Goal: Information Seeking & Learning: Learn about a topic

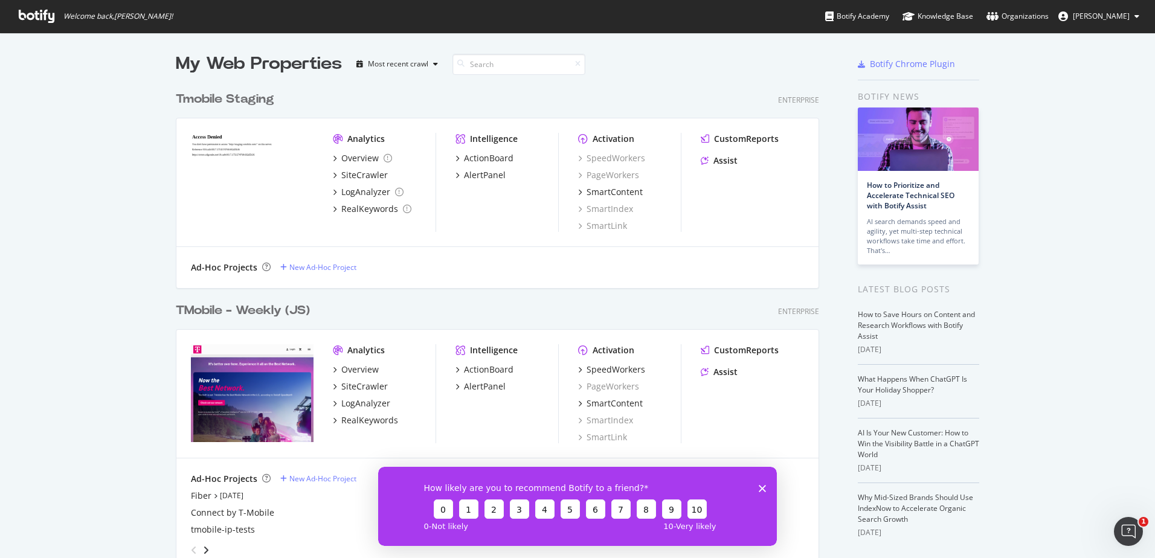
click at [273, 323] on div "TMobile - Weekly (JS) Enterprise Analytics Overview SiteCrawler LogAnalyzer Rea…" at bounding box center [502, 430] width 653 height 284
click at [236, 317] on div "TMobile - Weekly (JS)" at bounding box center [243, 311] width 134 height 18
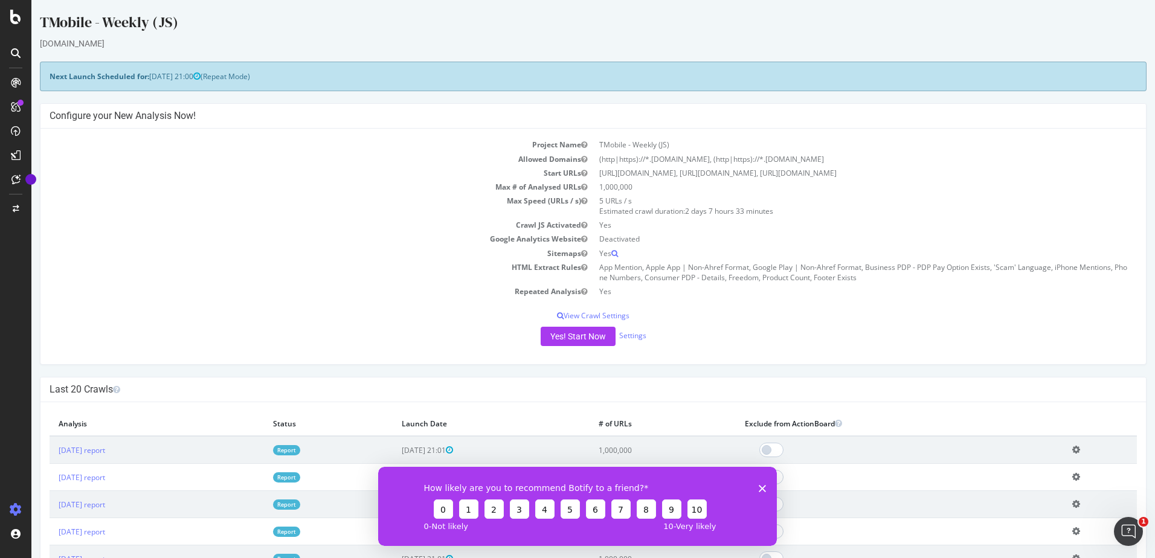
click at [749, 497] on div "How likely are you to recommend Botify to a friend? 0 1 2 3 4 5 6 7 8 9 10 0 - …" at bounding box center [577, 505] width 399 height 79
click at [759, 486] on icon "Close survey" at bounding box center [762, 488] width 7 height 7
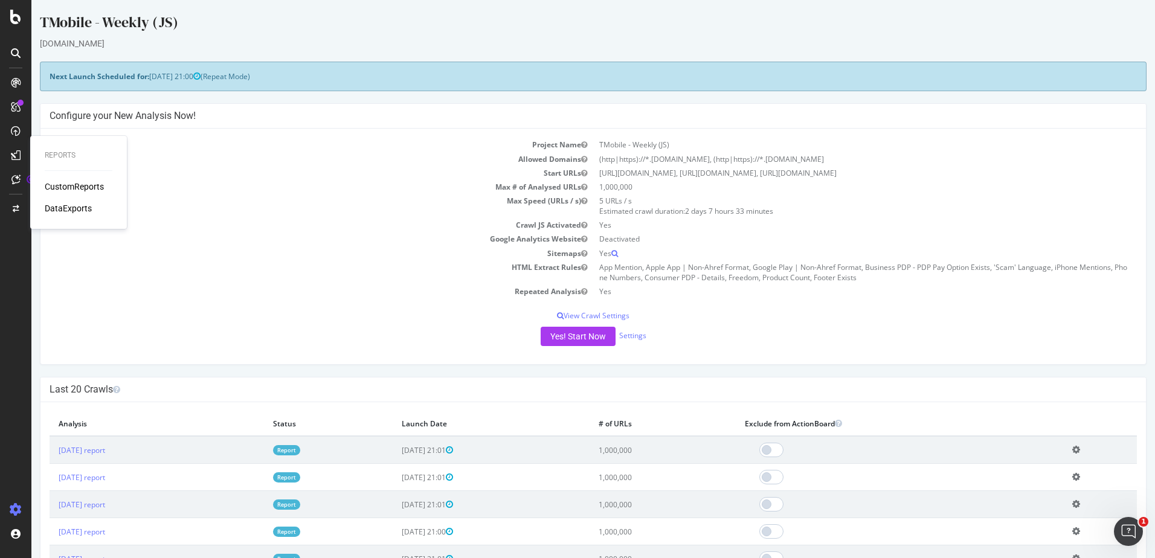
click at [80, 185] on div "CustomReports" at bounding box center [74, 187] width 59 height 12
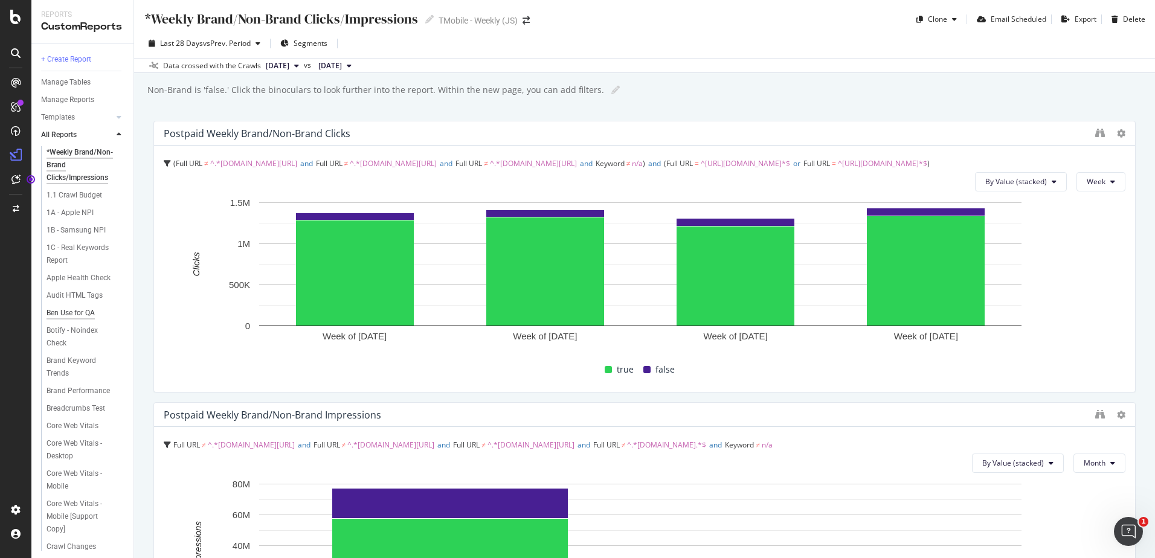
click at [92, 320] on div "Ben Use for QA" at bounding box center [71, 313] width 48 height 13
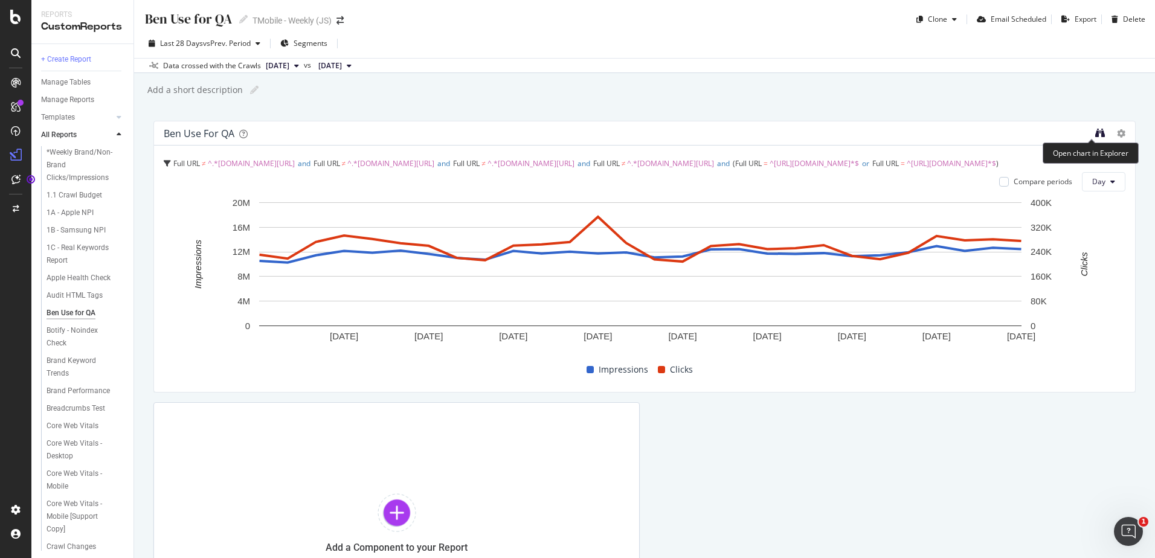
click at [1095, 129] on icon "binoculars" at bounding box center [1100, 133] width 10 height 10
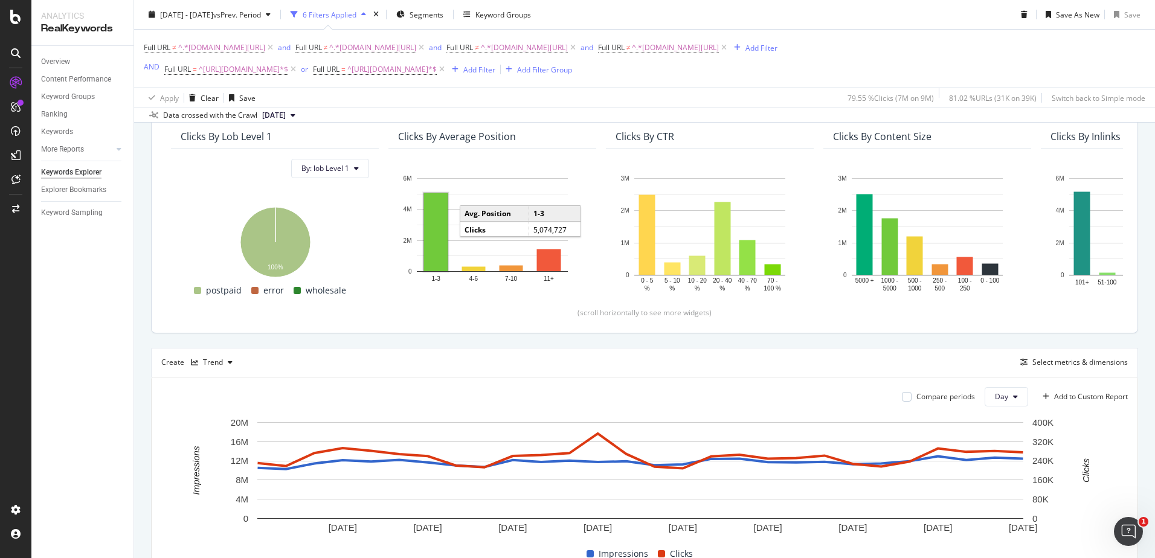
scroll to position [30, 0]
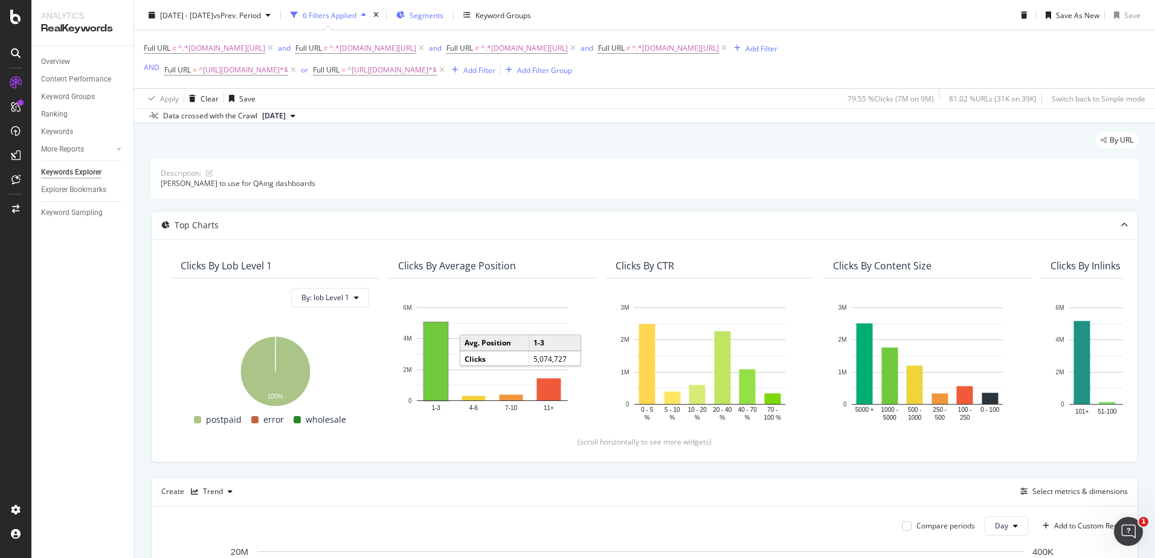
click at [443, 18] on span "Segments" at bounding box center [427, 15] width 34 height 10
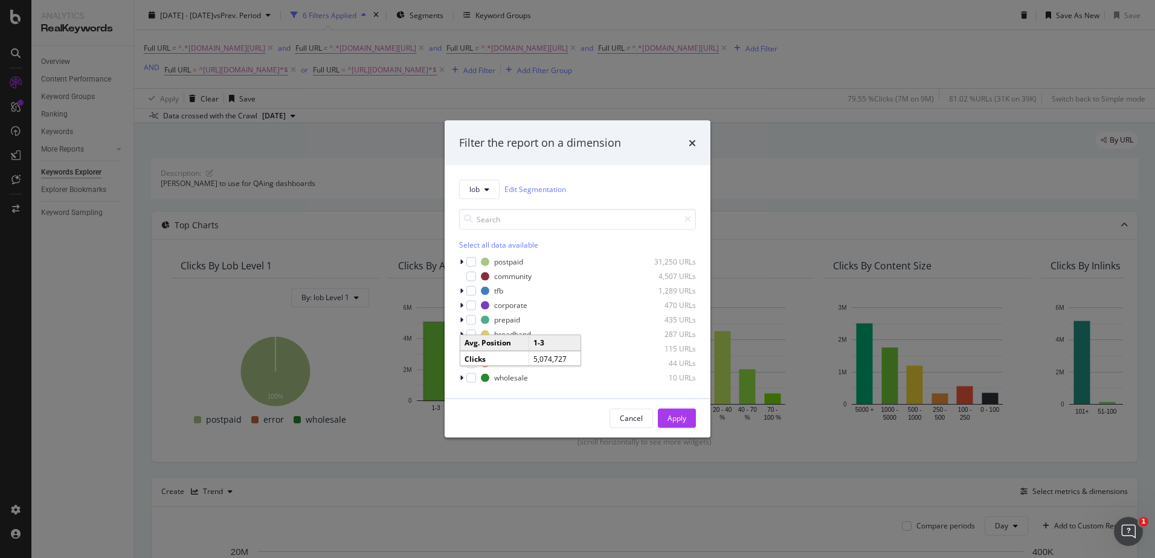
click at [534, 413] on div "Cancel Apply" at bounding box center [577, 417] width 237 height 19
click at [638, 416] on div "Cancel" at bounding box center [631, 418] width 23 height 10
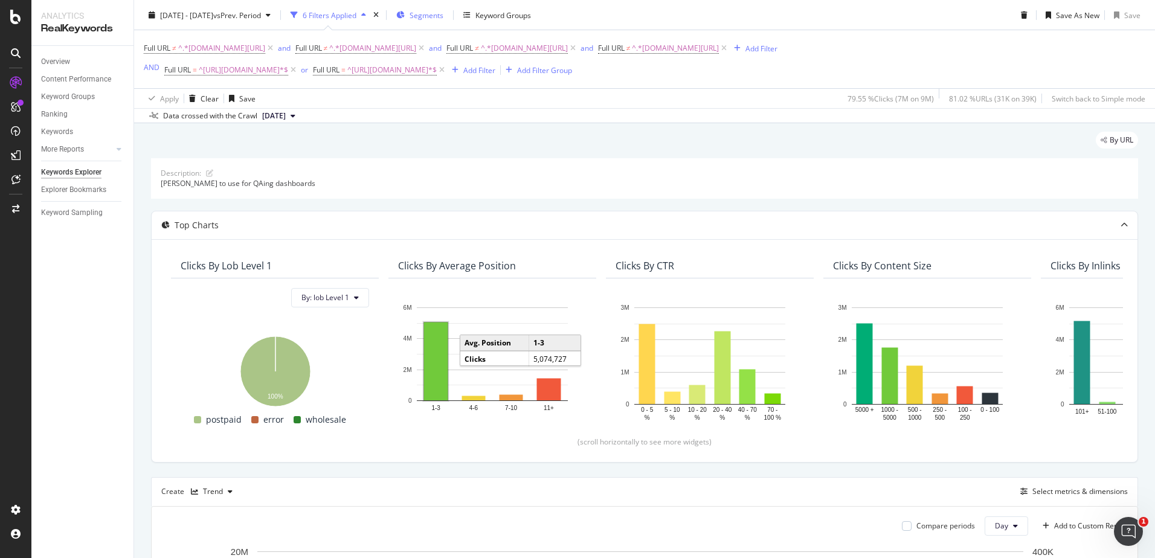
click at [443, 18] on span "Segments" at bounding box center [427, 15] width 34 height 10
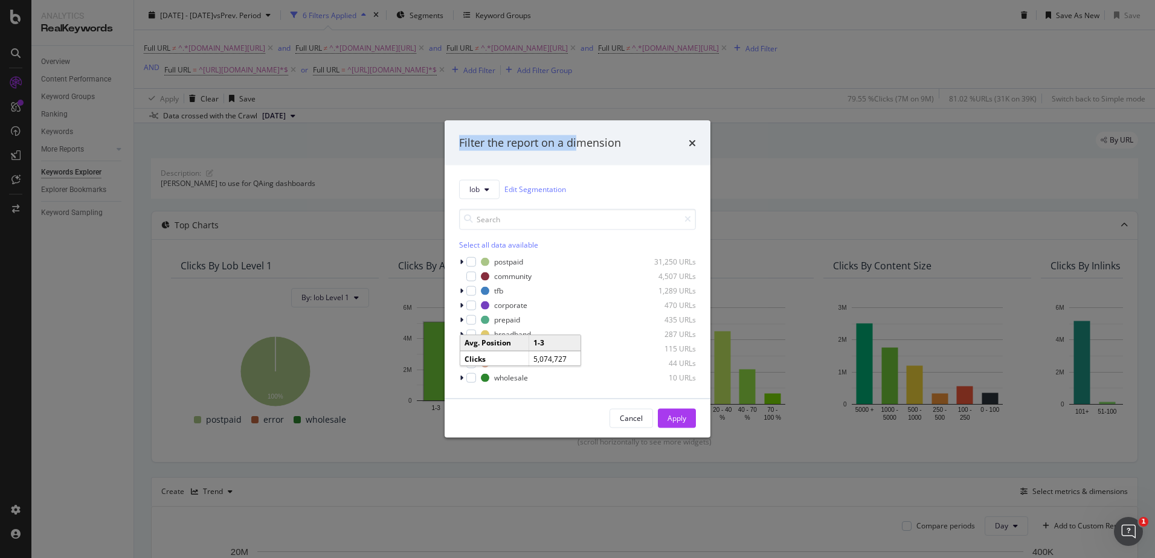
drag, startPoint x: 581, startPoint y: 129, endPoint x: 630, endPoint y: 119, distance: 50.6
click at [630, 119] on div "Filter the report on a dimension lob Edit Segmentation Select all data availabl…" at bounding box center [577, 279] width 1155 height 558
click at [692, 145] on icon "times" at bounding box center [692, 143] width 7 height 10
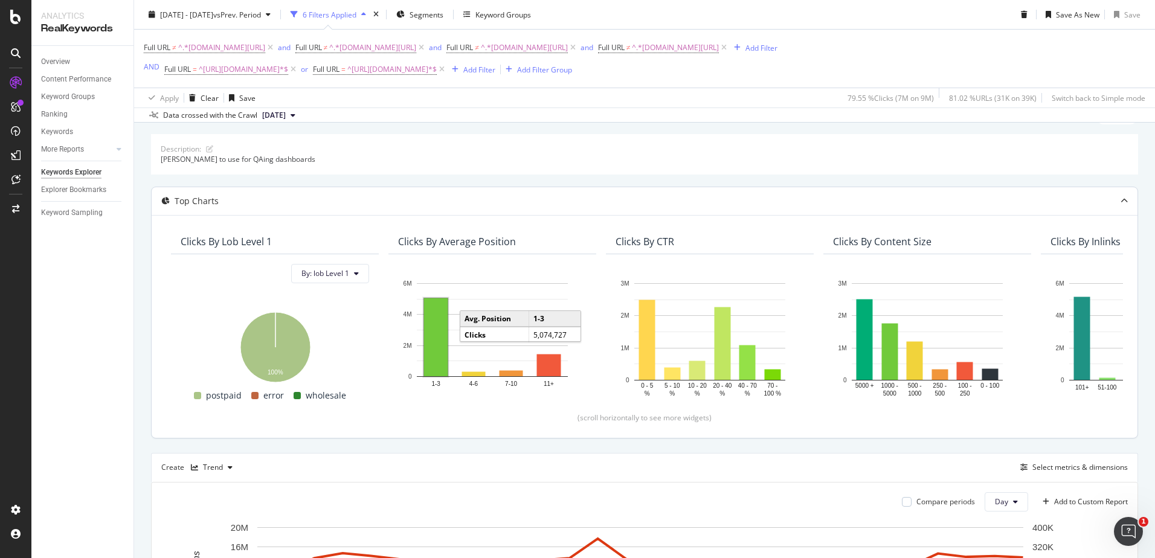
scroll to position [0, 0]
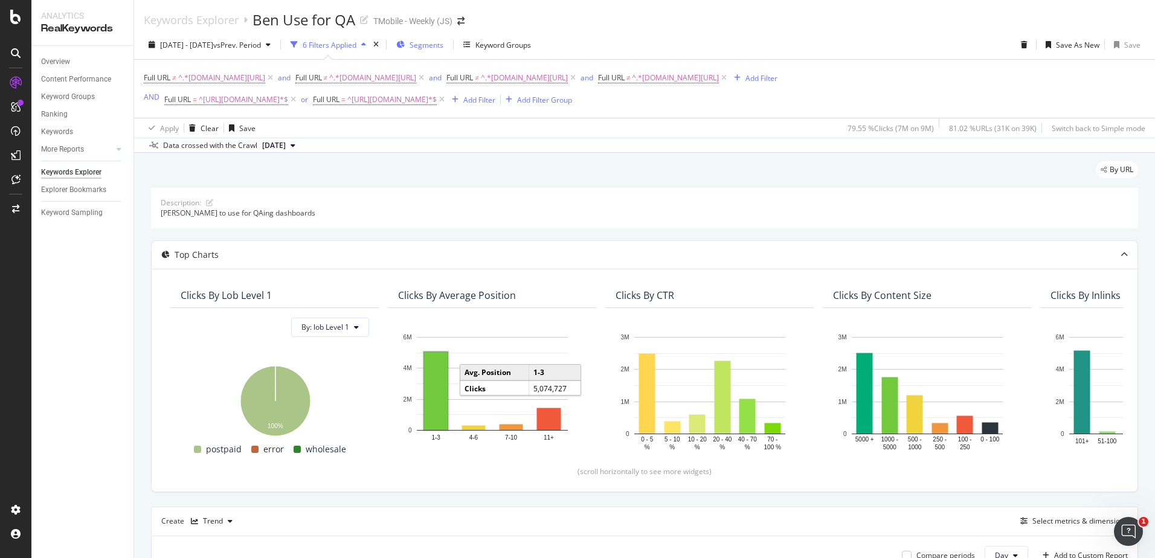
click at [443, 43] on span "Segments" at bounding box center [427, 45] width 34 height 10
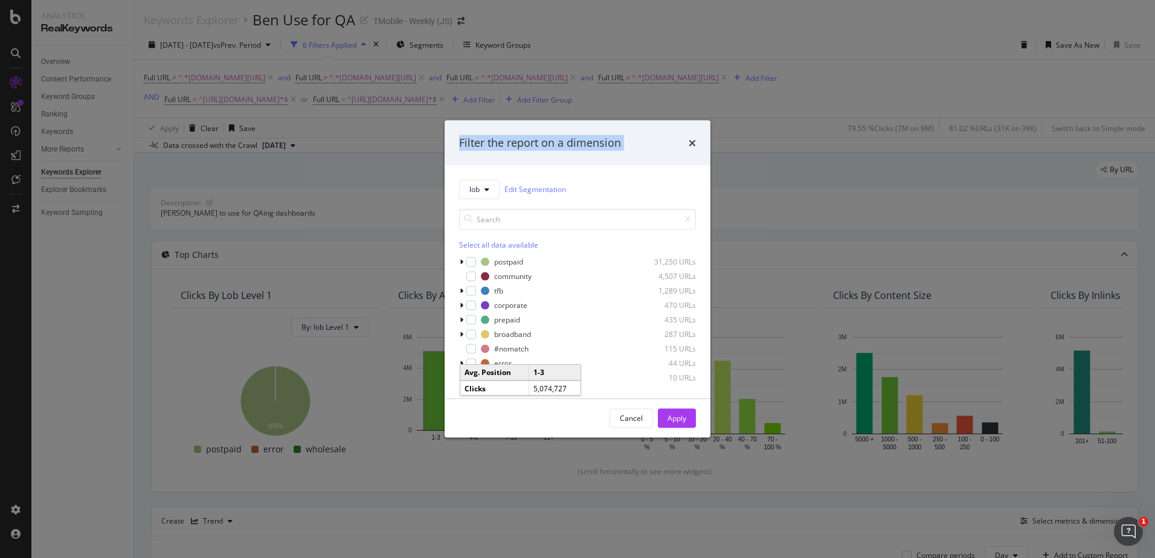
drag, startPoint x: 663, startPoint y: 126, endPoint x: 734, endPoint y: 128, distance: 71.3
click at [734, 128] on div "Filter the report on a dimension lob Edit Segmentation Select all data availabl…" at bounding box center [577, 279] width 1155 height 558
drag, startPoint x: 734, startPoint y: 128, endPoint x: 640, endPoint y: 130, distance: 94.3
click at [640, 130] on div "Filter the report on a dimension" at bounding box center [578, 143] width 266 height 45
click at [627, 421] on div "Cancel" at bounding box center [631, 418] width 23 height 10
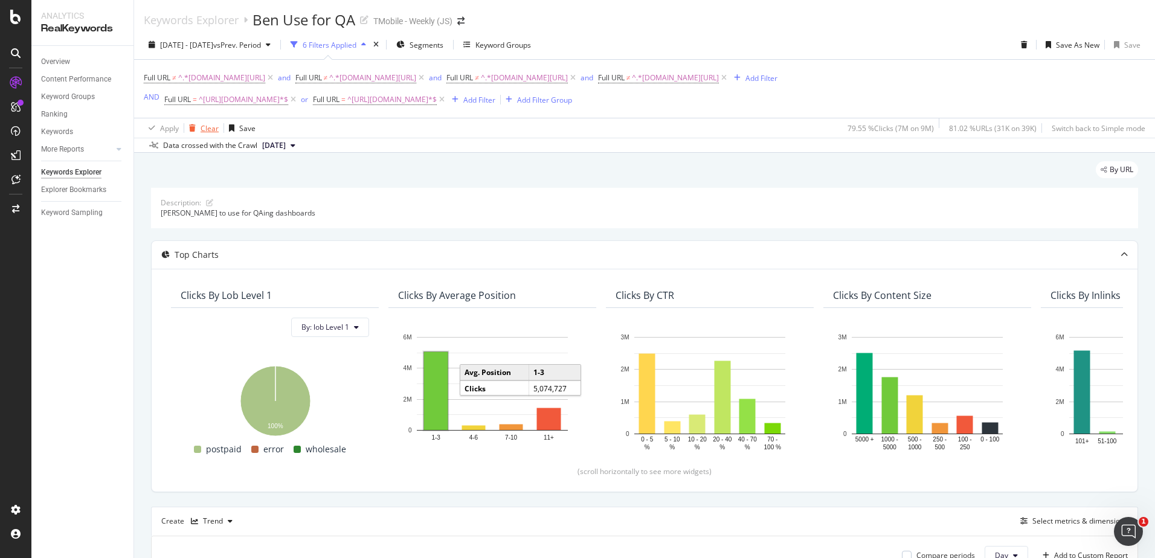
click at [216, 126] on div "Clear" at bounding box center [210, 128] width 18 height 10
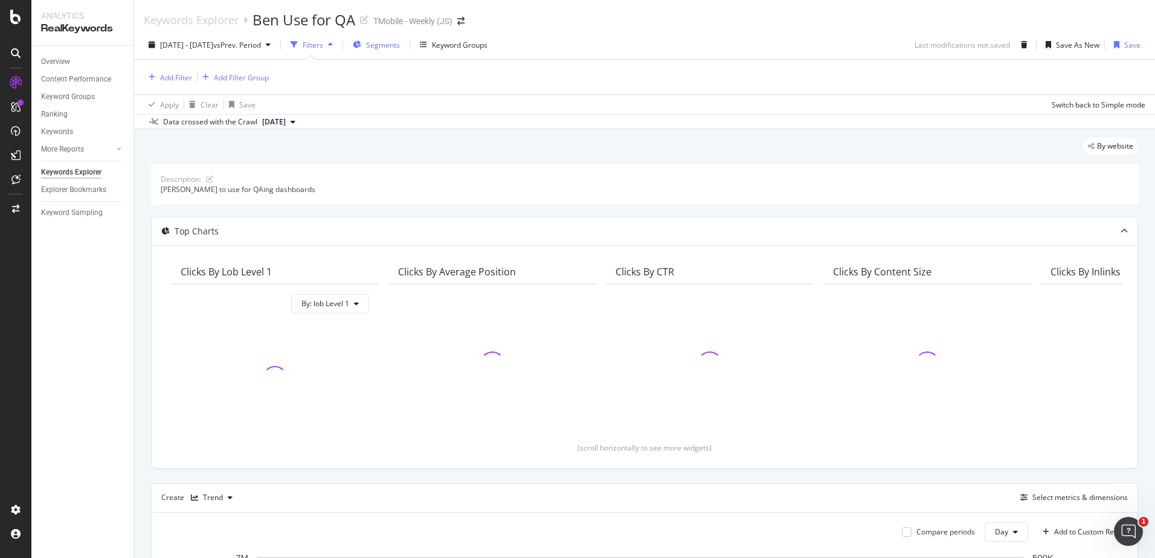
click at [399, 43] on span "Segments" at bounding box center [383, 45] width 34 height 10
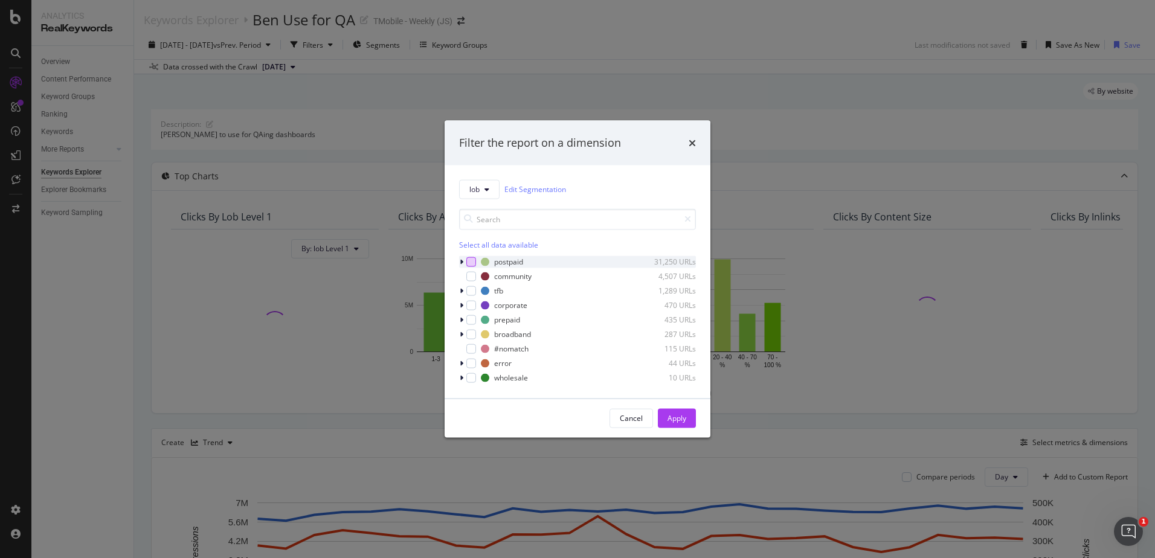
click at [469, 262] on div "modal" at bounding box center [471, 262] width 10 height 10
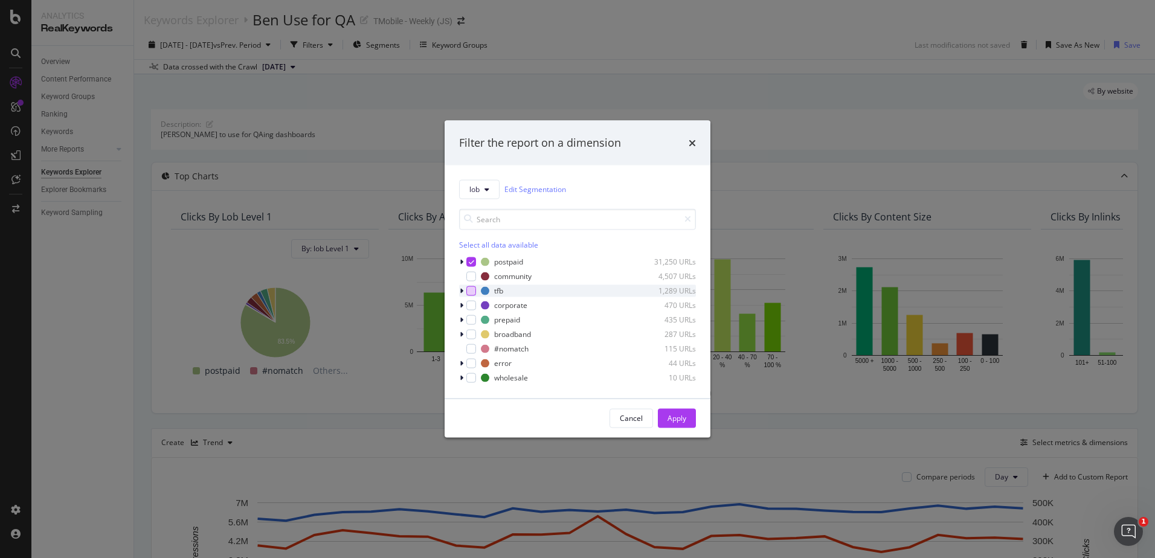
click at [472, 289] on div "modal" at bounding box center [471, 291] width 10 height 10
click at [475, 319] on div "modal" at bounding box center [471, 320] width 10 height 10
click at [468, 335] on div "modal" at bounding box center [471, 334] width 10 height 10
click at [674, 411] on div "Apply" at bounding box center [677, 418] width 19 height 18
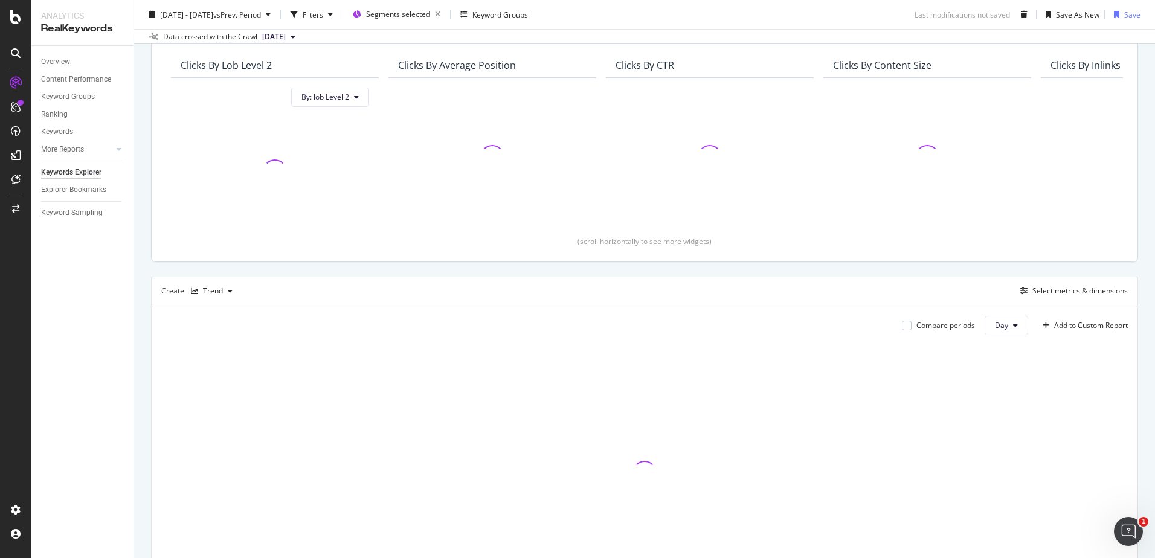
scroll to position [247, 0]
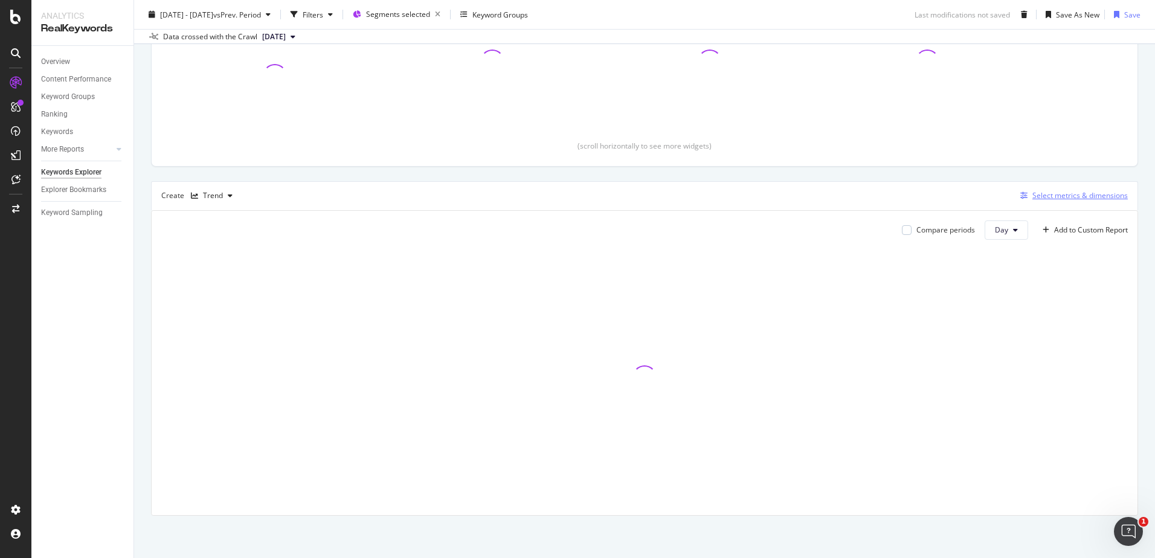
click at [1057, 193] on div "Select metrics & dimensions" at bounding box center [1079, 195] width 95 height 10
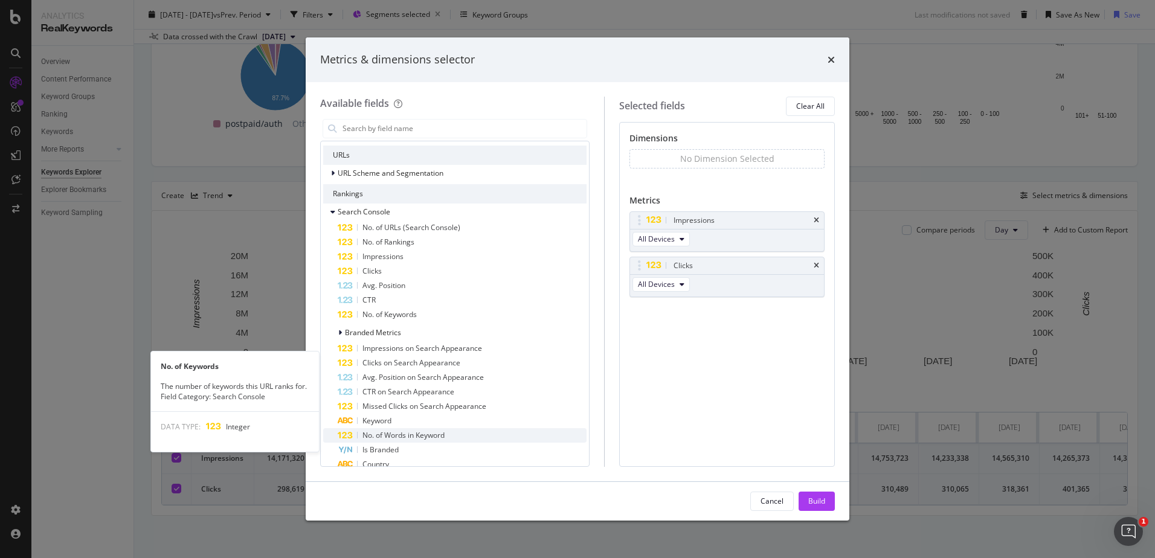
scroll to position [0, 0]
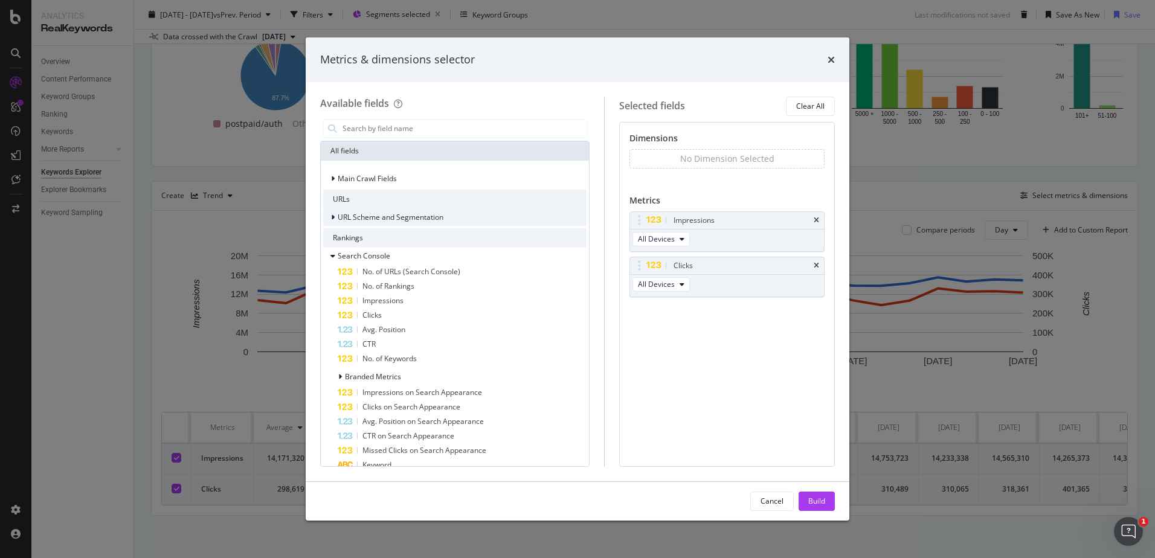
click at [331, 215] on icon "modal" at bounding box center [333, 217] width 4 height 7
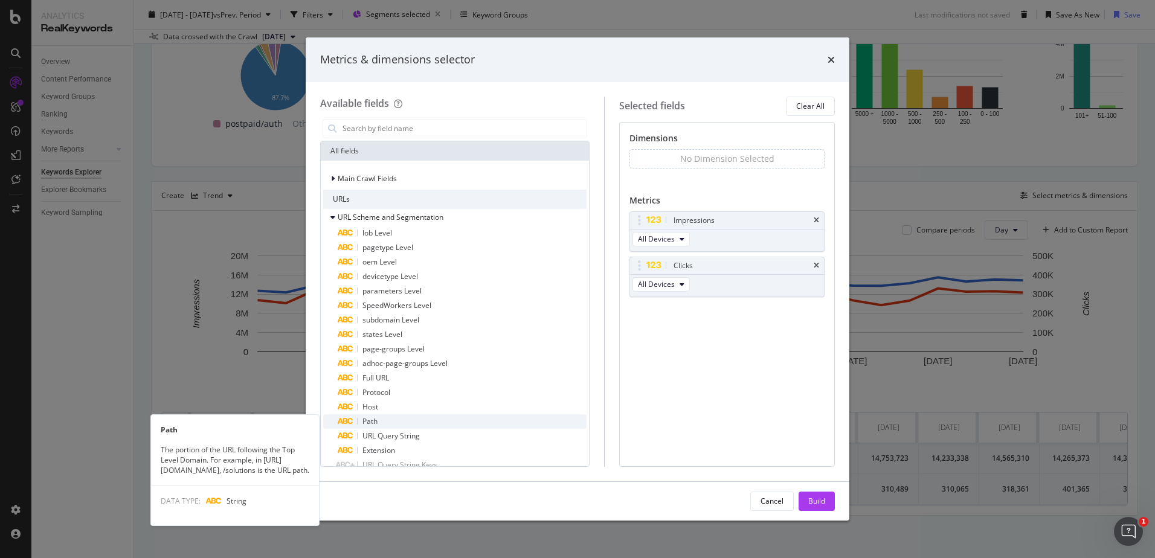
click at [402, 418] on div "Path" at bounding box center [462, 421] width 249 height 14
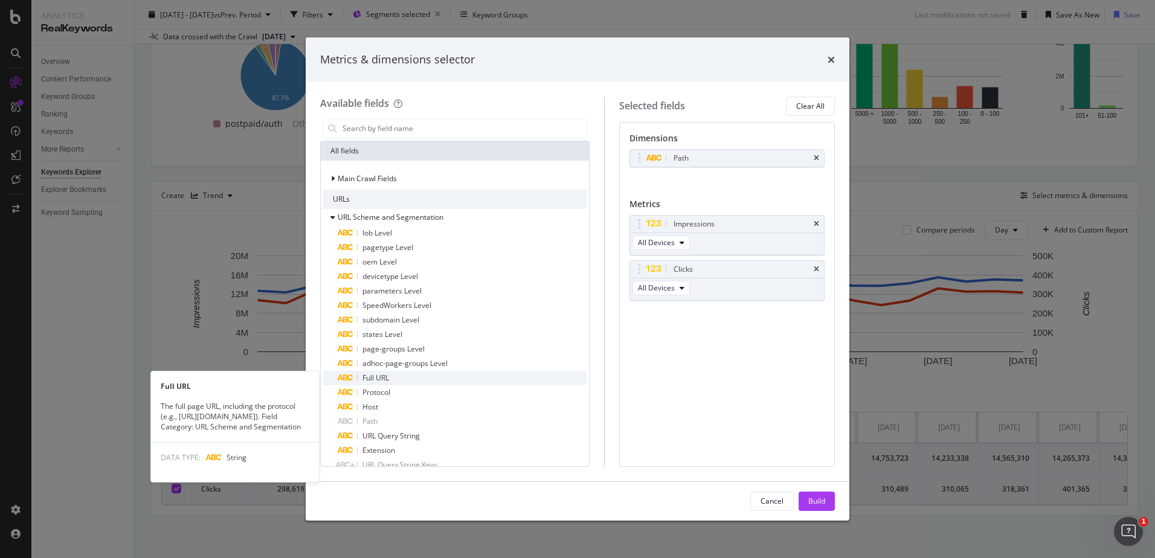
click at [404, 375] on div "Full URL" at bounding box center [462, 378] width 249 height 14
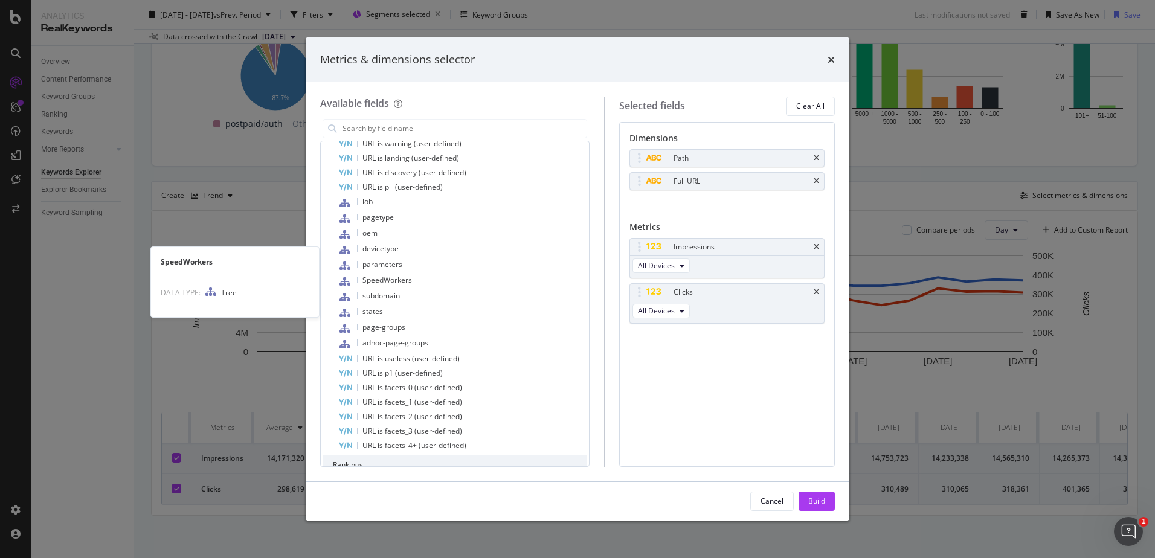
scroll to position [362, 0]
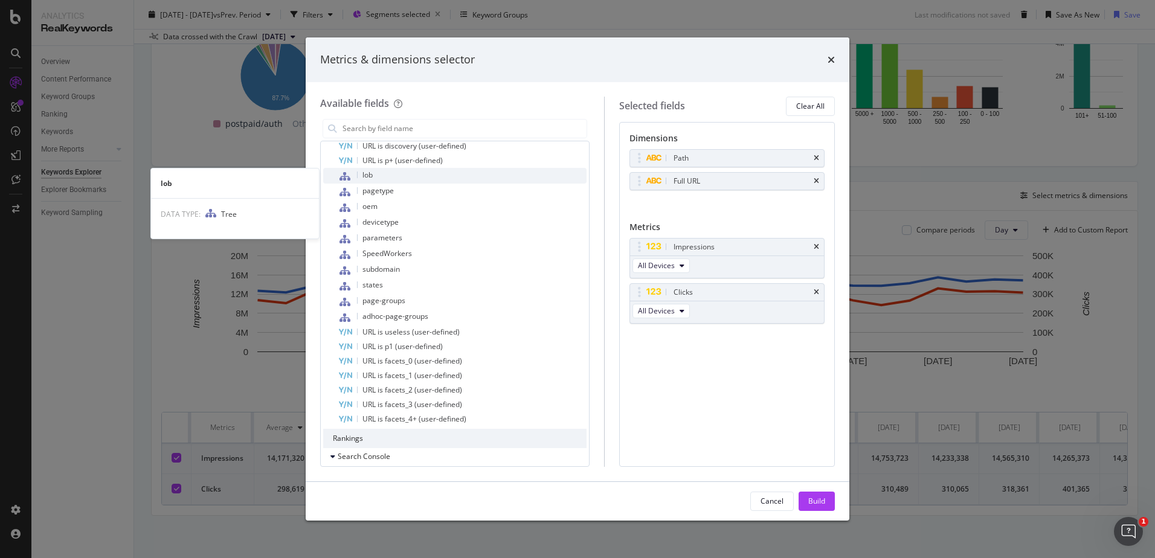
click at [373, 172] on div "lob" at bounding box center [462, 176] width 249 height 16
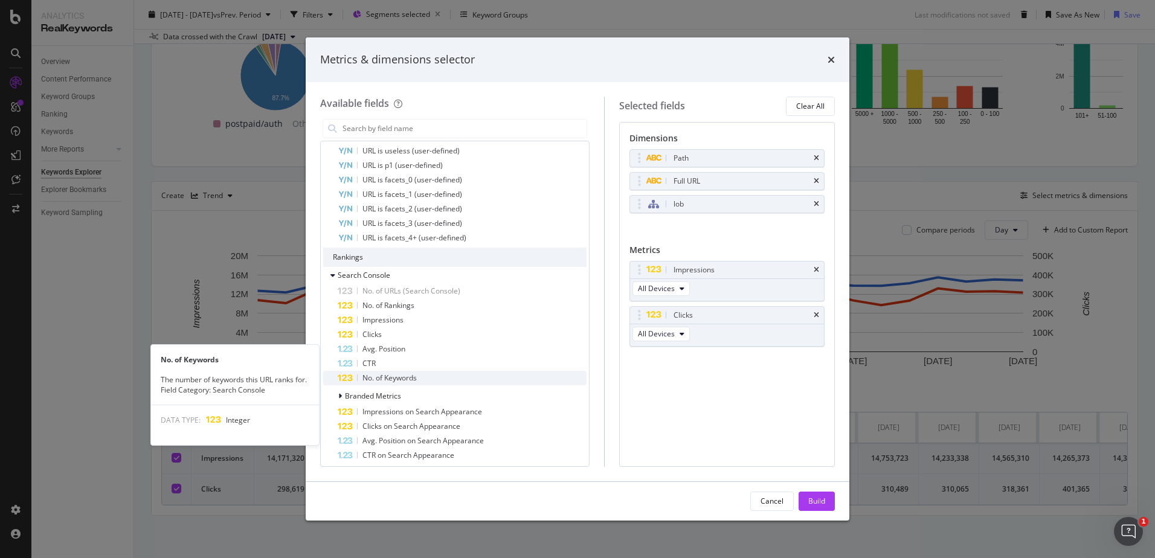
scroll to position [665, 0]
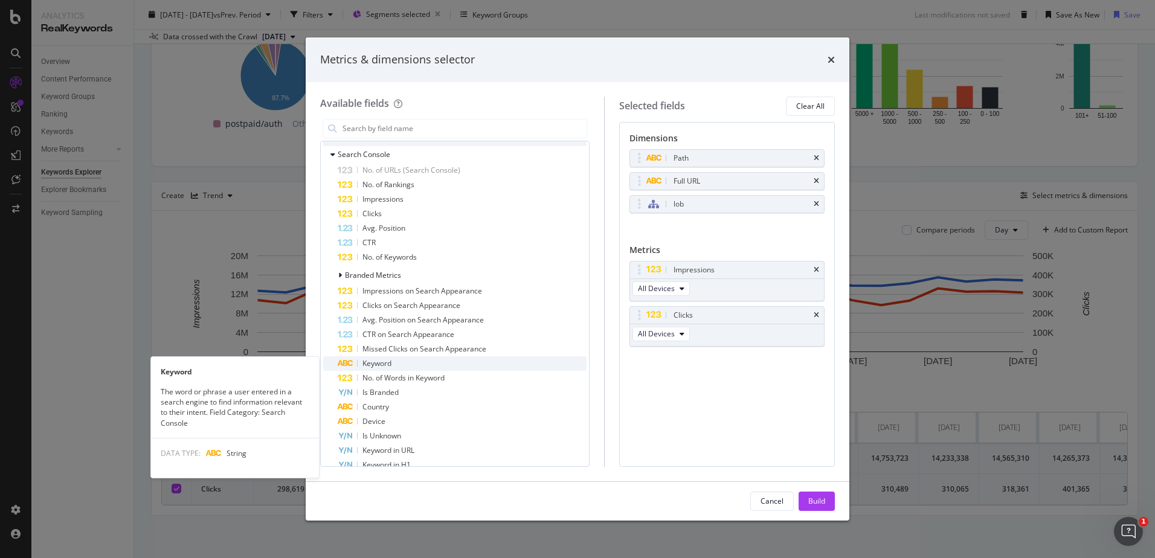
click at [372, 360] on span "Keyword" at bounding box center [376, 363] width 29 height 10
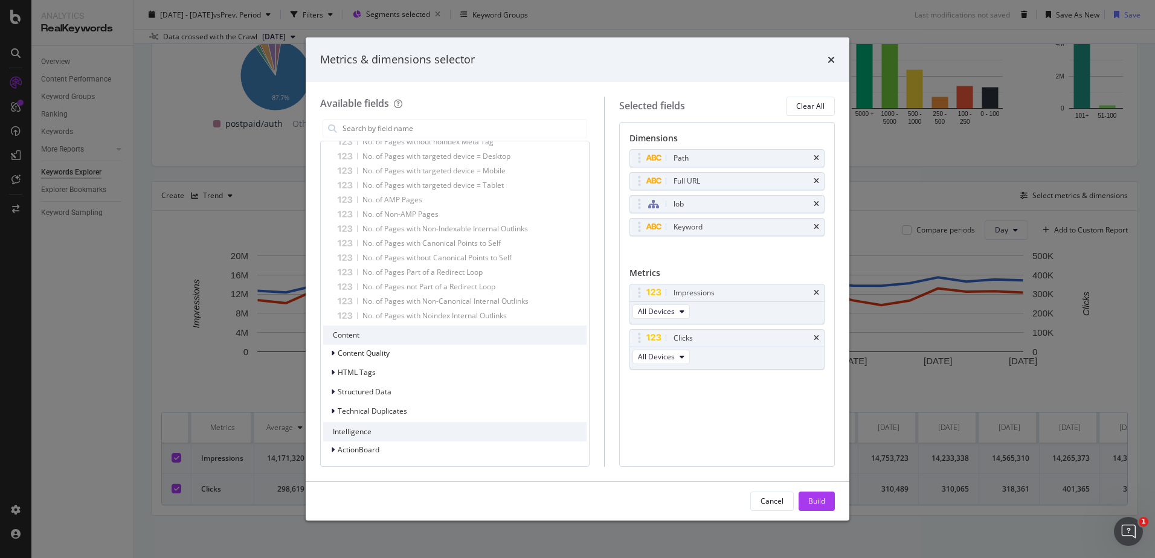
scroll to position [1997, 0]
click at [816, 504] on div "Build" at bounding box center [816, 501] width 17 height 10
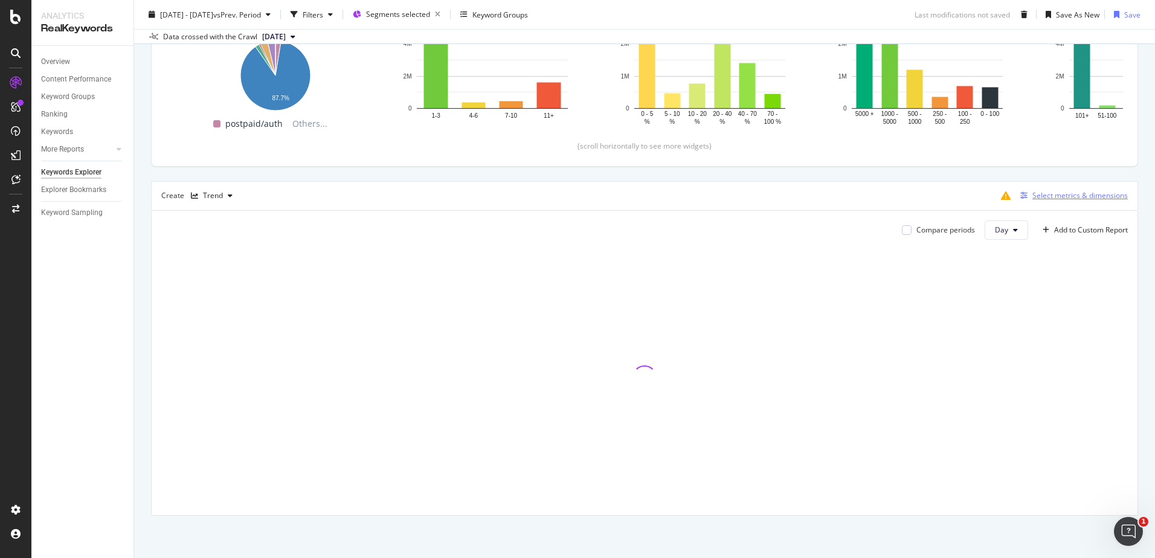
click at [1039, 193] on div "Select metrics & dimensions" at bounding box center [1079, 195] width 95 height 10
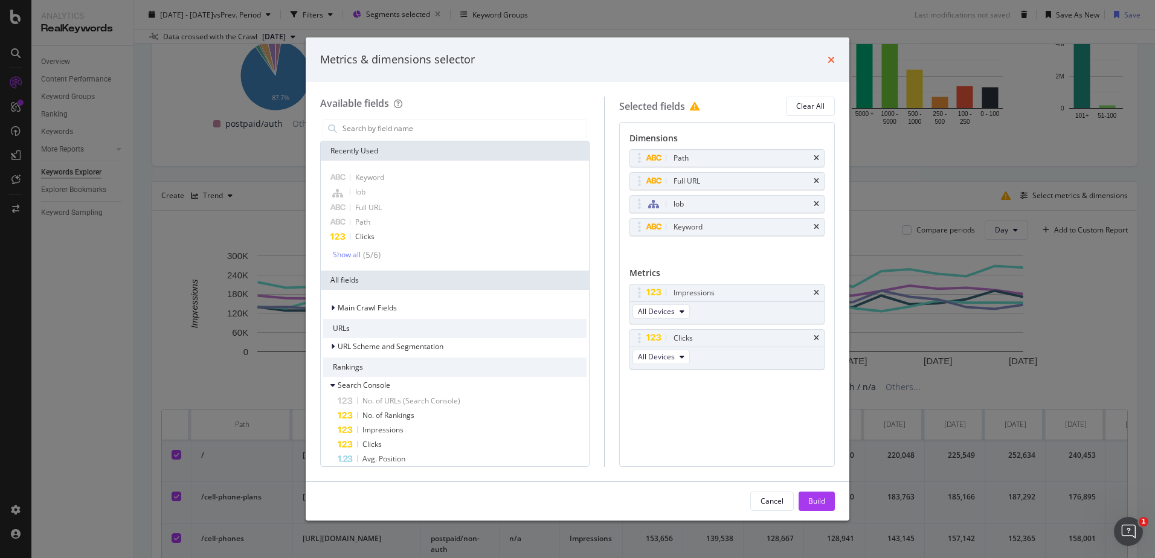
click at [833, 59] on icon "times" at bounding box center [831, 60] width 7 height 10
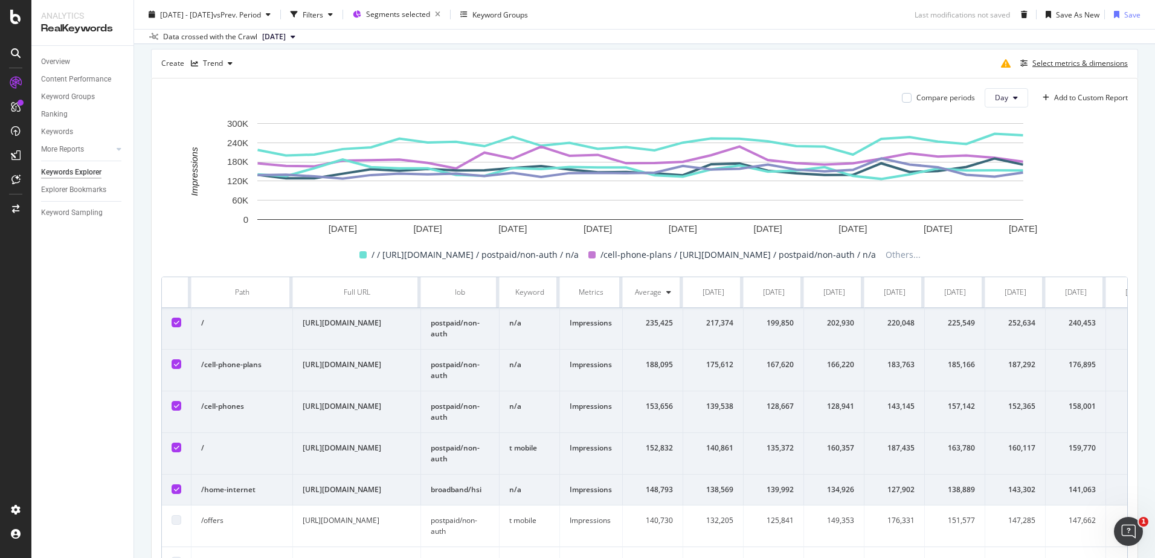
scroll to position [150, 0]
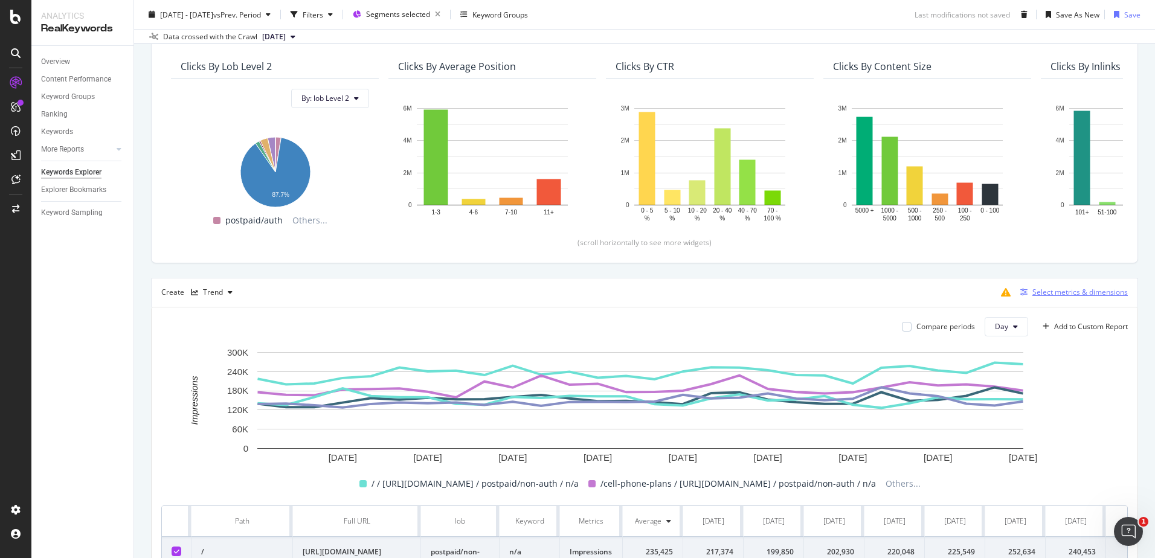
click at [1044, 293] on div "Select metrics & dimensions" at bounding box center [1079, 292] width 95 height 10
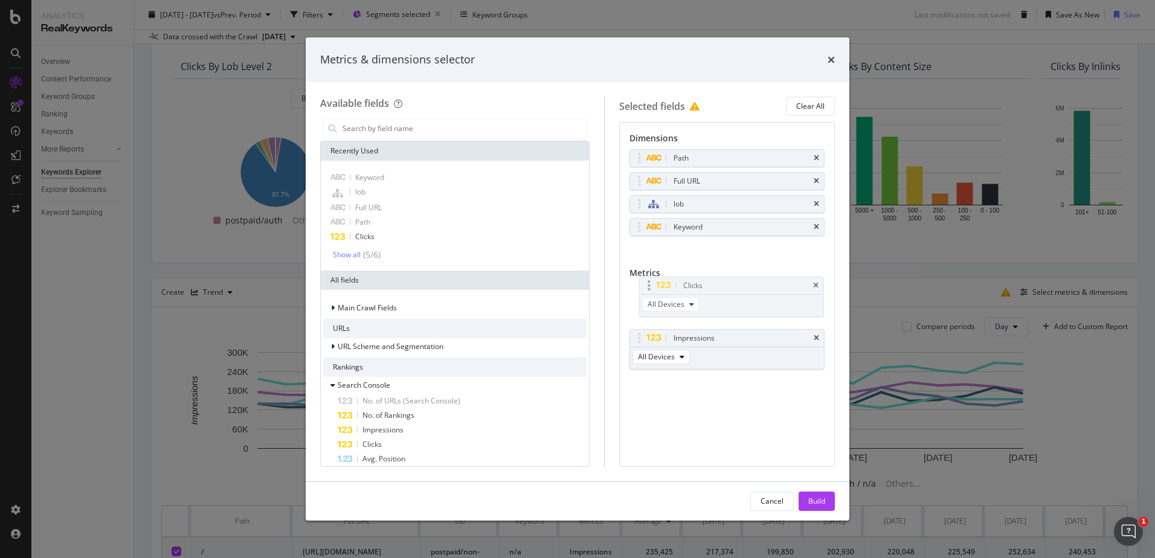
drag, startPoint x: 652, startPoint y: 339, endPoint x: 652, endPoint y: 286, distance: 52.6
click at [652, 286] on body "Analytics RealKeywords Overview Content Performance Keyword Groups Ranking Keyw…" at bounding box center [577, 279] width 1155 height 558
click at [819, 202] on div "lob" at bounding box center [727, 204] width 194 height 17
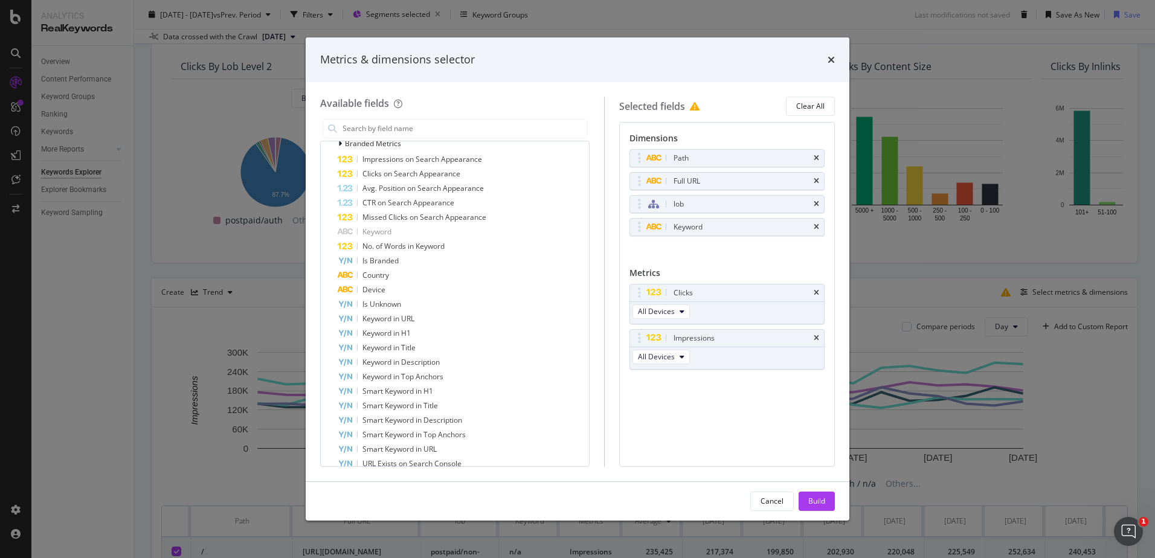
scroll to position [0, 0]
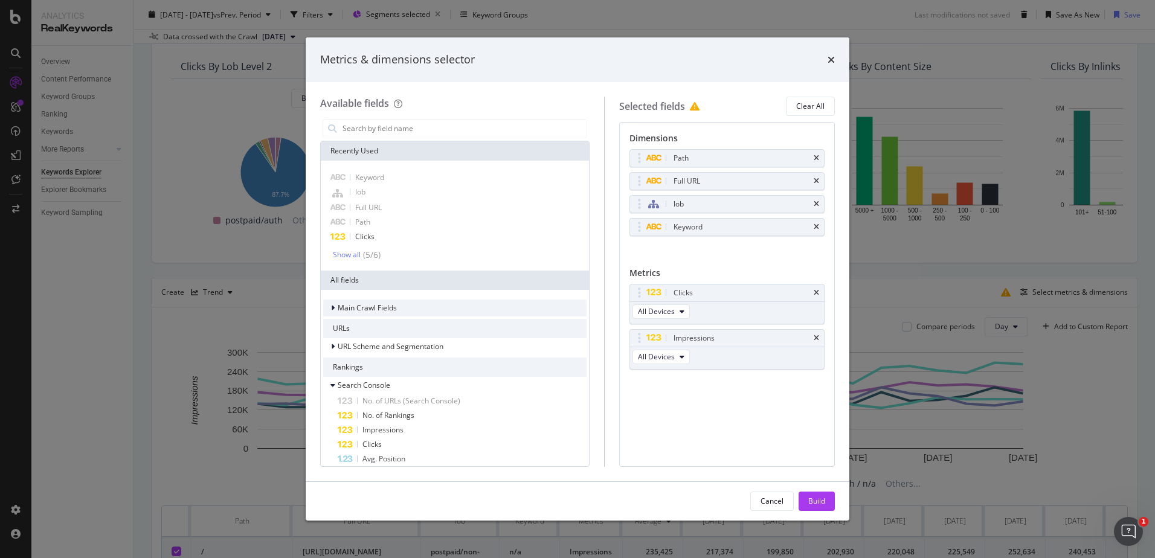
click at [356, 309] on span "Main Crawl Fields" at bounding box center [367, 308] width 59 height 10
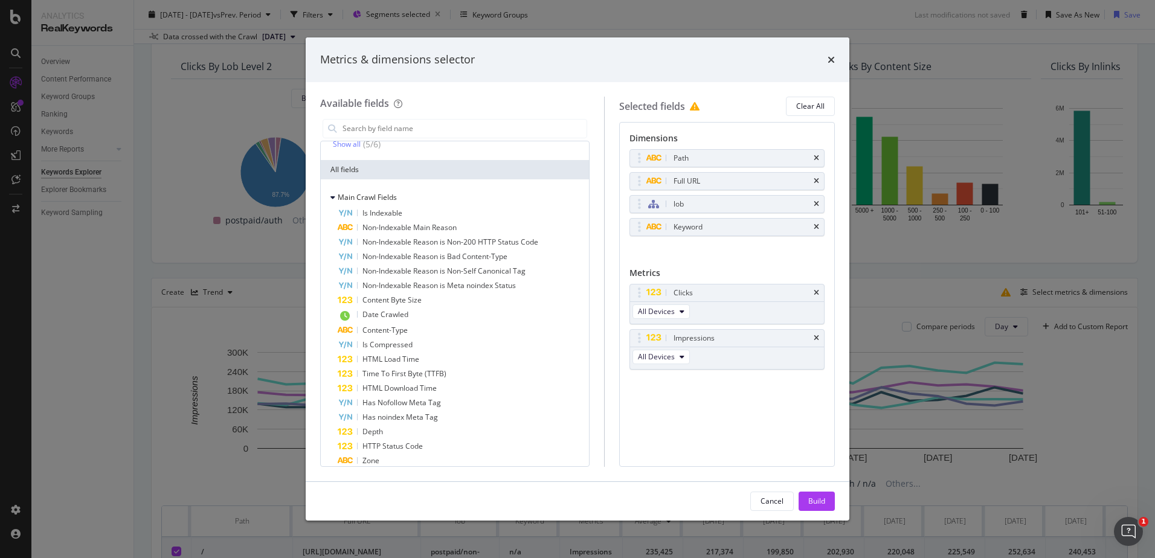
scroll to position [362, 0]
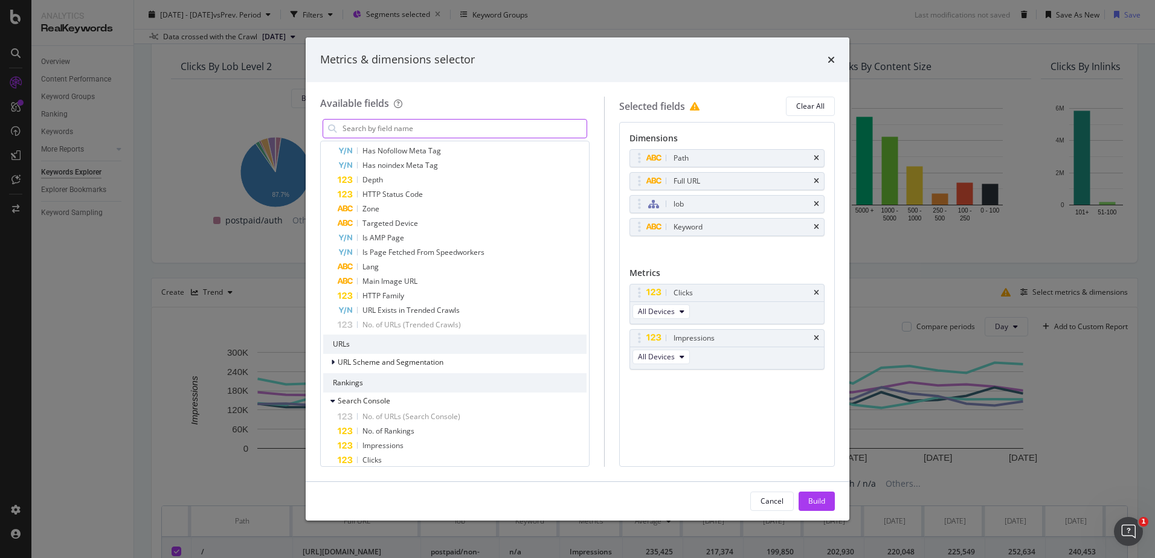
click at [385, 126] on input "modal" at bounding box center [463, 129] width 245 height 18
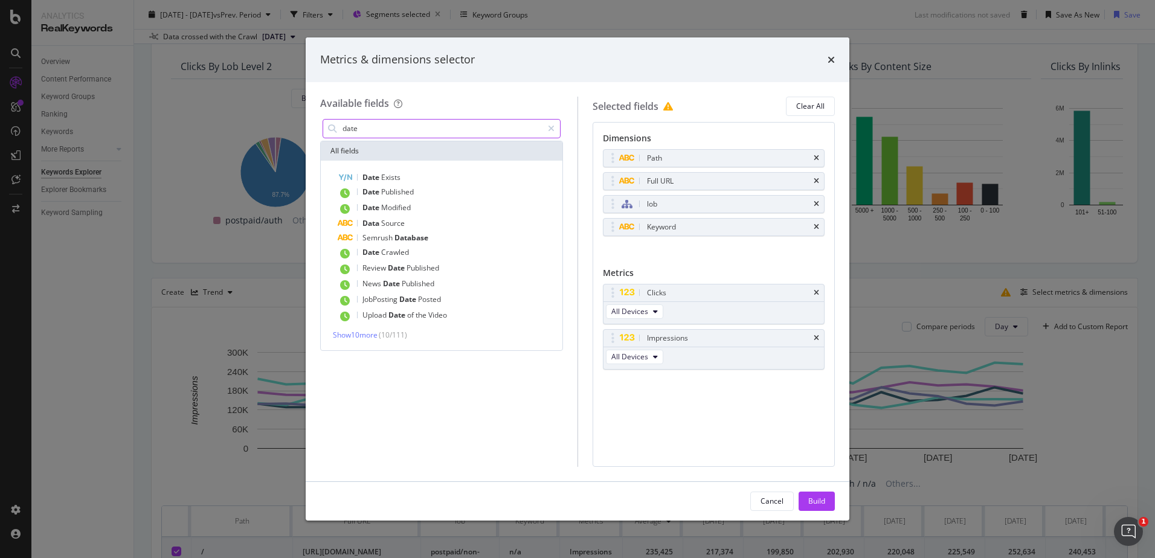
scroll to position [0, 0]
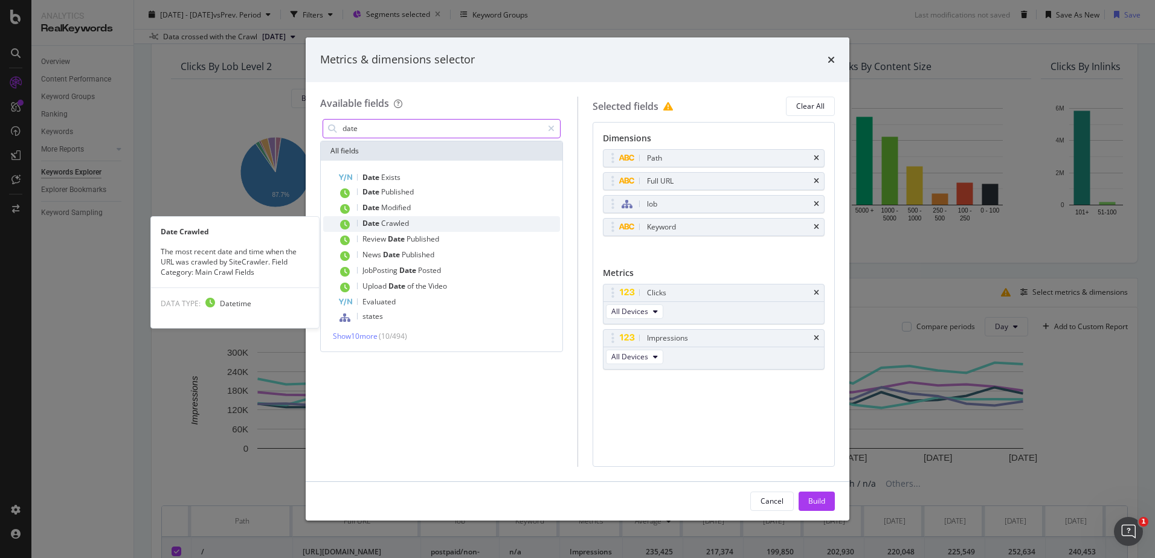
type input "date"
click at [407, 217] on div "Date Crawled" at bounding box center [449, 224] width 222 height 16
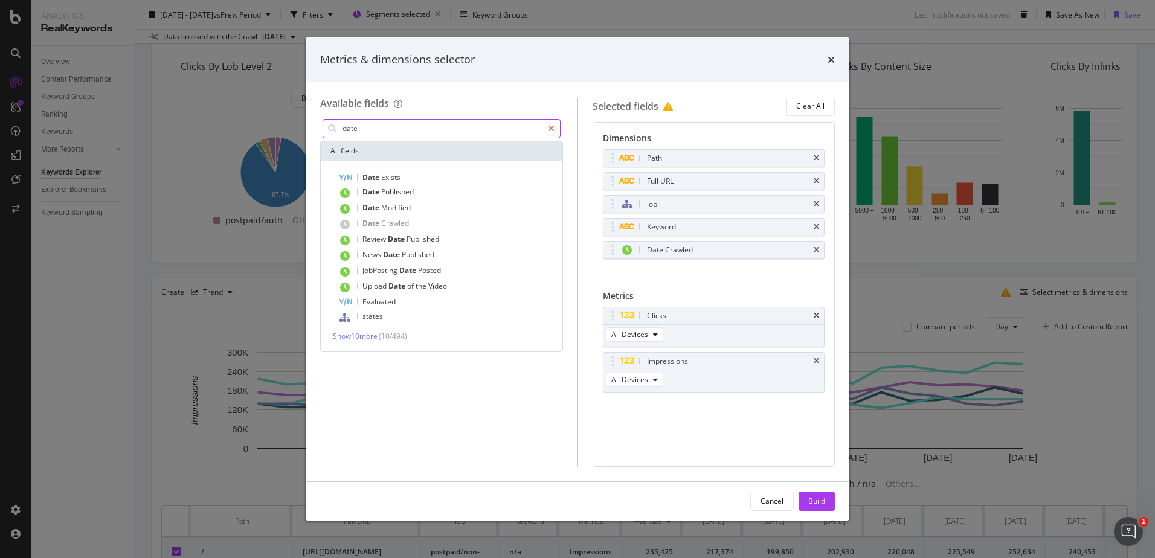
click at [555, 128] on div "modal" at bounding box center [552, 128] width 18 height 19
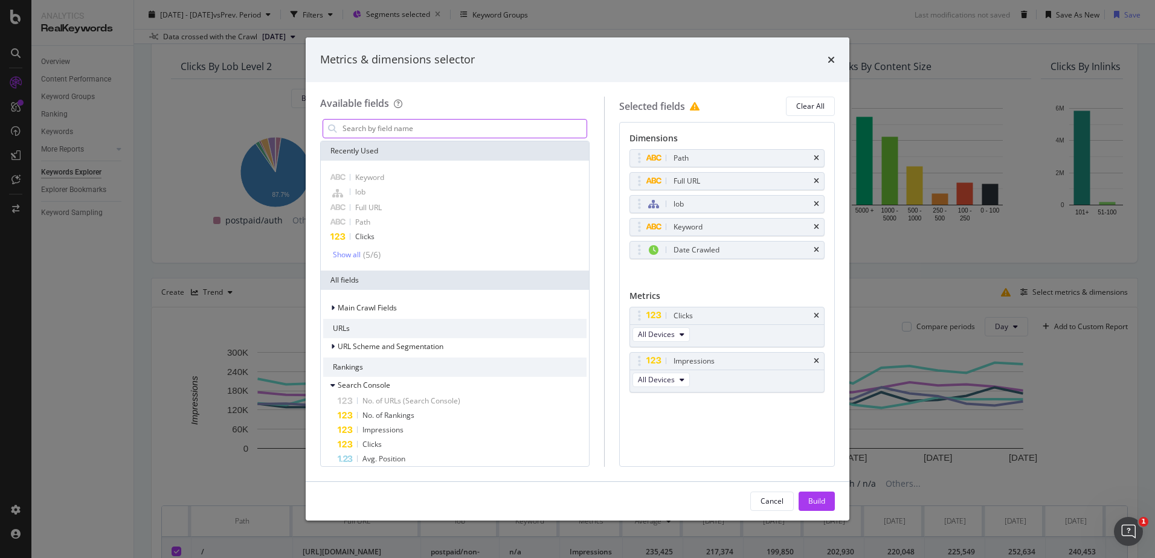
click at [478, 128] on input "modal" at bounding box center [463, 129] width 245 height 18
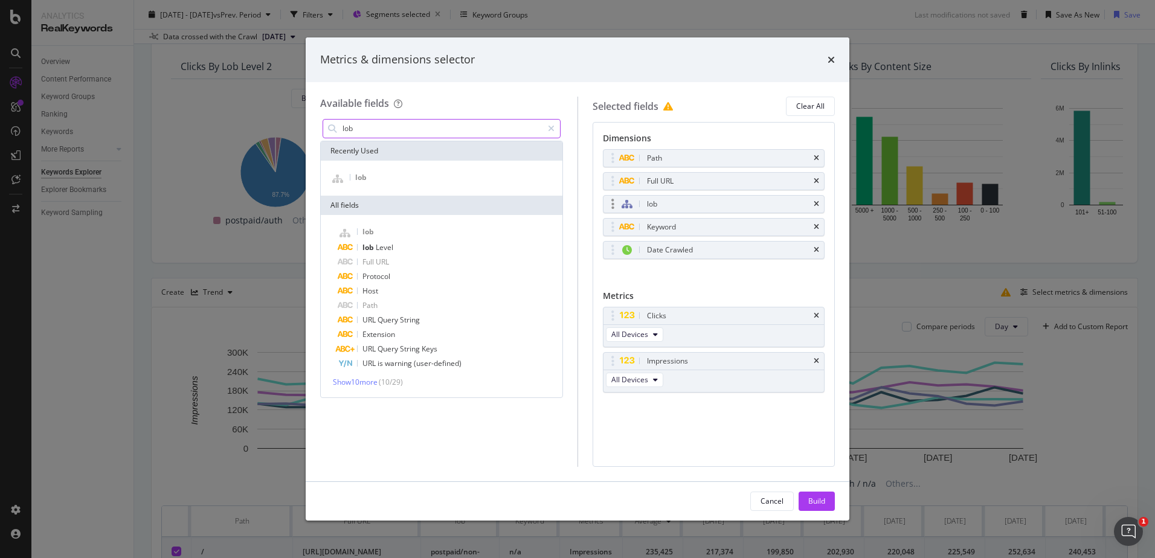
type input "lob"
click at [817, 199] on div "lob" at bounding box center [714, 204] width 221 height 17
click at [819, 205] on icon "times" at bounding box center [816, 204] width 5 height 7
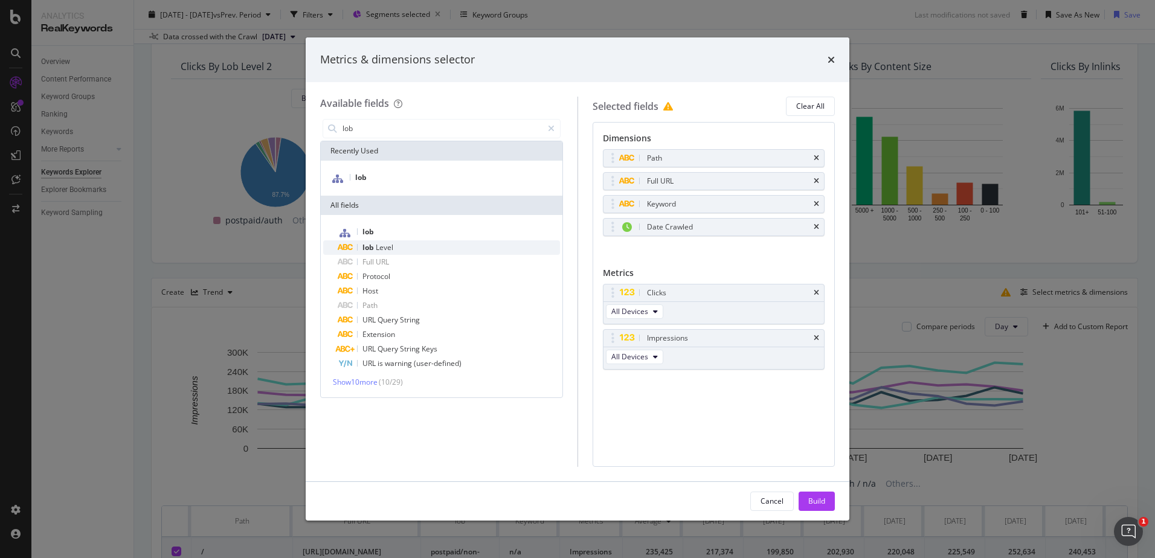
click at [399, 250] on div "lob Level" at bounding box center [449, 247] width 222 height 14
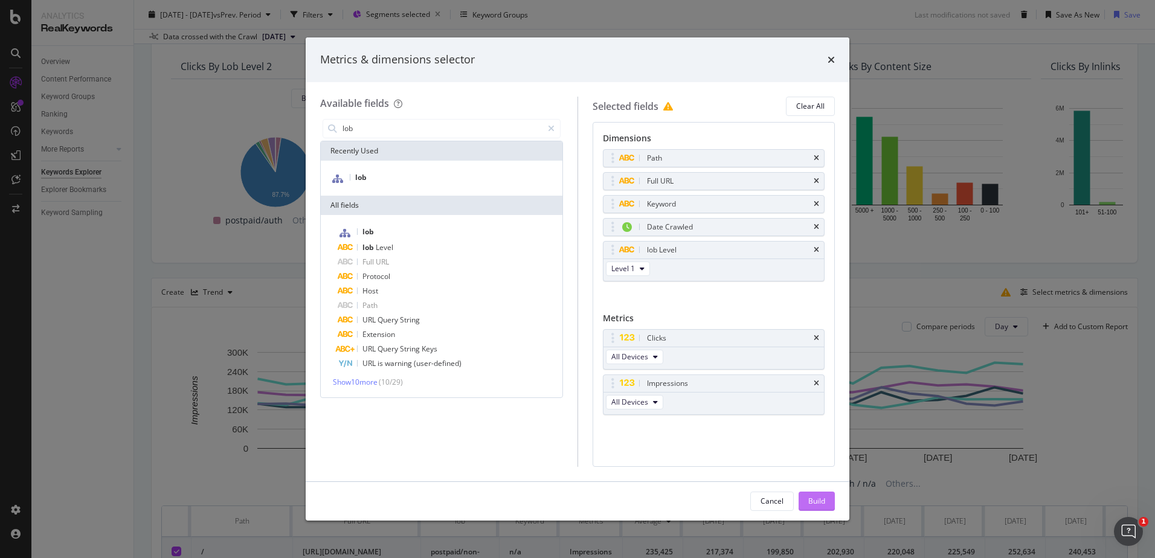
click at [814, 502] on div "Build" at bounding box center [816, 501] width 17 height 10
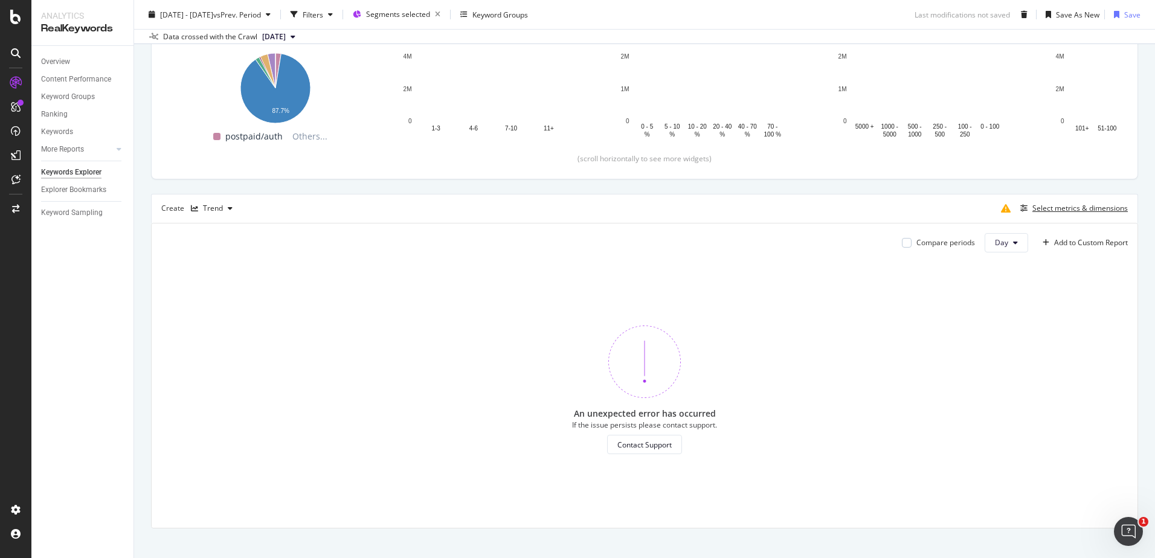
scroll to position [247, 0]
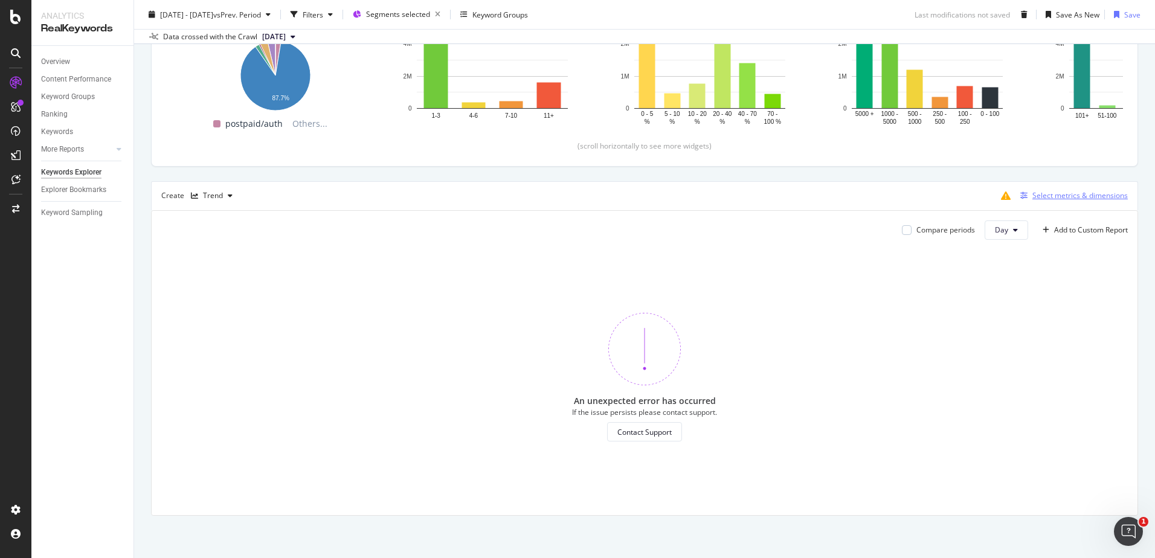
click at [1039, 192] on div "Select metrics & dimensions" at bounding box center [1079, 195] width 95 height 10
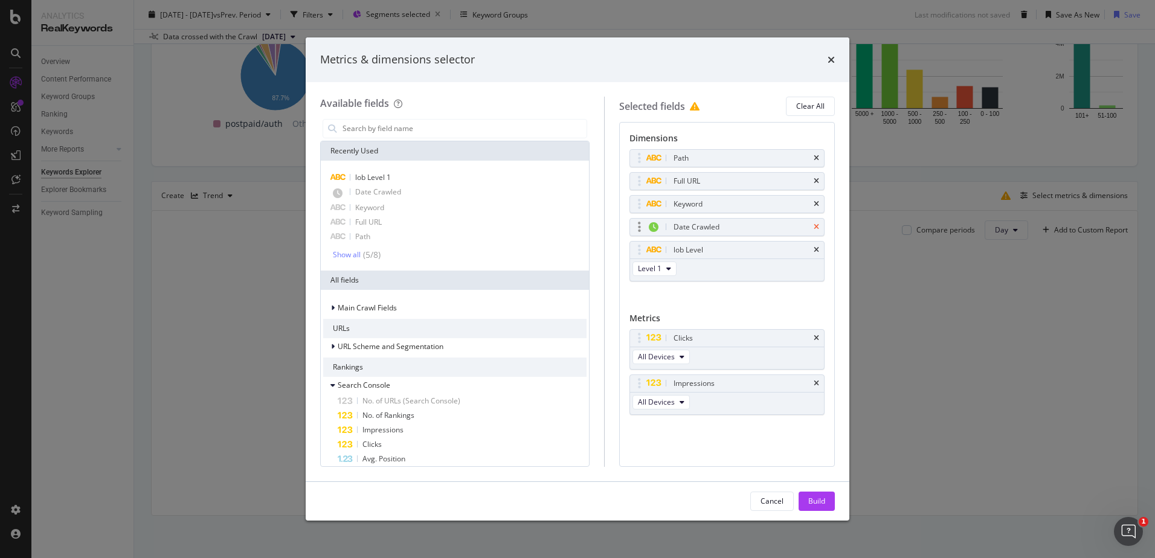
click at [816, 228] on icon "times" at bounding box center [816, 227] width 5 height 7
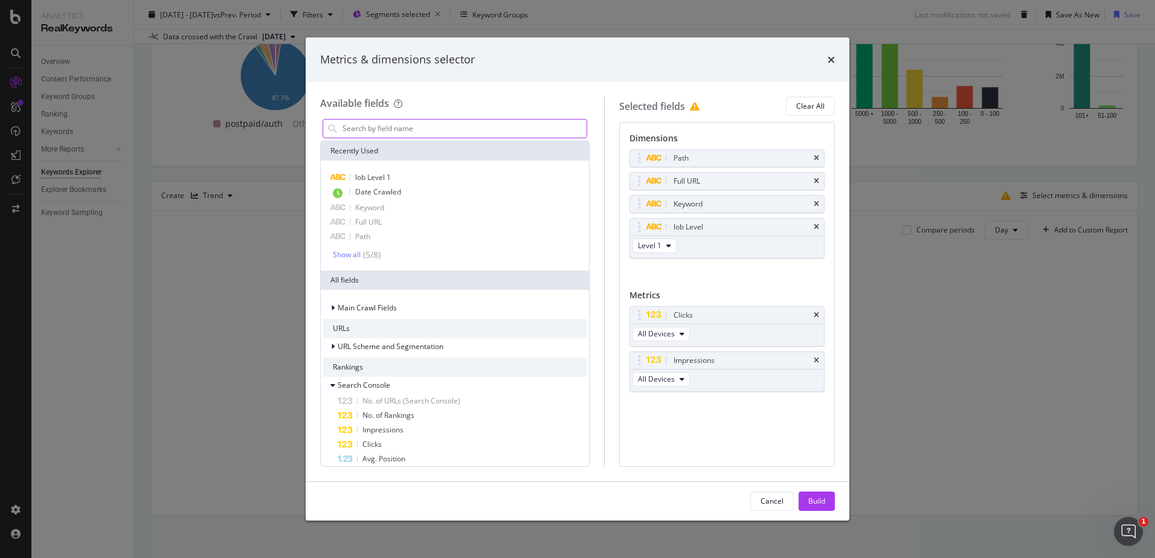
click at [428, 121] on input "modal" at bounding box center [463, 129] width 245 height 18
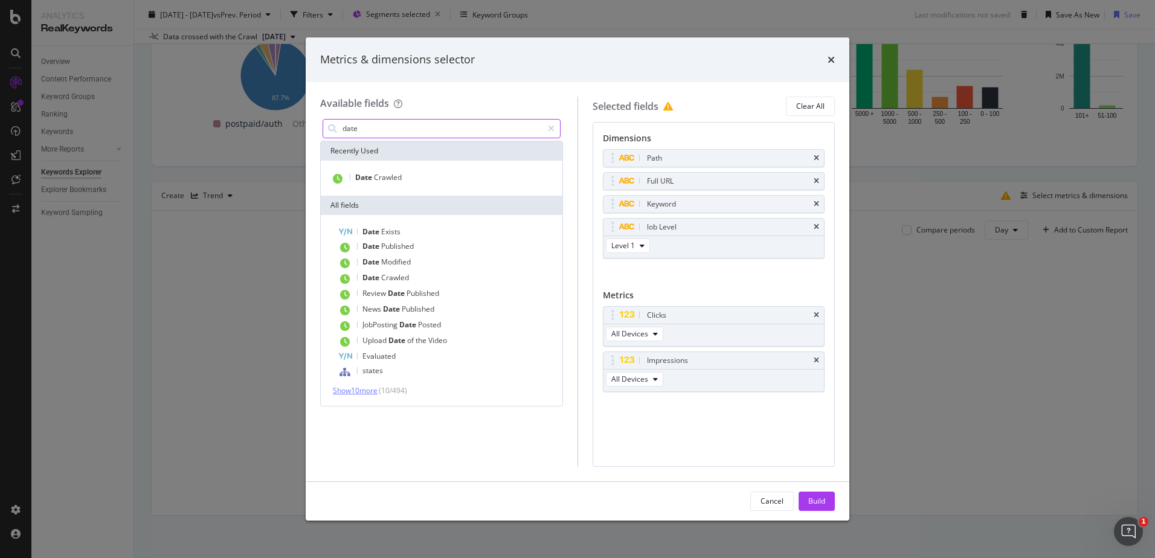
type input "date"
click at [363, 390] on span "Show 10 more" at bounding box center [355, 390] width 45 height 10
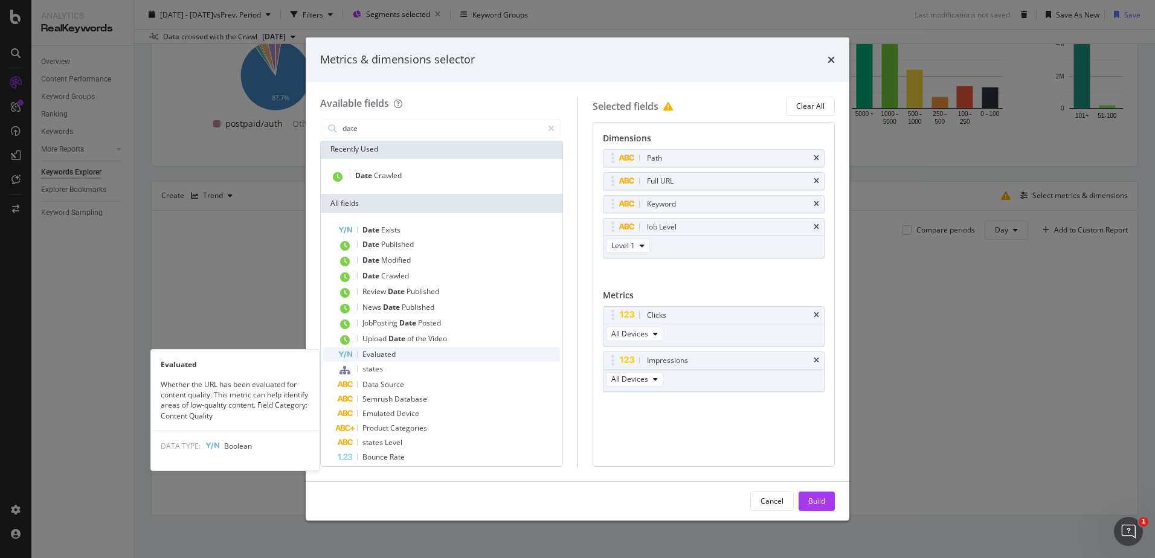
scroll to position [0, 0]
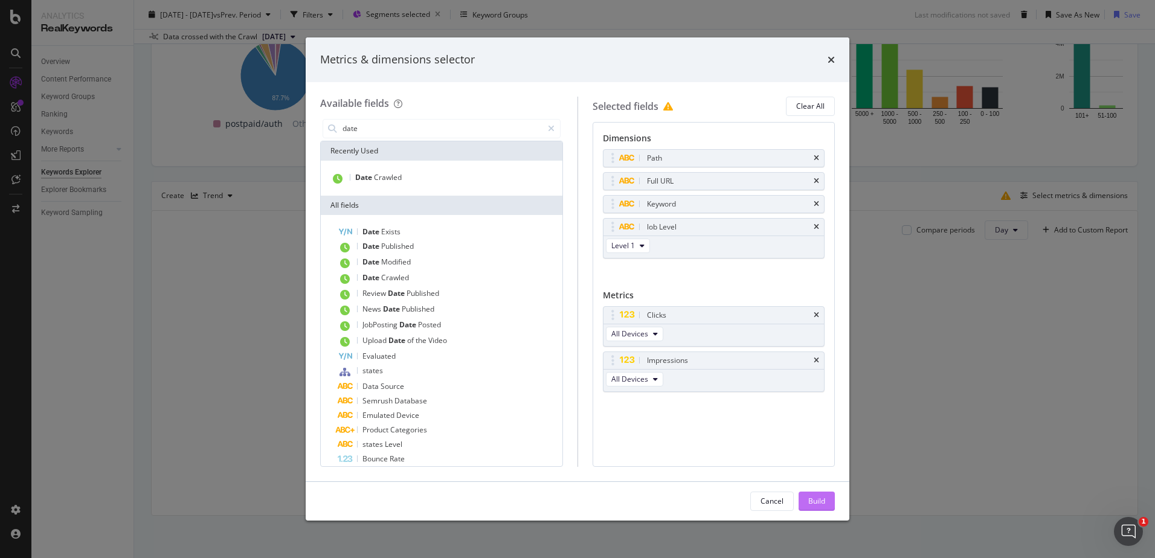
click at [821, 493] on div "Build" at bounding box center [816, 501] width 17 height 18
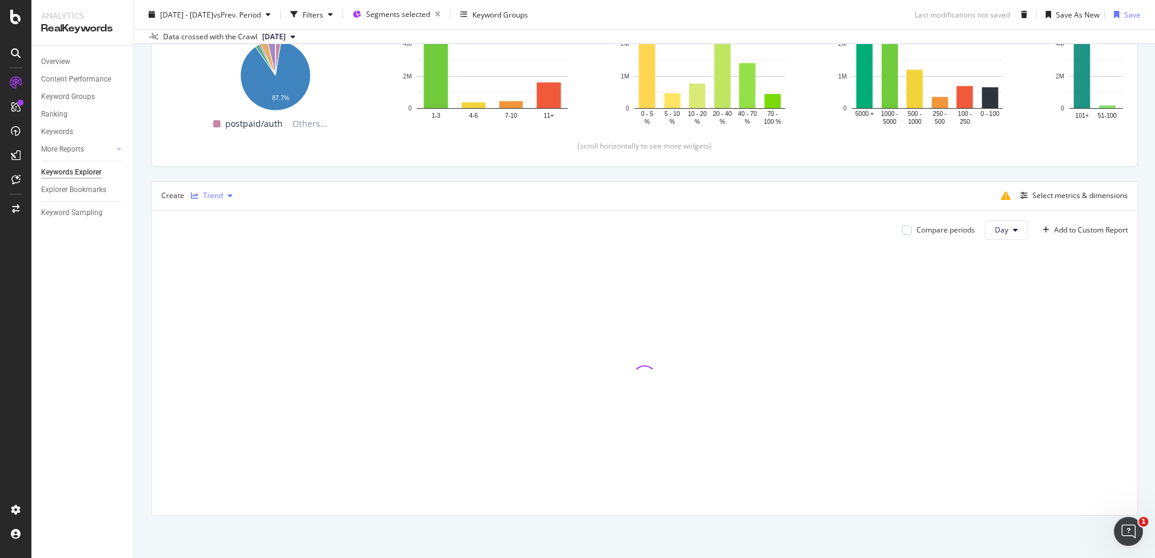
click at [227, 202] on div "Trend" at bounding box center [211, 196] width 51 height 18
click at [219, 214] on div "Table" at bounding box center [224, 216] width 19 height 10
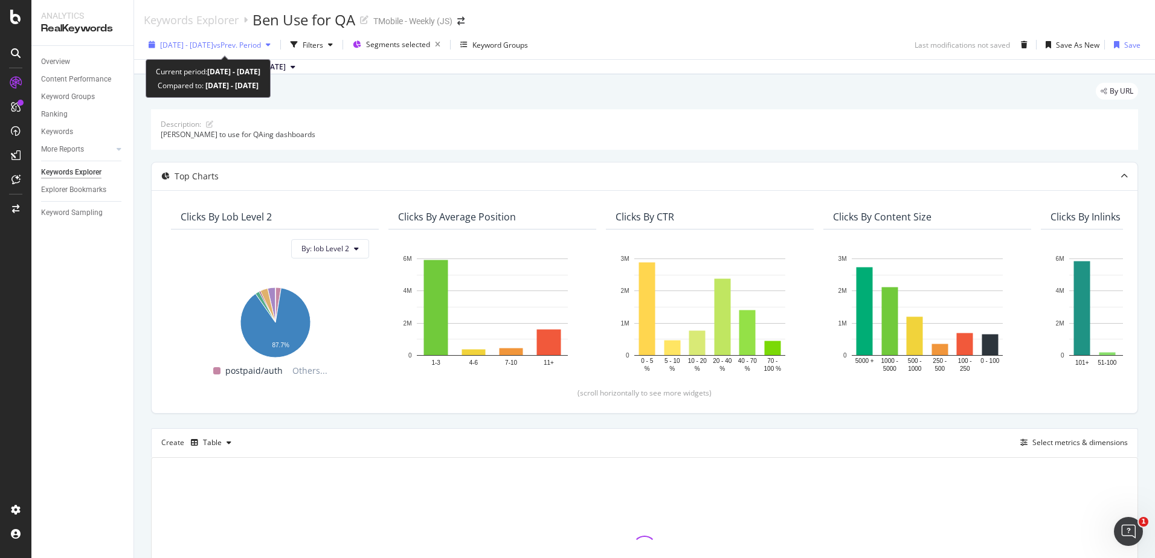
click at [261, 43] on span "vs Prev. Period" at bounding box center [237, 45] width 48 height 10
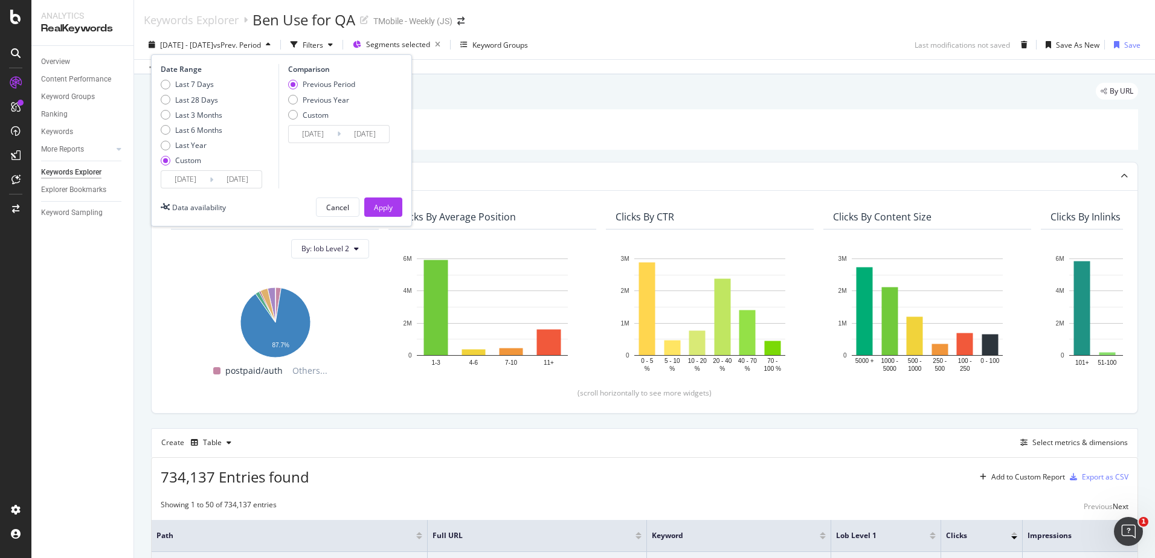
click at [198, 181] on input "2025/08/09" at bounding box center [185, 179] width 48 height 17
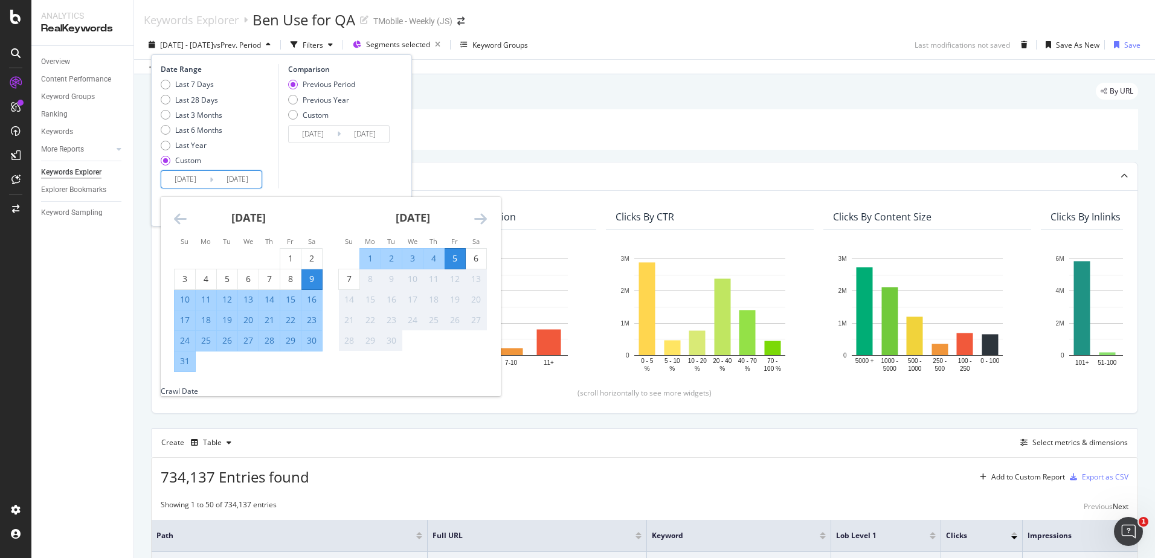
click at [290, 297] on div "15" at bounding box center [290, 300] width 21 height 12
type input "2025/08/15"
type input "2025/07/24"
type input "2025/08/14"
click at [288, 317] on div "22" at bounding box center [290, 320] width 21 height 12
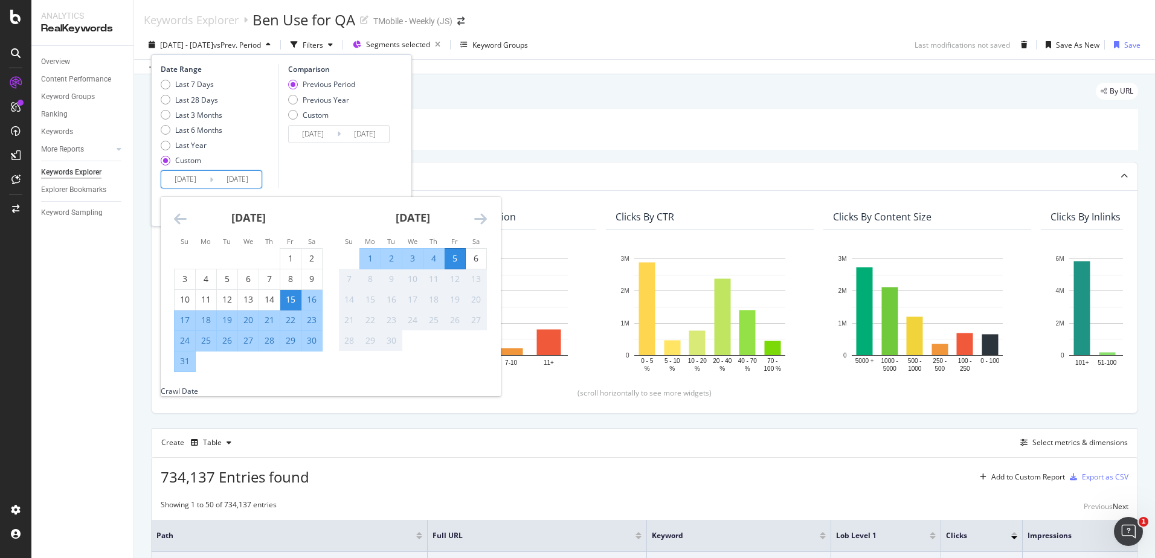
type input "2025/08/22"
type input "2025/08/07"
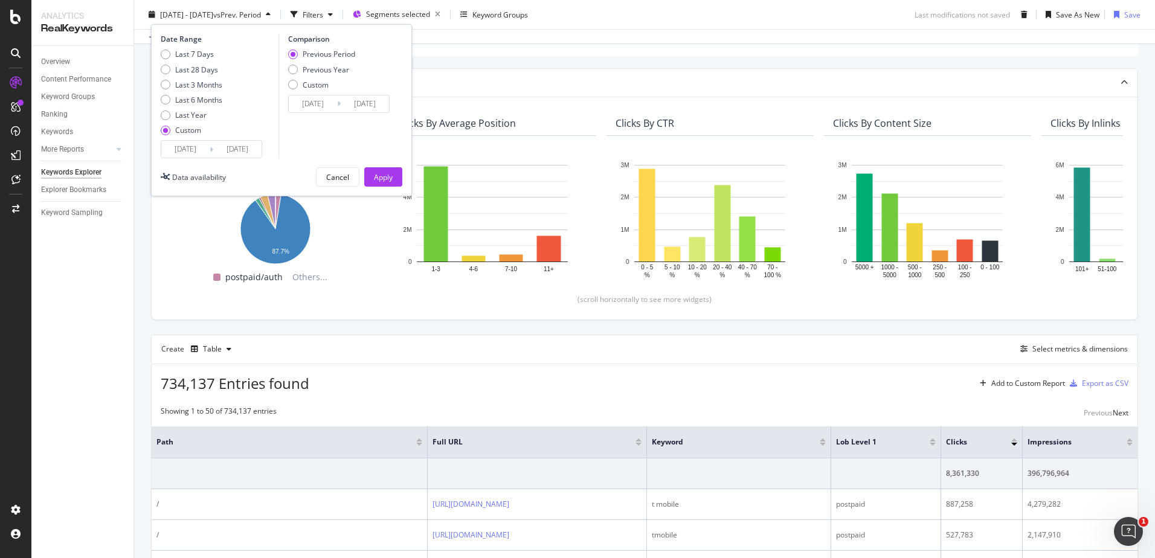
scroll to position [60, 0]
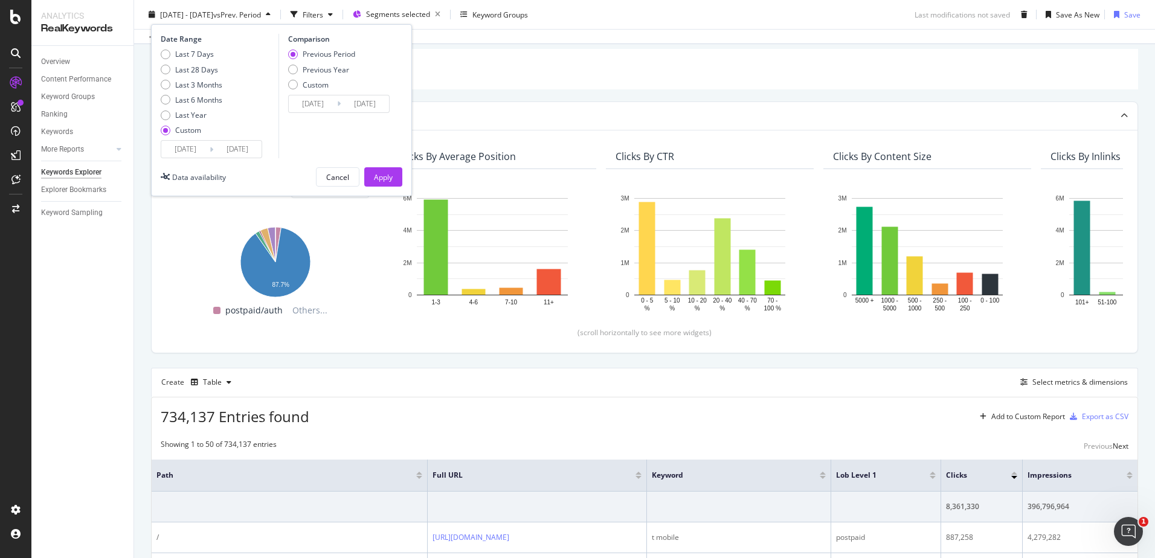
click at [234, 150] on input "2025/08/22" at bounding box center [237, 149] width 48 height 17
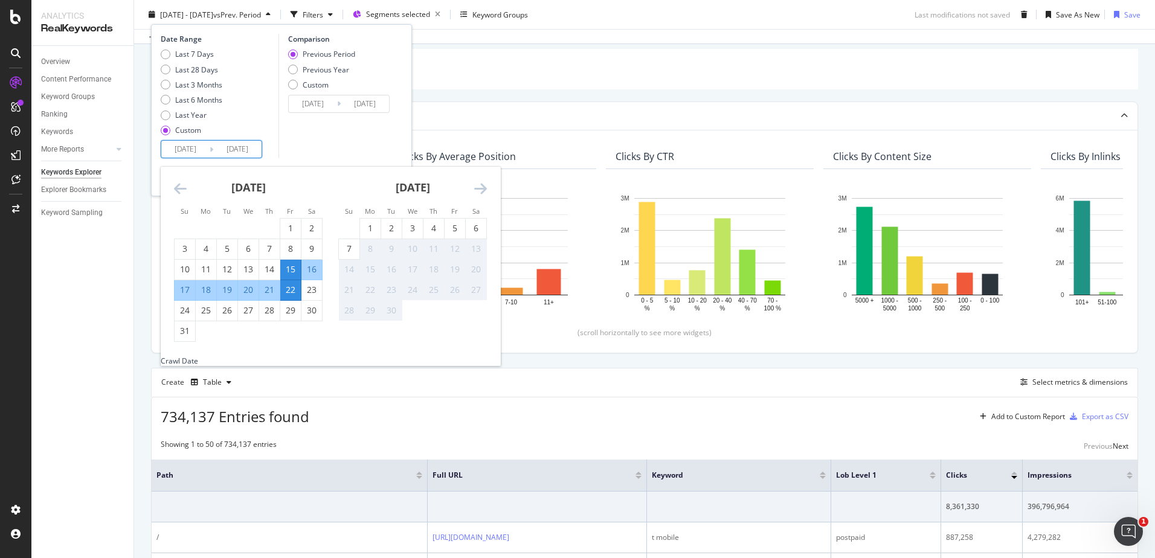
click at [290, 263] on div "15" at bounding box center [290, 269] width 21 height 12
type input "2025/08/15"
type input "2025/08/14"
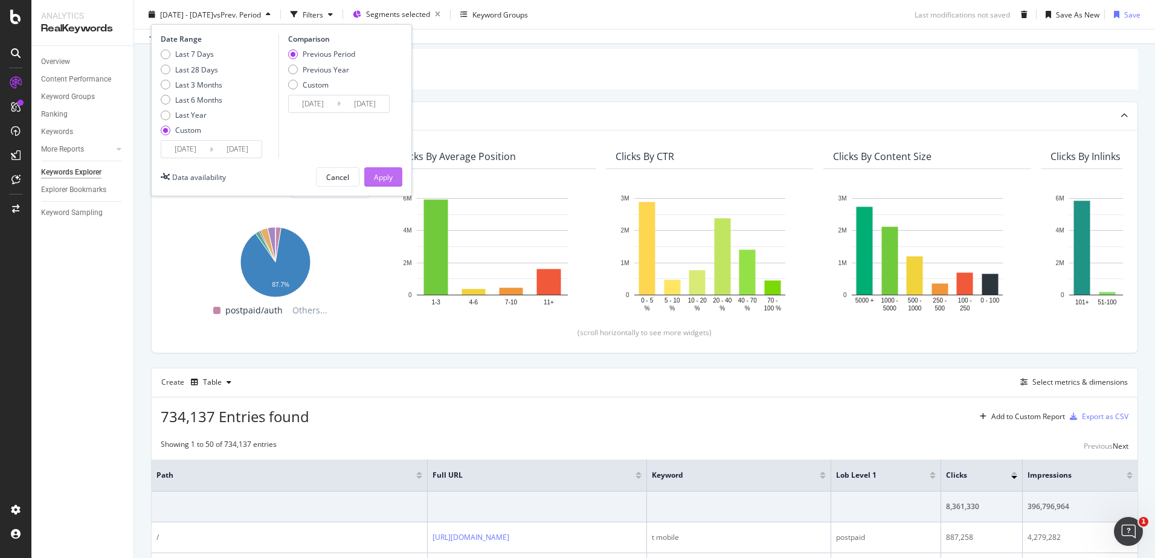
click at [376, 176] on div "Apply" at bounding box center [383, 177] width 19 height 10
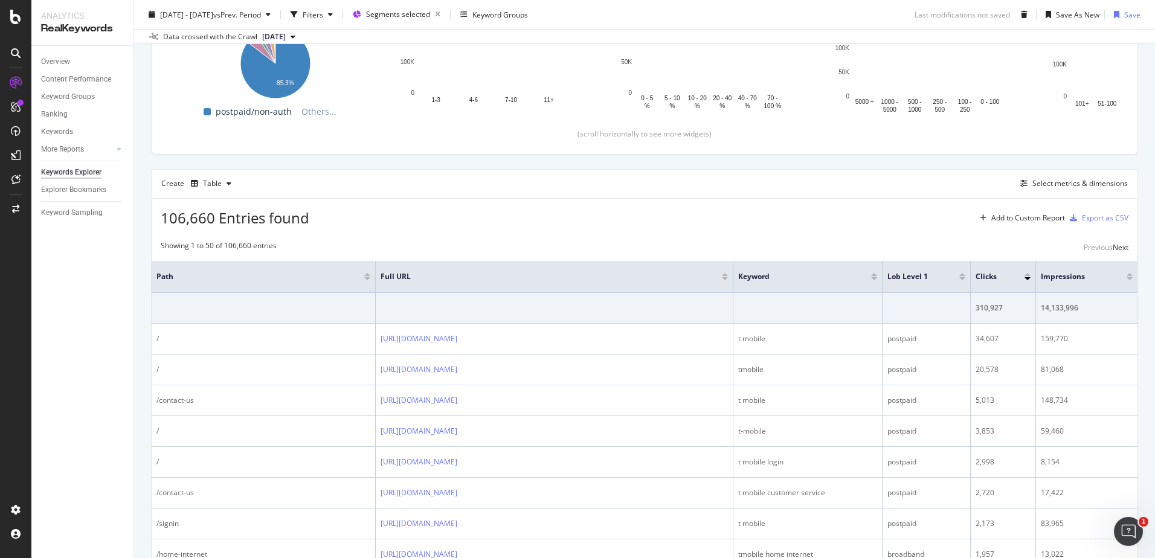
scroll to position [34, 0]
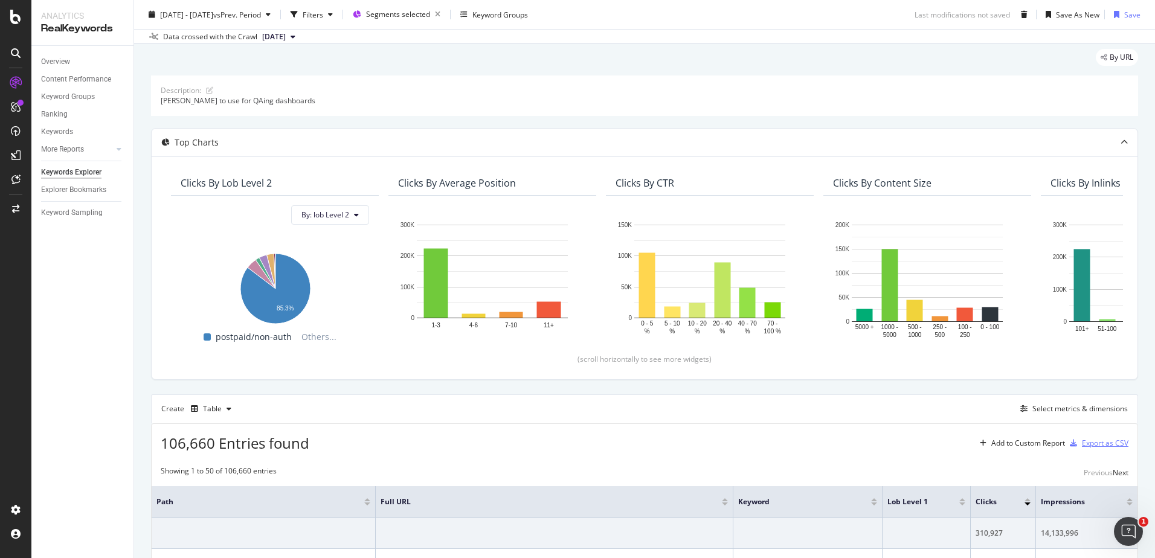
click at [1083, 446] on div "Export as CSV" at bounding box center [1105, 443] width 47 height 10
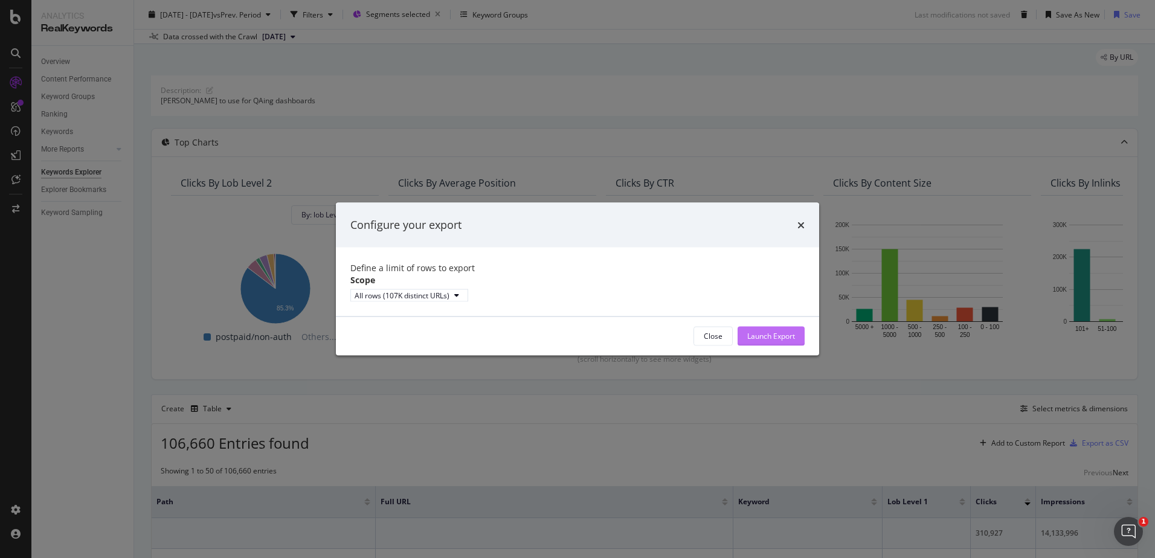
click at [765, 341] on div "Launch Export" at bounding box center [771, 336] width 48 height 10
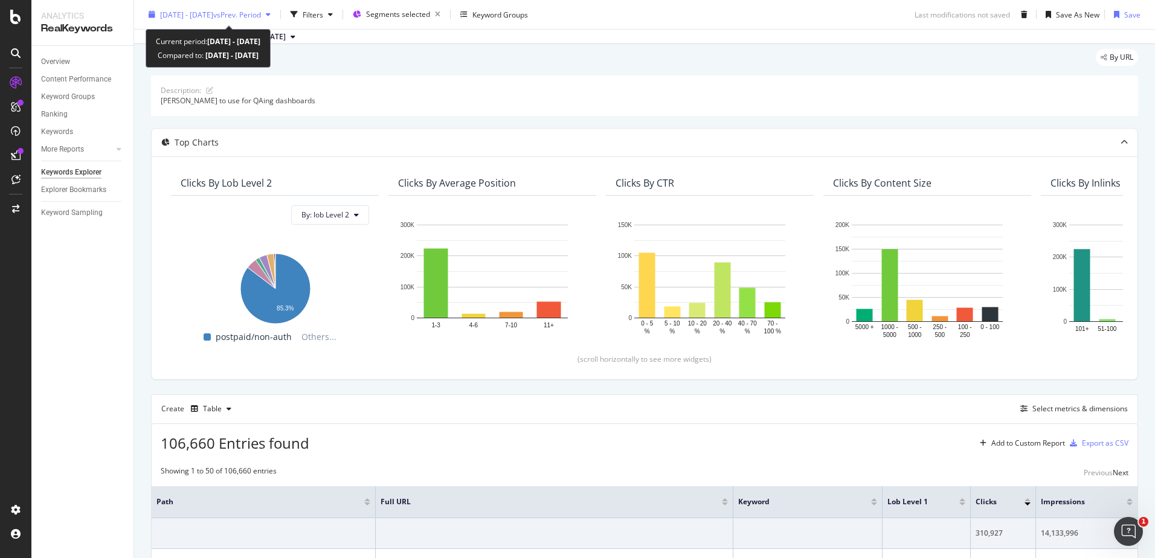
click at [258, 12] on span "vs Prev. Period" at bounding box center [237, 14] width 48 height 10
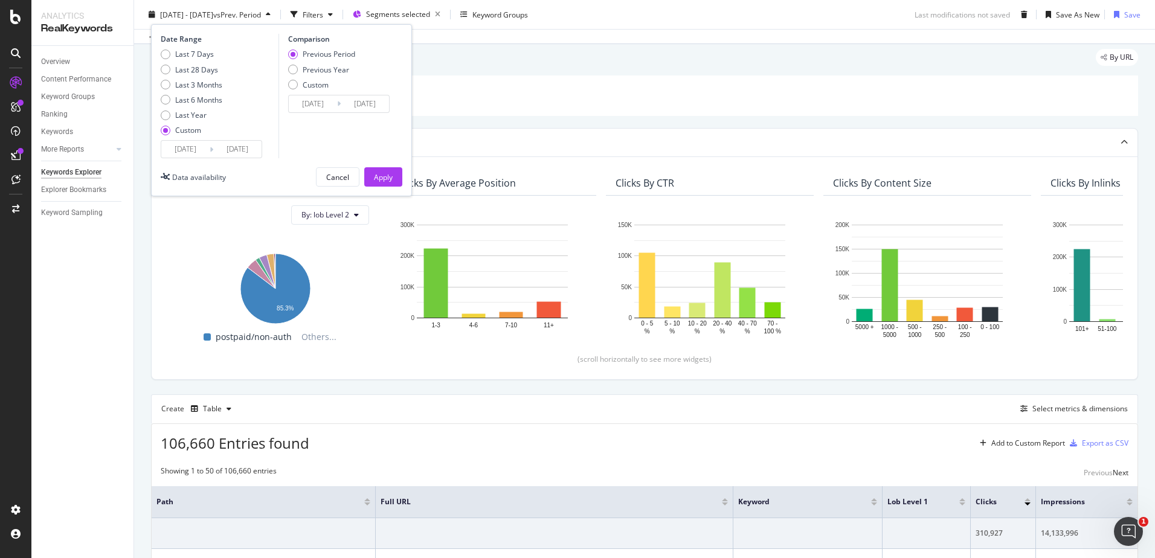
click at [561, 63] on div "By URL" at bounding box center [644, 62] width 987 height 27
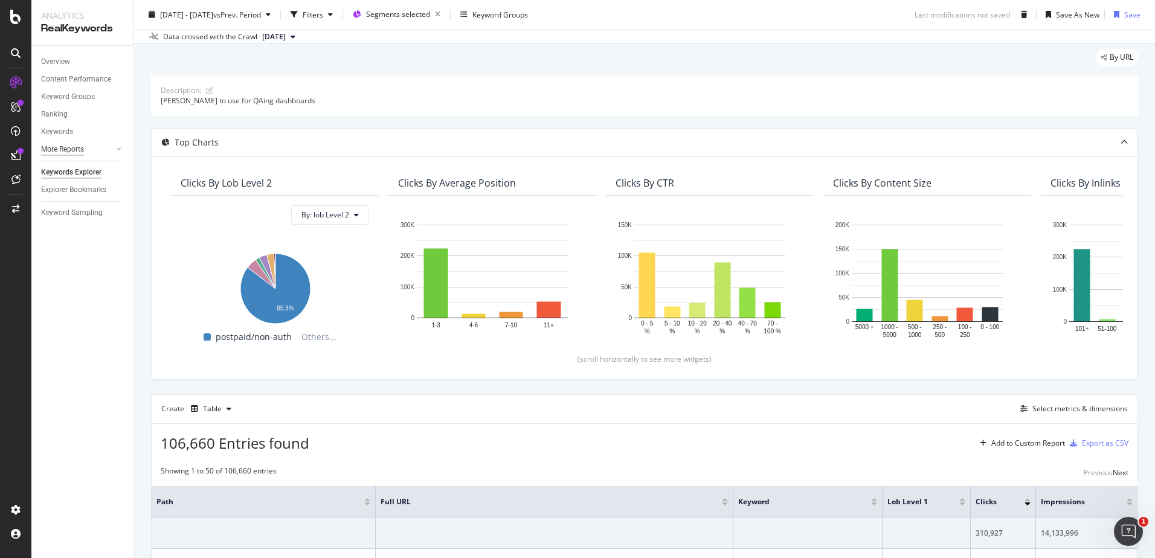
drag, startPoint x: 60, startPoint y: 142, endPoint x: 59, endPoint y: 151, distance: 9.2
click at [60, 142] on div "More Reports" at bounding box center [87, 150] width 92 height 18
click at [59, 152] on div "More Reports" at bounding box center [62, 149] width 43 height 13
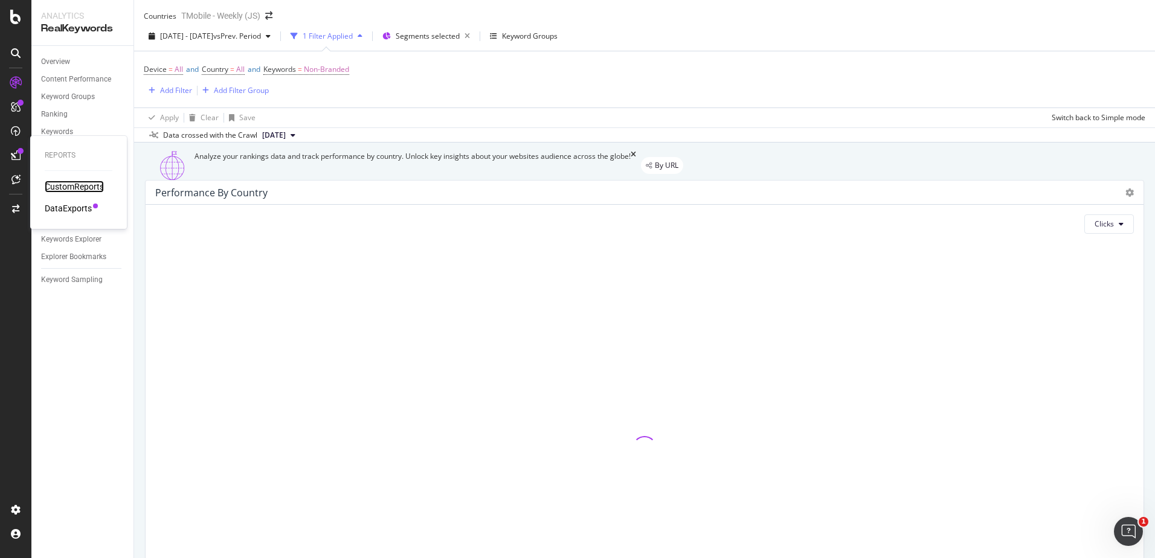
click at [85, 187] on div "CustomReports" at bounding box center [74, 187] width 59 height 12
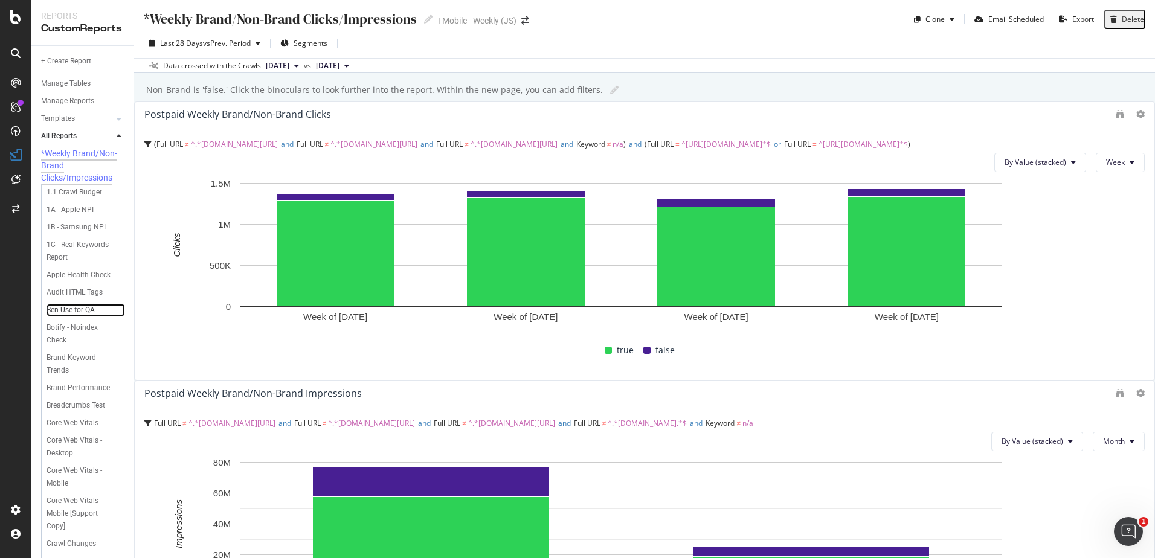
click at [95, 317] on link "Ben Use for QA" at bounding box center [86, 310] width 79 height 13
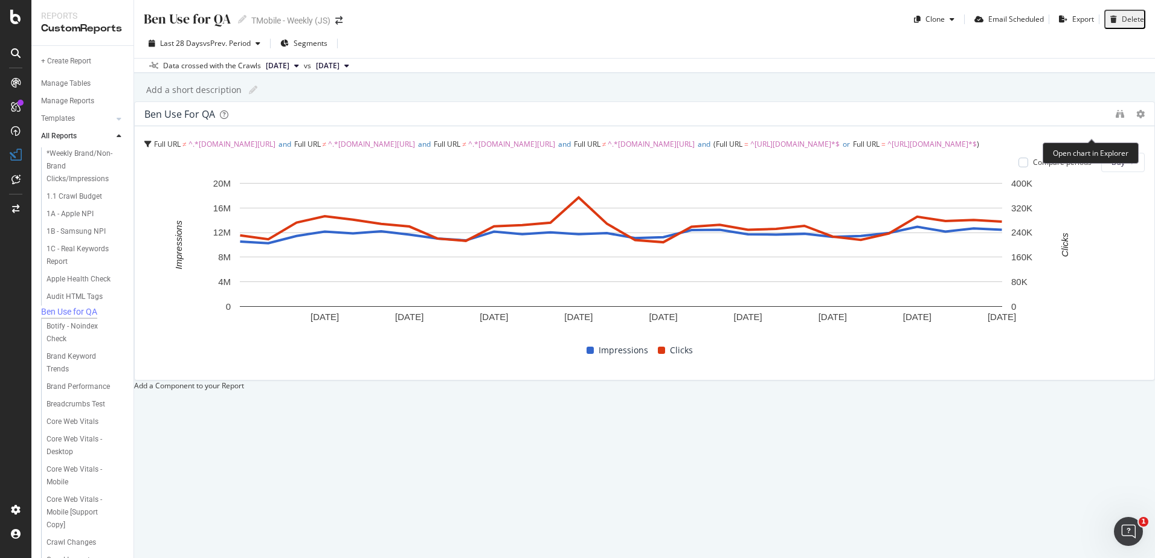
click at [1116, 118] on icon "binoculars" at bounding box center [1120, 114] width 8 height 8
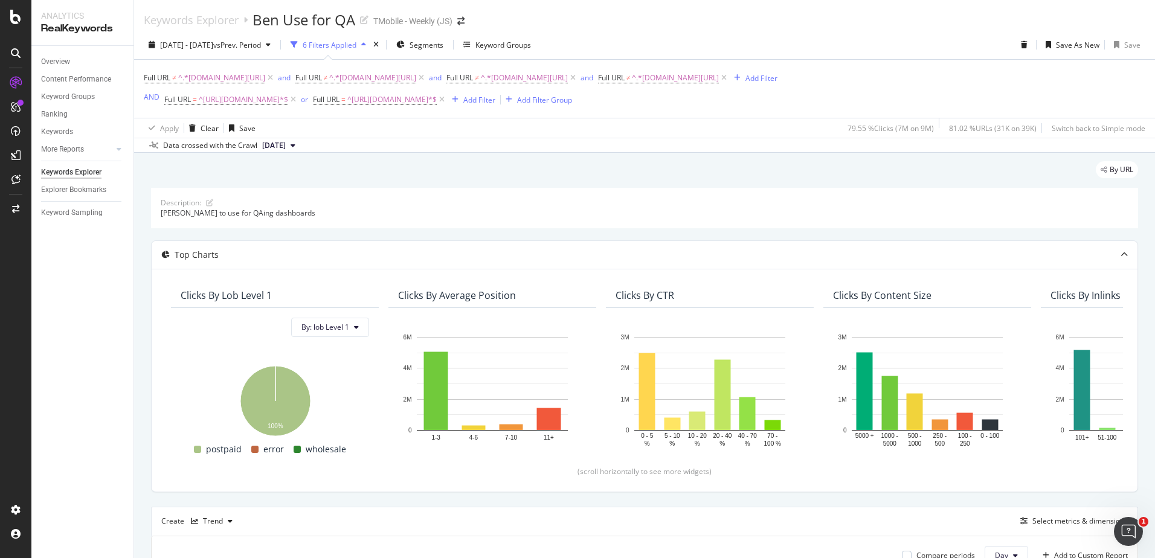
click at [356, 49] on div "6 Filters Applied" at bounding box center [330, 45] width 54 height 10
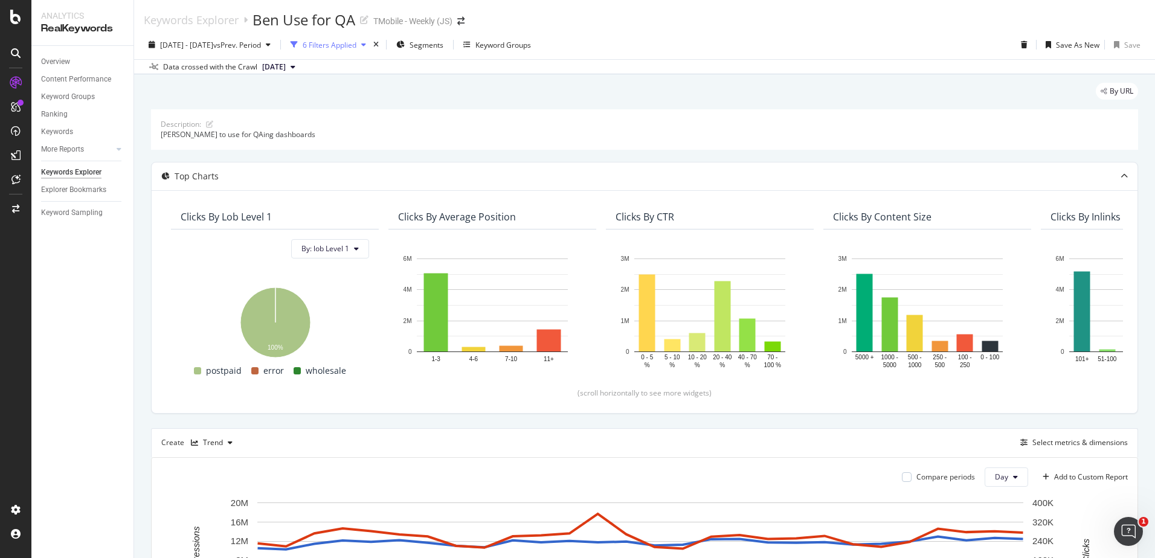
click at [356, 48] on div "6 Filters Applied" at bounding box center [330, 45] width 54 height 10
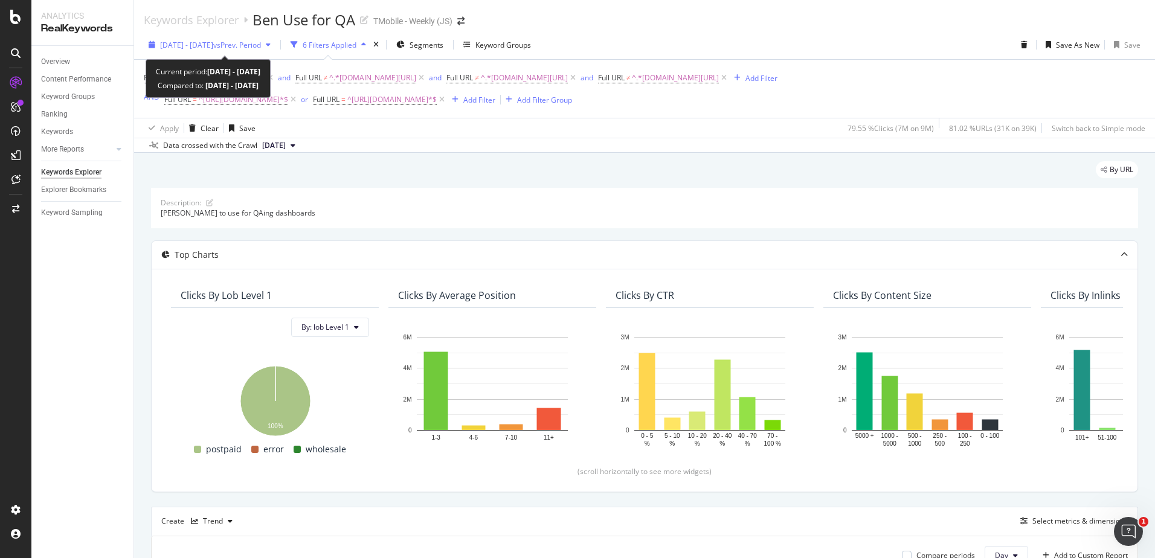
click at [251, 46] on span "vs Prev. Period" at bounding box center [237, 45] width 48 height 10
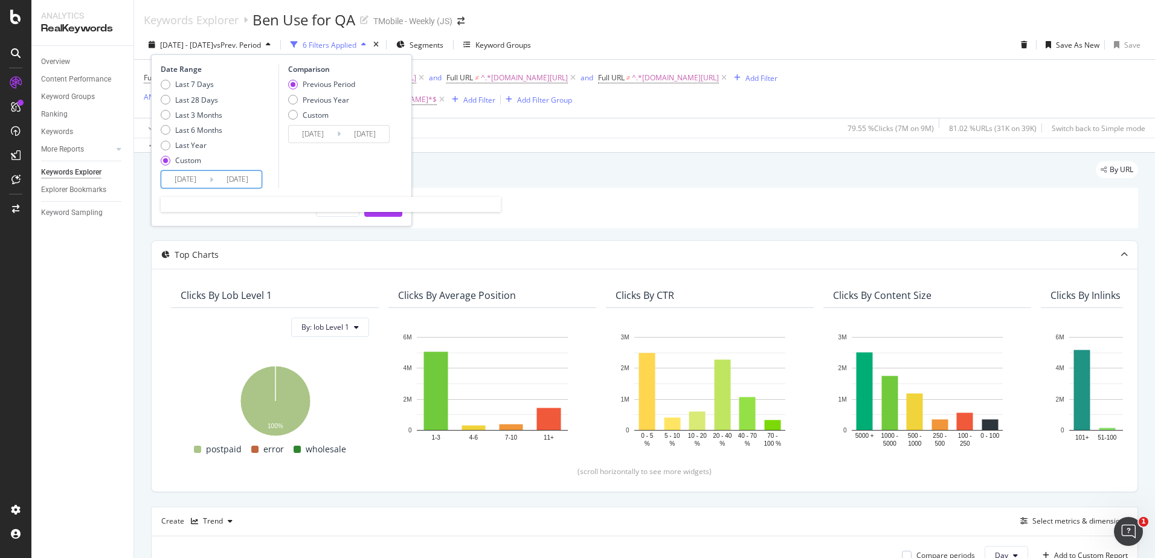
click at [195, 174] on input "[DATE]" at bounding box center [185, 179] width 48 height 17
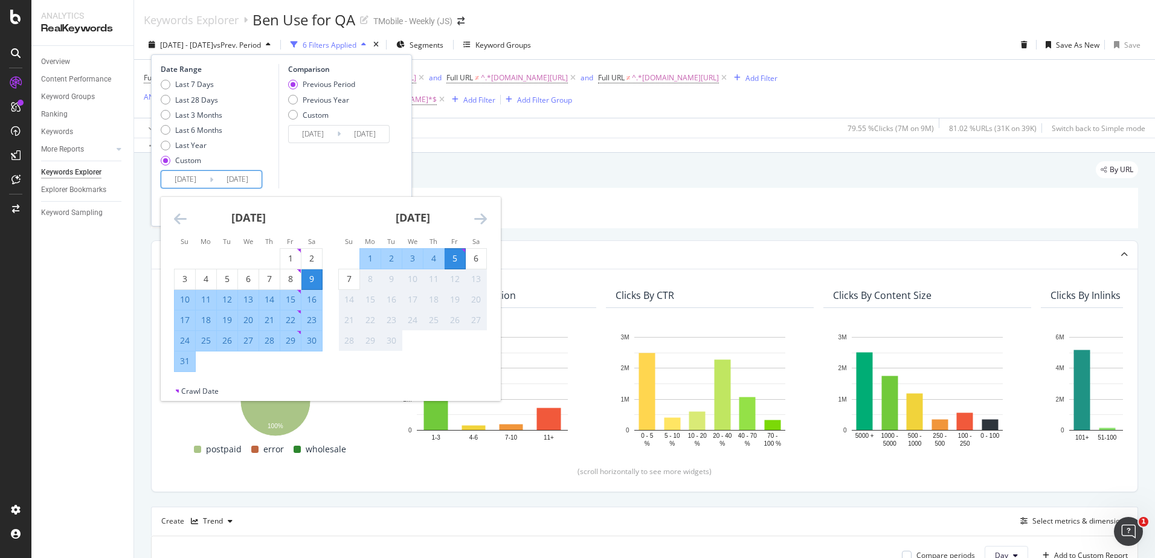
click at [292, 298] on div "15" at bounding box center [290, 300] width 21 height 12
type input "2025/08/15"
type input "2025/07/24"
type input "2025/08/14"
click at [292, 298] on div "15" at bounding box center [290, 300] width 21 height 12
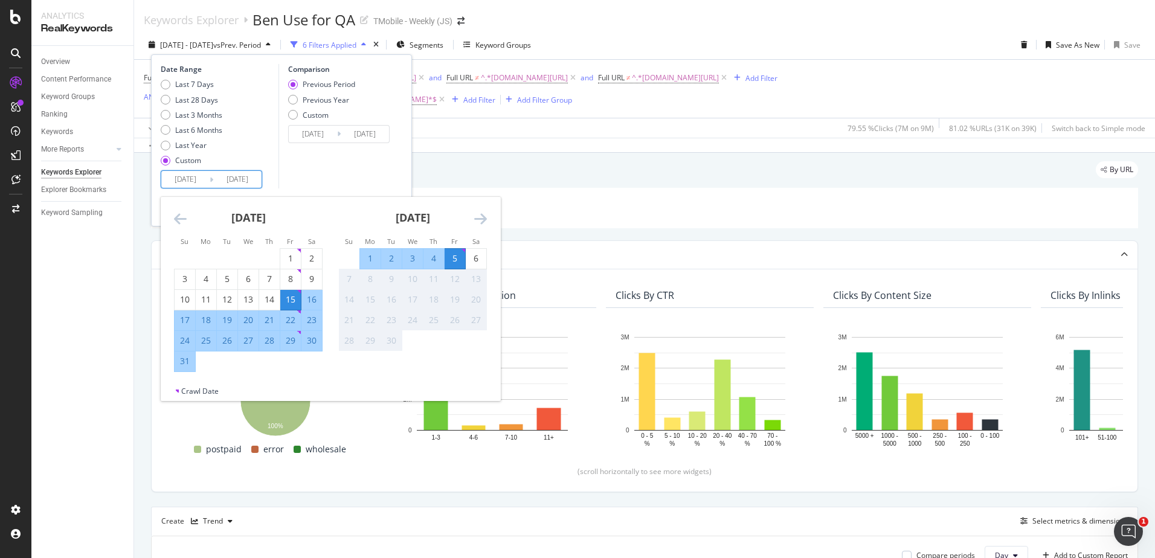
type input "2025/08/15"
type input "2025/08/14"
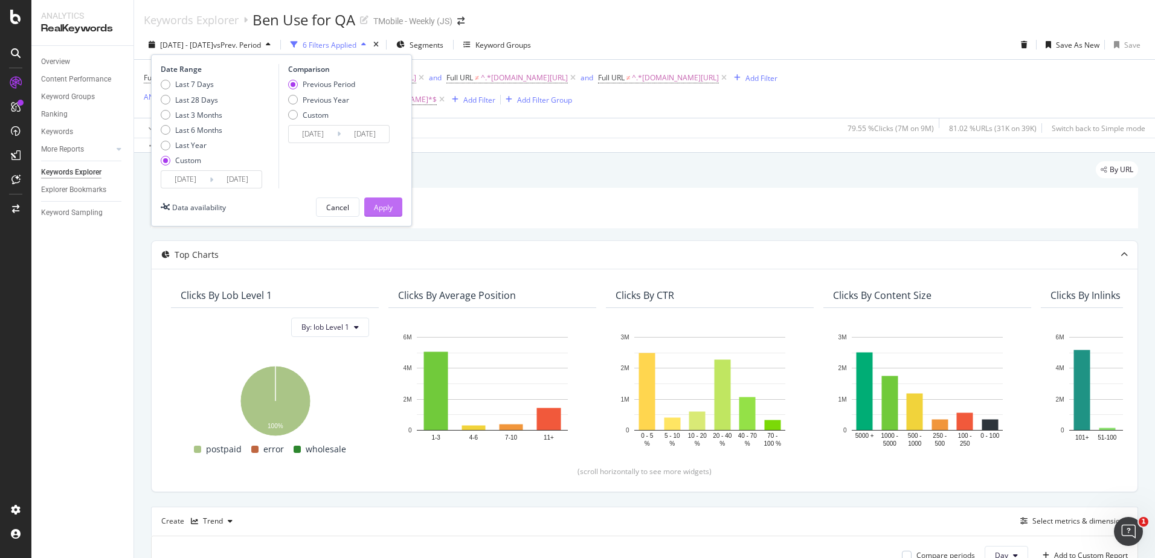
click at [390, 206] on div "Apply" at bounding box center [383, 207] width 19 height 10
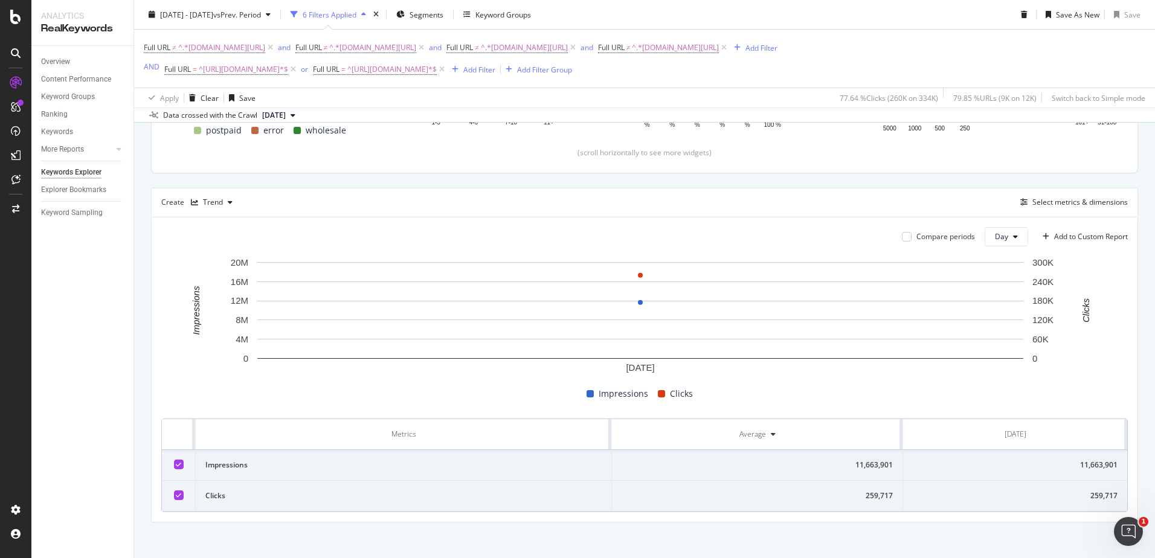
scroll to position [326, 0]
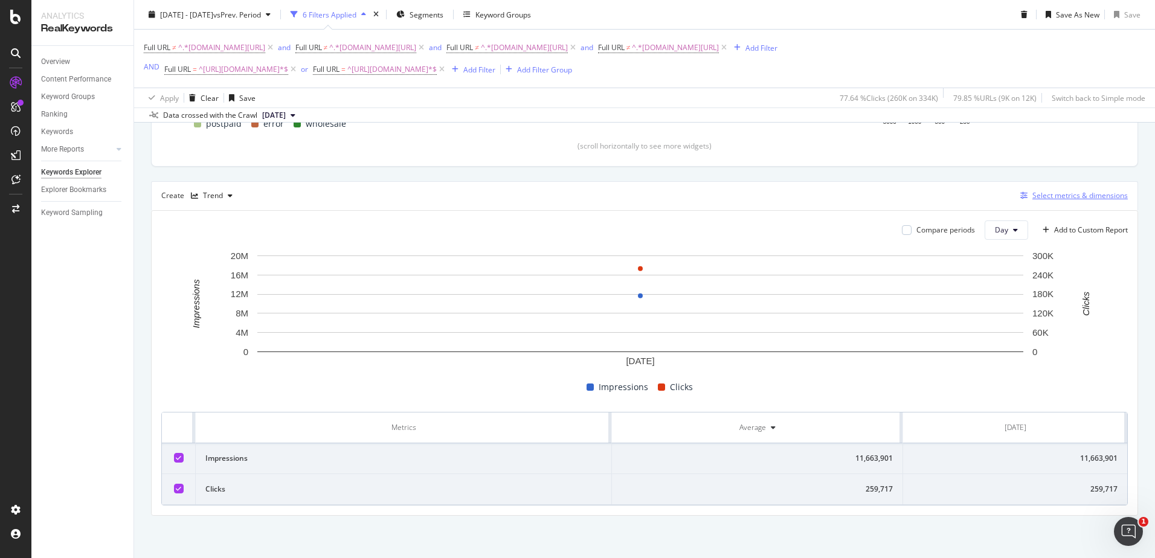
click at [1038, 192] on div "Select metrics & dimensions" at bounding box center [1079, 195] width 95 height 10
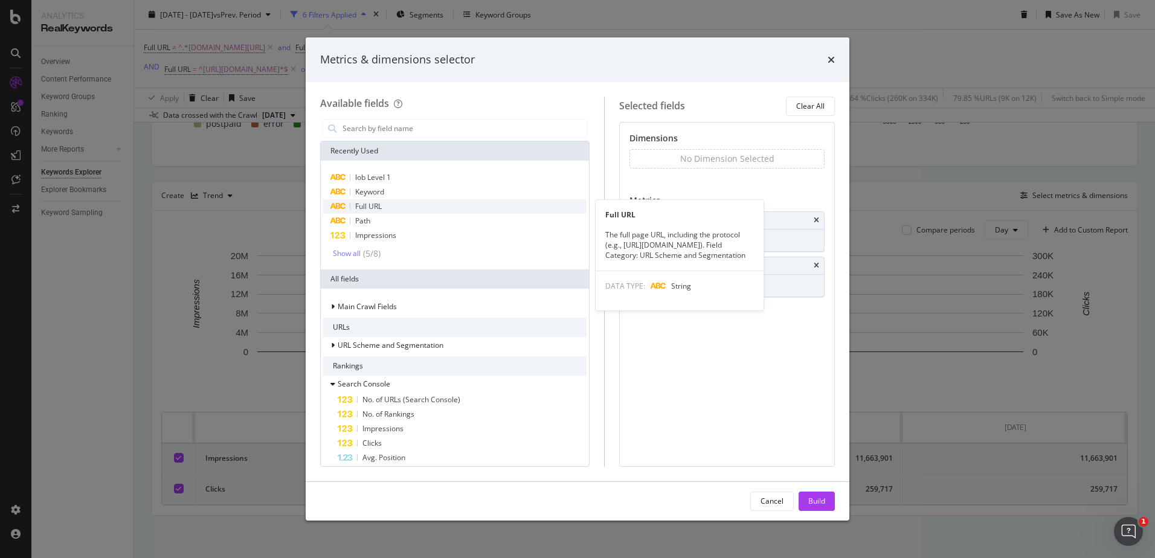
click at [396, 210] on div "Full URL" at bounding box center [454, 206] width 263 height 14
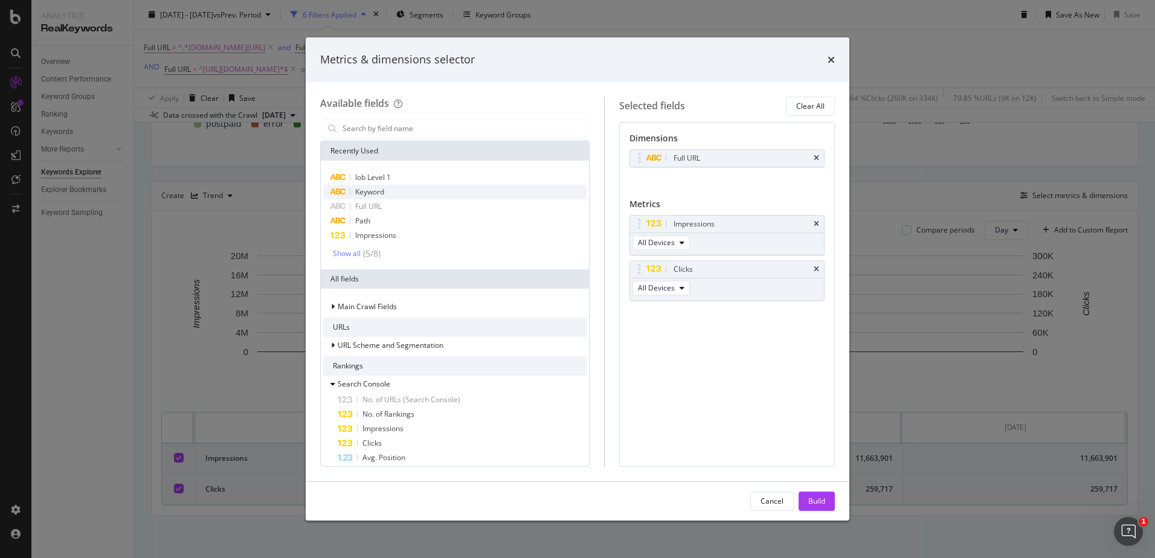
click at [344, 194] on icon "modal" at bounding box center [338, 191] width 16 height 7
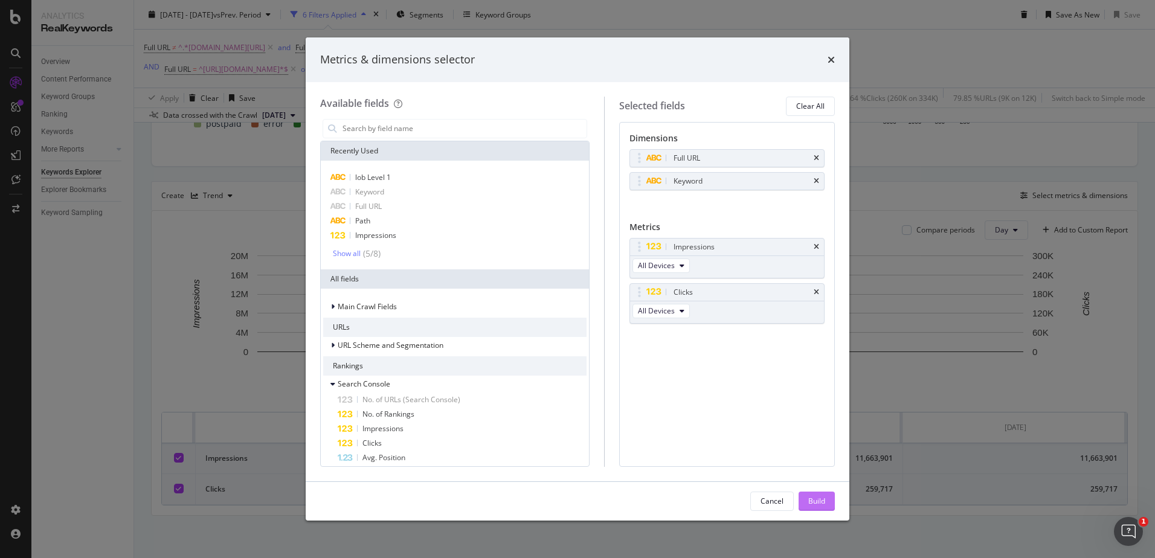
click at [808, 496] on div "Build" at bounding box center [816, 501] width 17 height 10
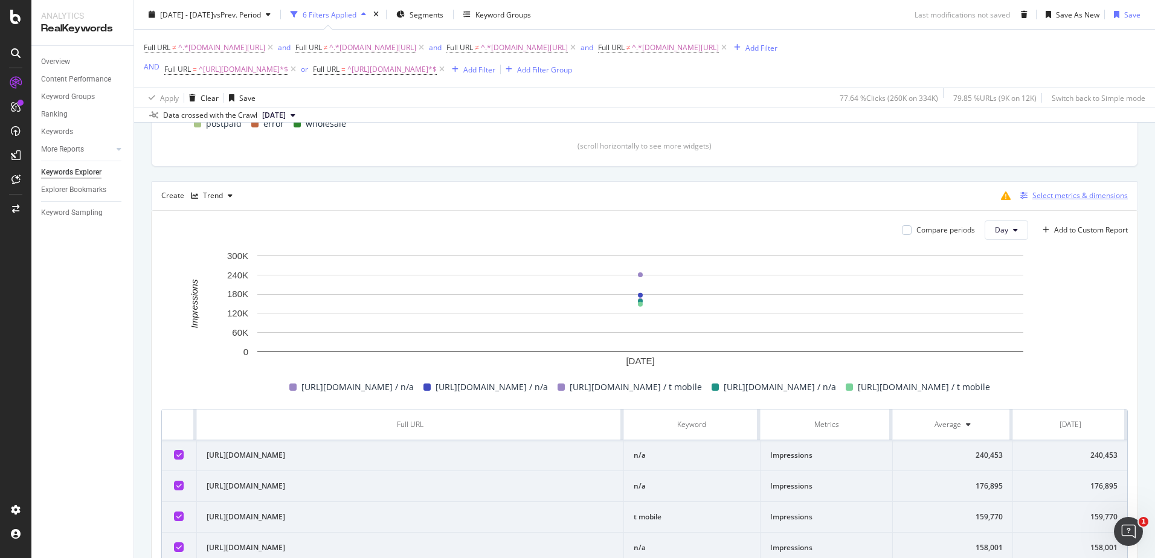
click at [1058, 195] on div "Select metrics & dimensions" at bounding box center [1079, 195] width 95 height 10
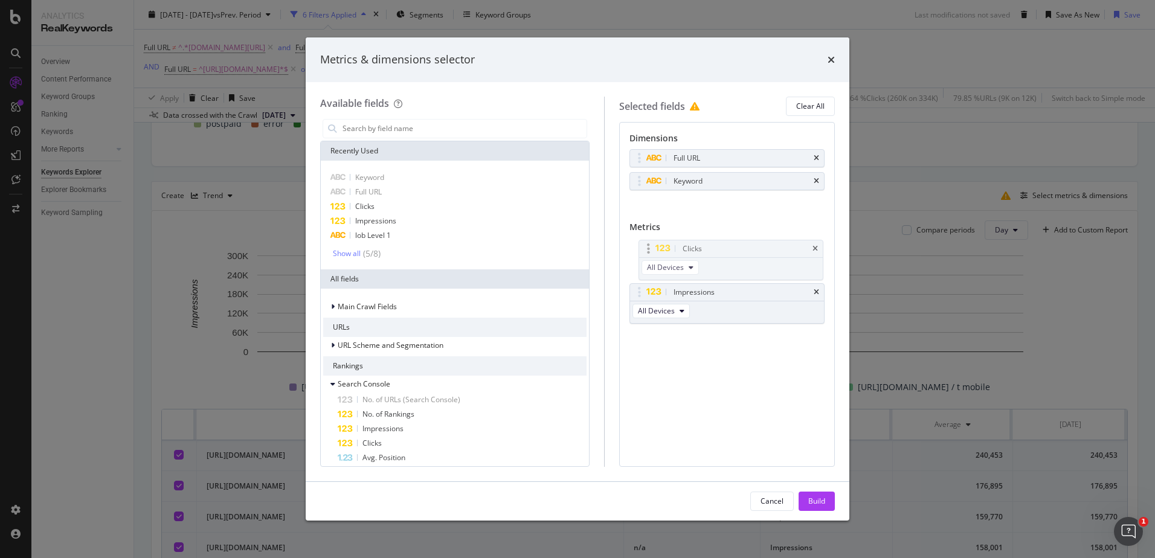
drag, startPoint x: 652, startPoint y: 294, endPoint x: 651, endPoint y: 251, distance: 43.5
click at [651, 251] on body "Analytics RealKeywords Overview Content Performance Keyword Groups Ranking Keyw…" at bounding box center [577, 279] width 1155 height 558
click at [813, 497] on div "Build" at bounding box center [816, 501] width 17 height 10
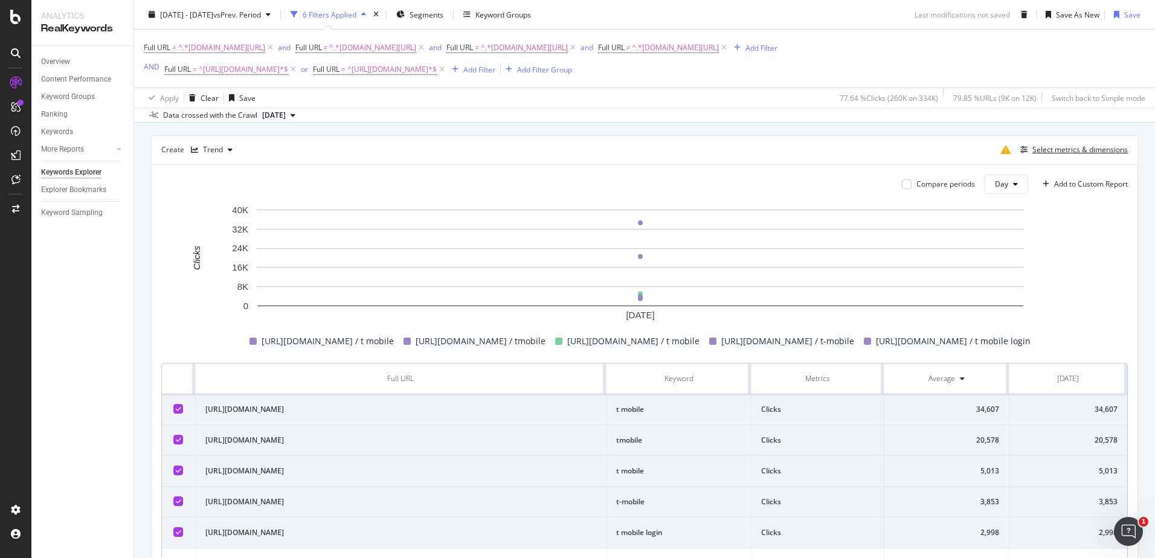
scroll to position [289, 0]
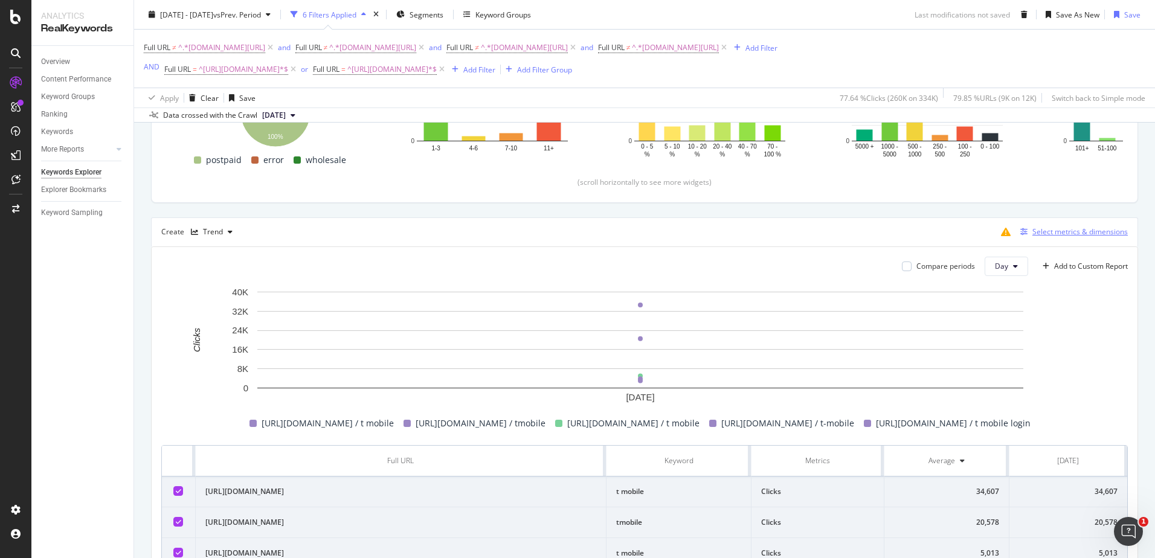
click at [1037, 228] on div "Select metrics & dimensions" at bounding box center [1079, 232] width 95 height 10
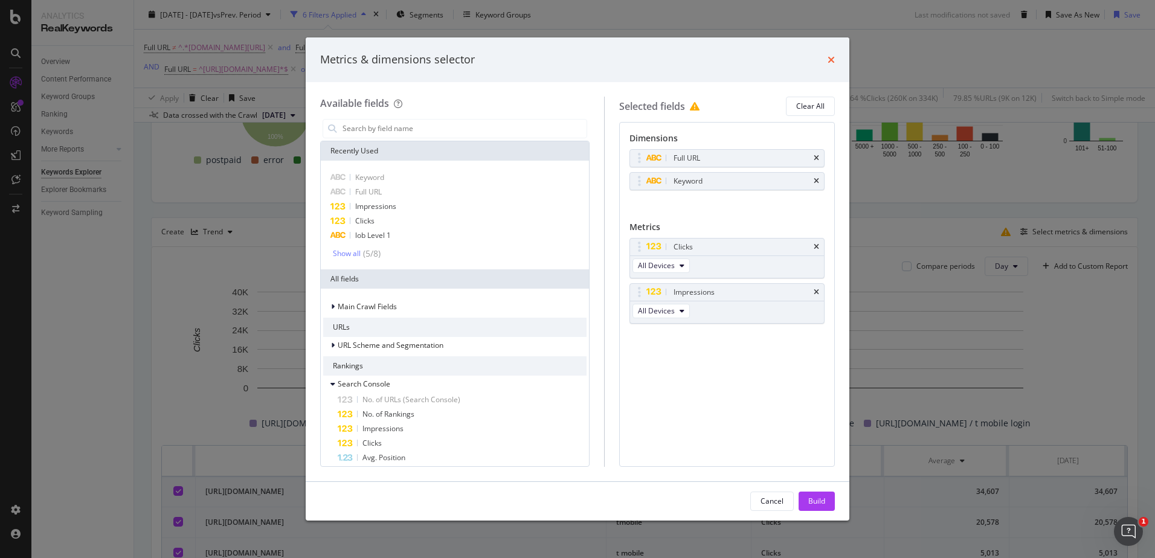
click at [829, 59] on icon "times" at bounding box center [831, 60] width 7 height 10
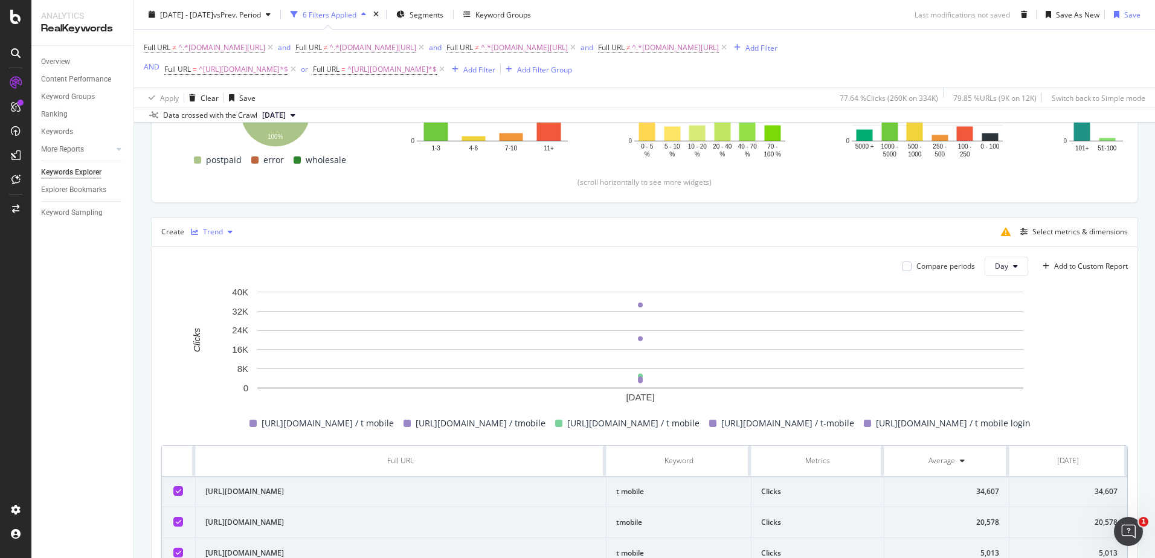
click at [220, 225] on div "Trend" at bounding box center [211, 232] width 51 height 18
click at [216, 245] on div "Table" at bounding box center [218, 252] width 55 height 15
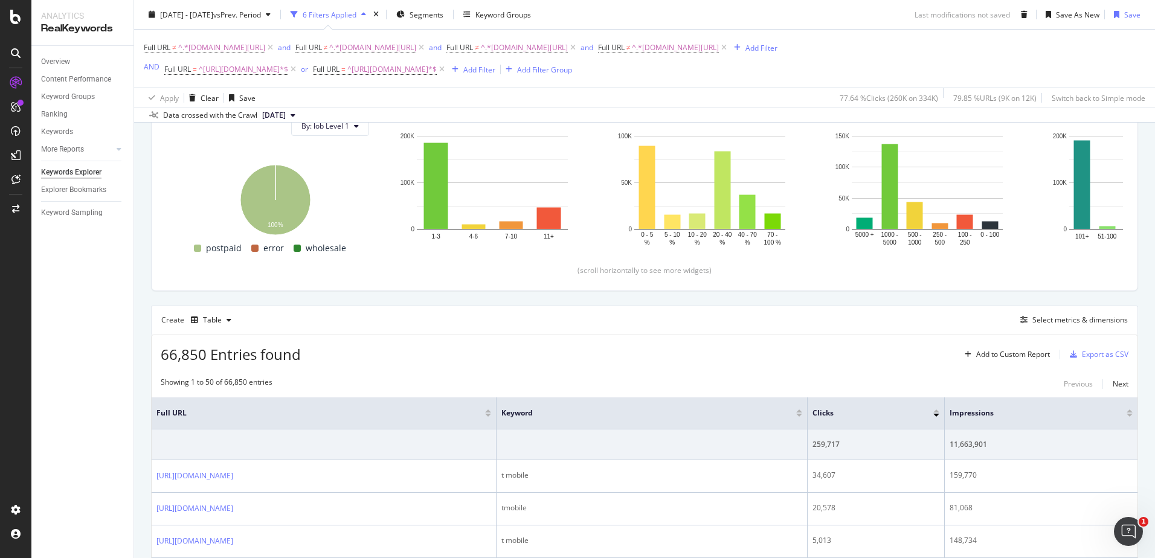
scroll to position [289, 0]
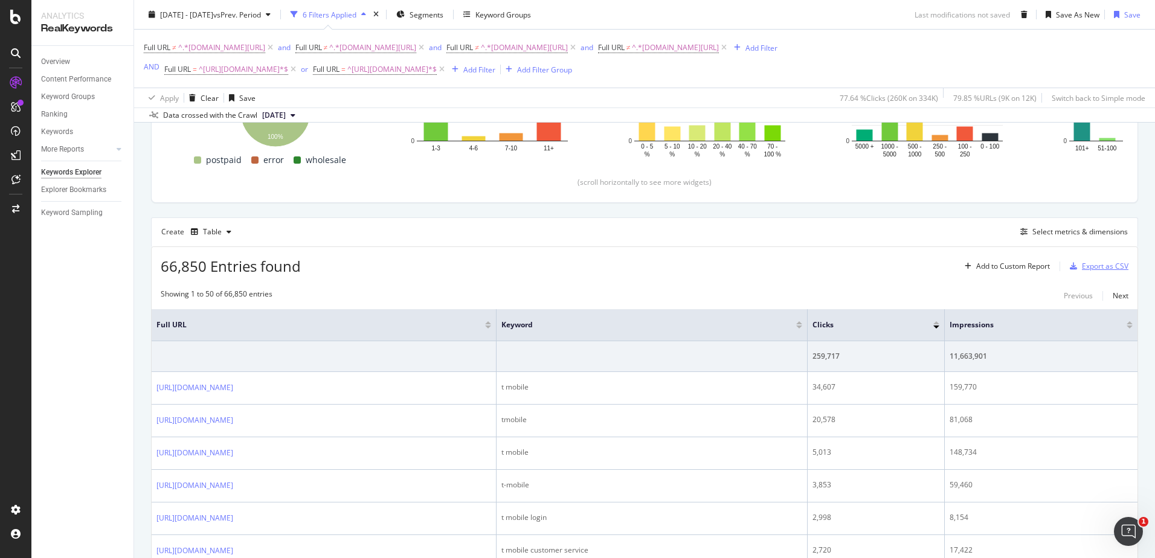
click at [1095, 262] on div "Export as CSV" at bounding box center [1105, 266] width 47 height 10
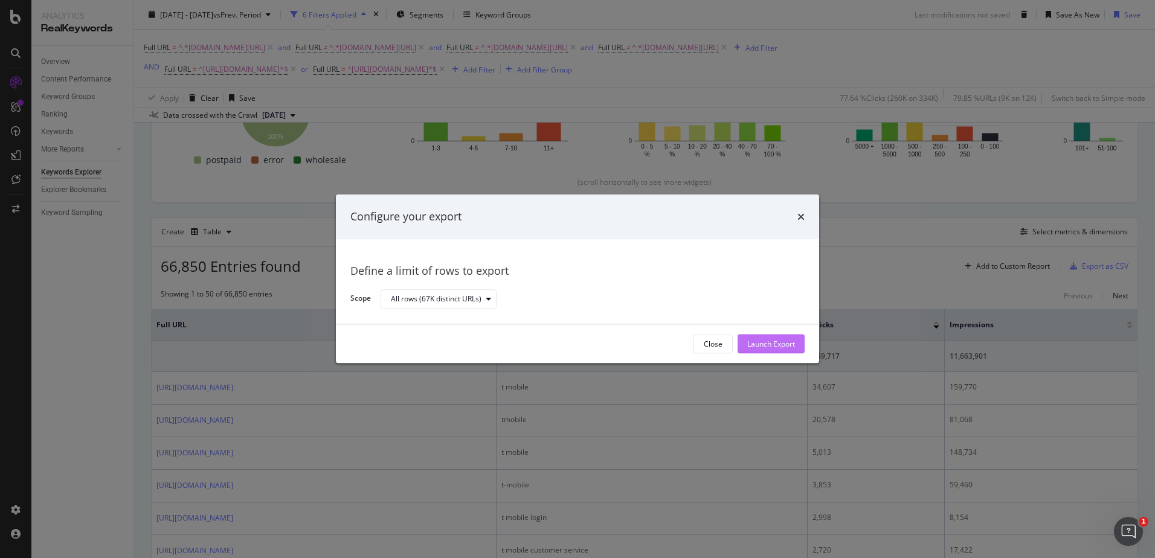
click at [778, 344] on div "Launch Export" at bounding box center [771, 344] width 48 height 10
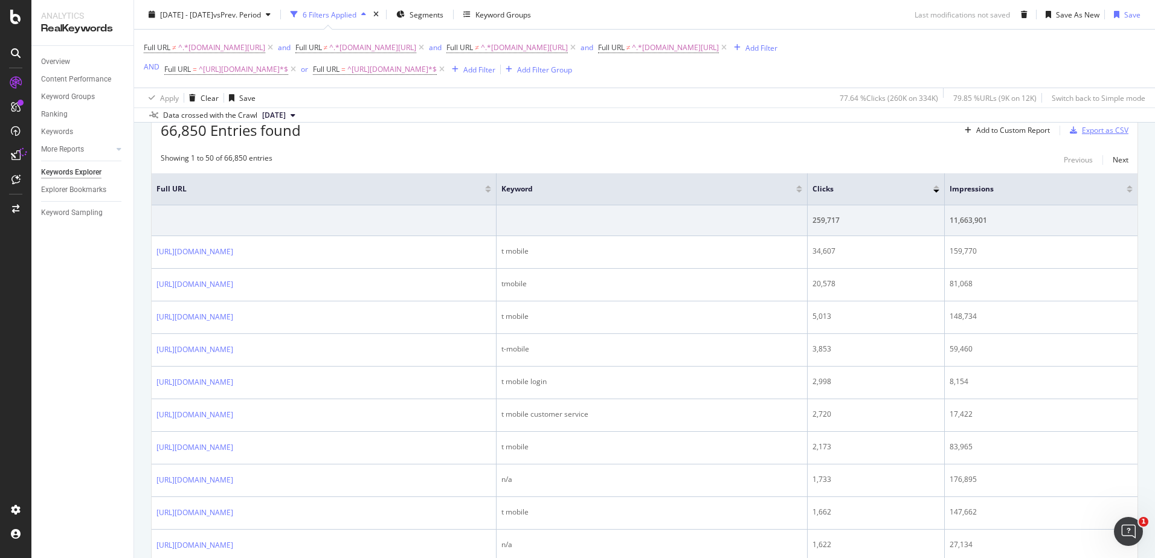
scroll to position [471, 0]
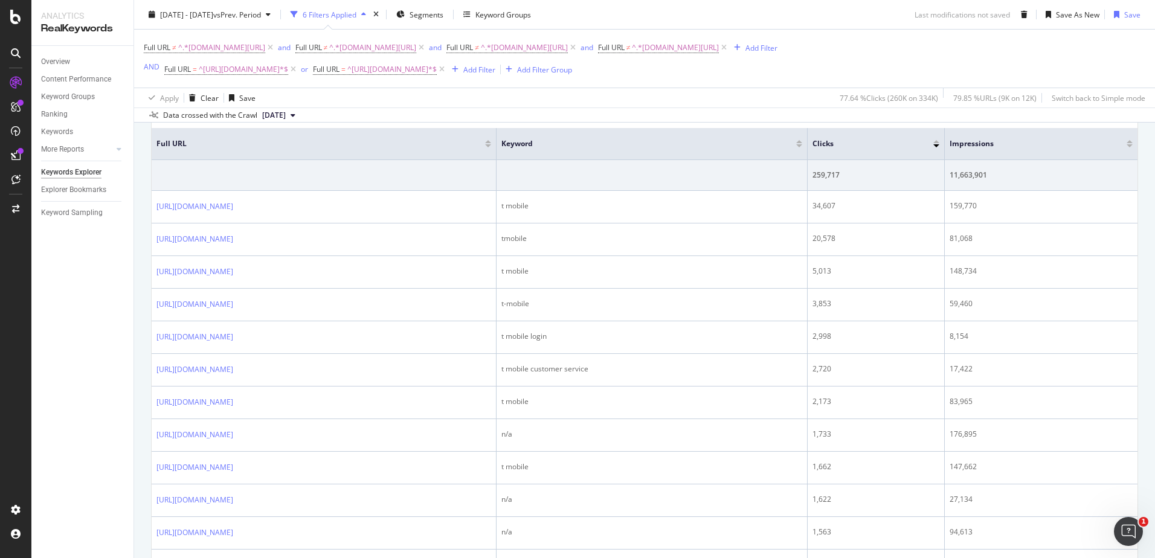
click at [832, 78] on div "Full URL ≠ ^.*t-mobile.com/home-internet.*$ and Full URL ≠ ^.*t-mobile.com/isp.…" at bounding box center [645, 59] width 1002 height 58
click at [74, 153] on div "More Reports" at bounding box center [62, 149] width 43 height 13
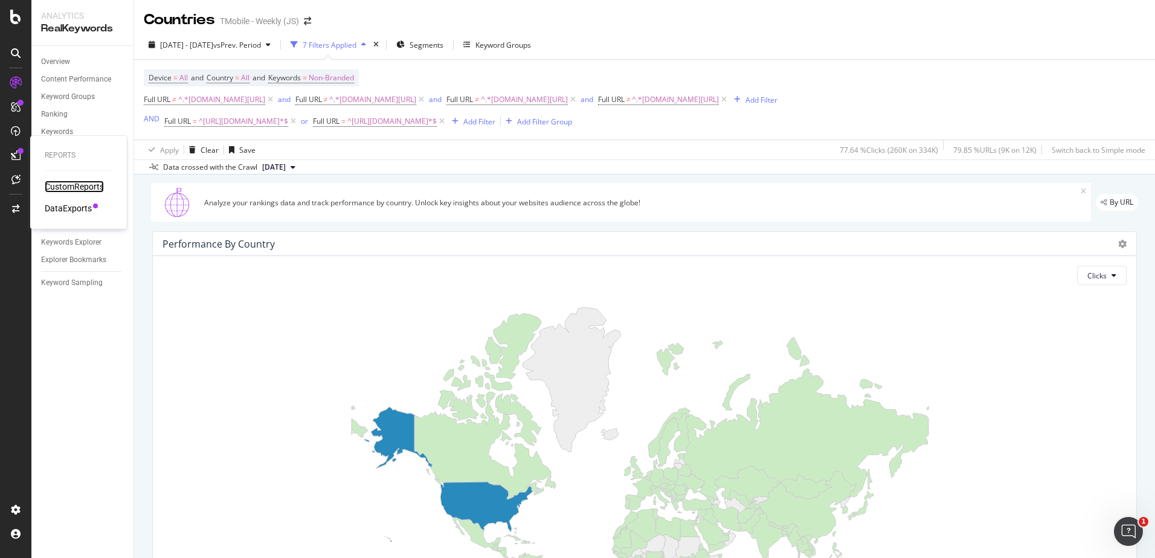
click at [69, 188] on div "CustomReports" at bounding box center [74, 187] width 59 height 12
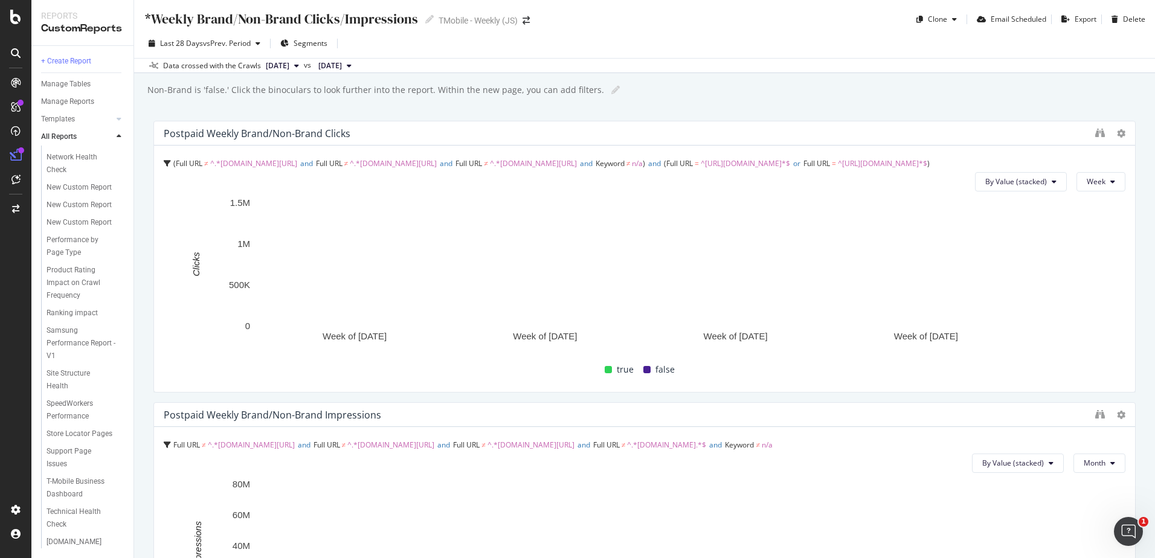
scroll to position [623, 0]
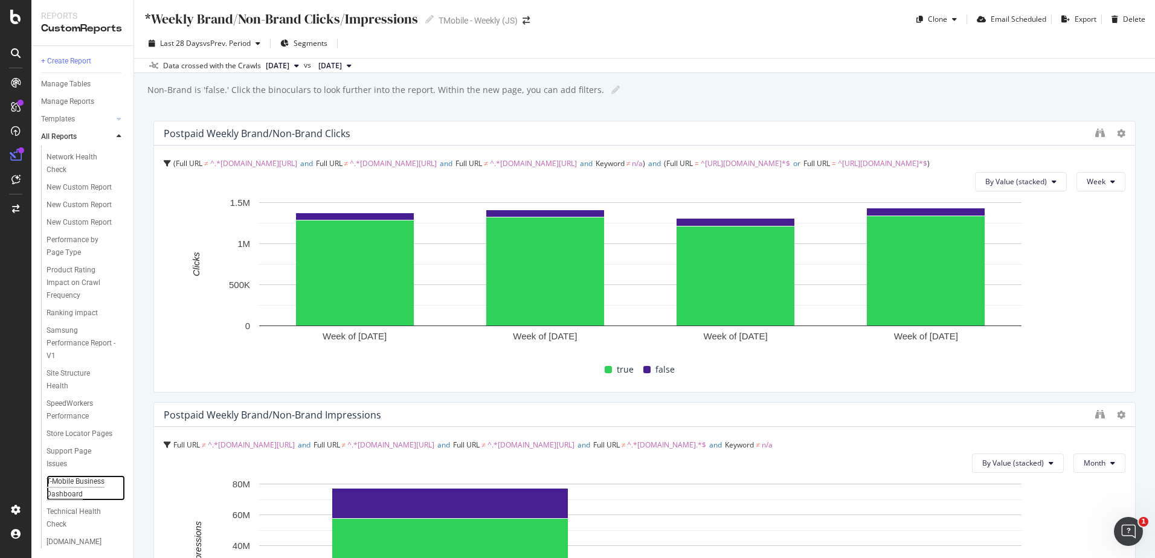
click at [71, 477] on div "T-Mobile Business Dashboard" at bounding box center [81, 487] width 69 height 25
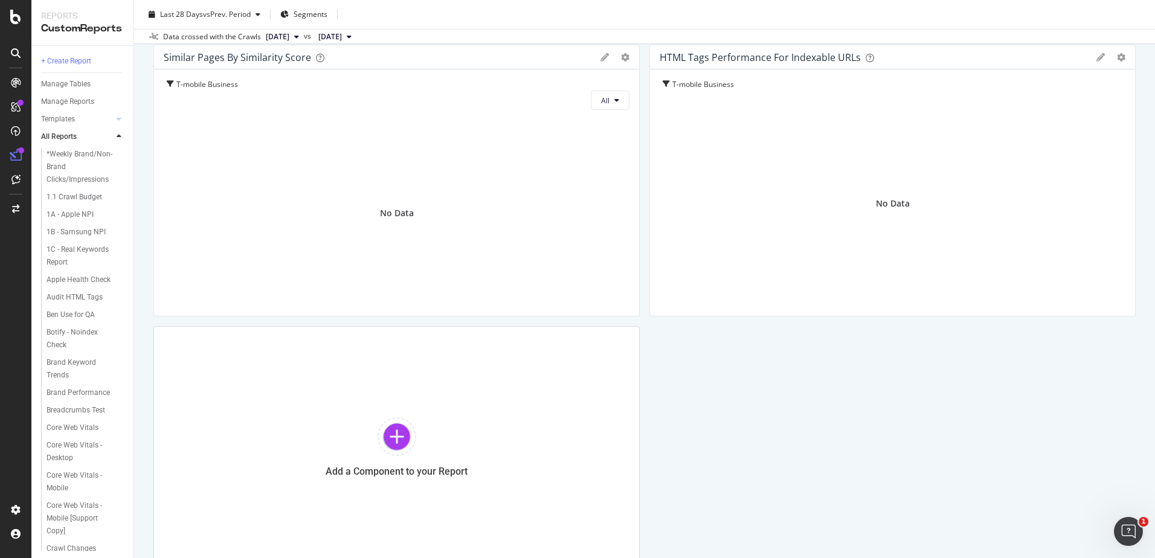
scroll to position [710, 0]
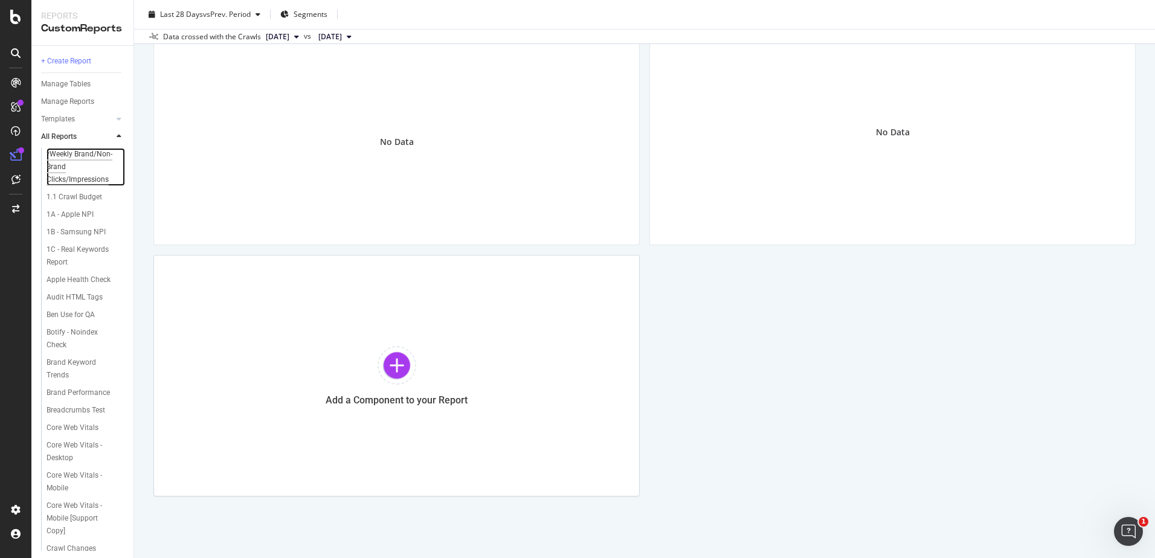
click at [61, 160] on div "*Weekly Brand/Non-Brand Clicks/Impressions" at bounding box center [83, 167] width 72 height 38
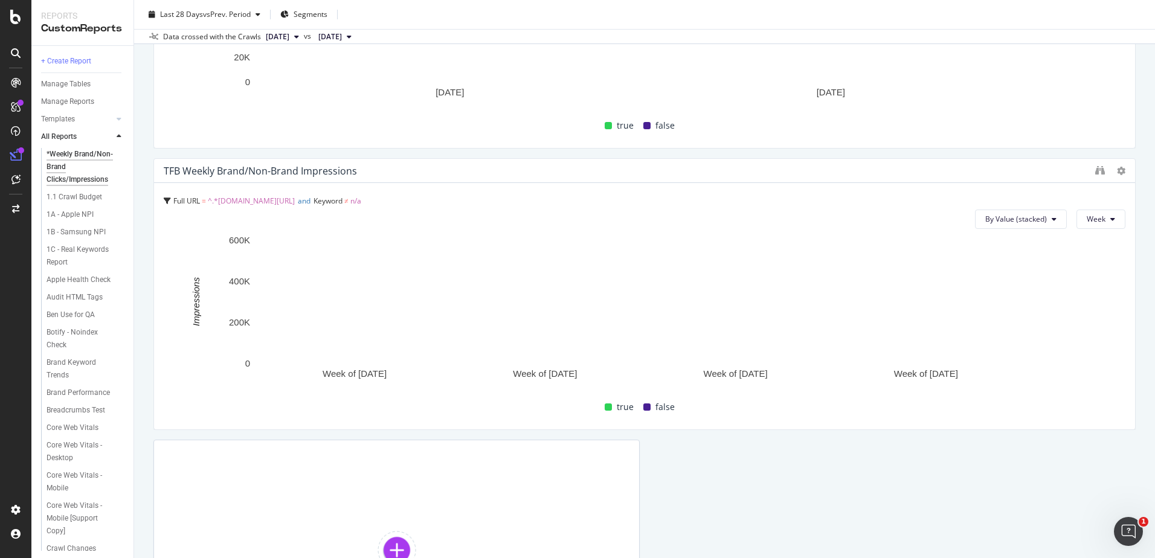
scroll to position [1631, 0]
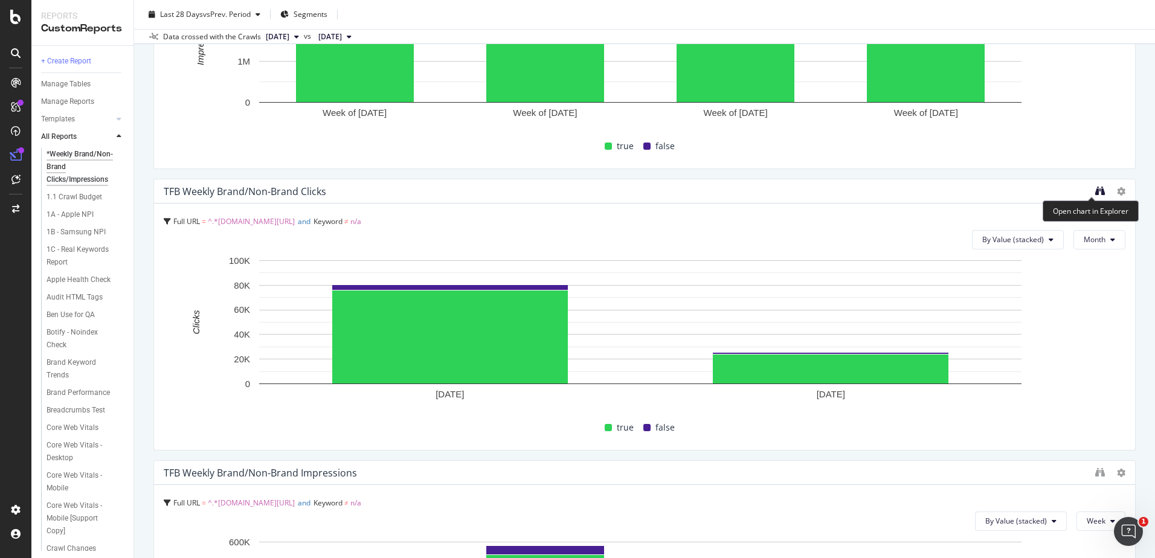
click at [1095, 189] on icon "binoculars" at bounding box center [1100, 191] width 10 height 10
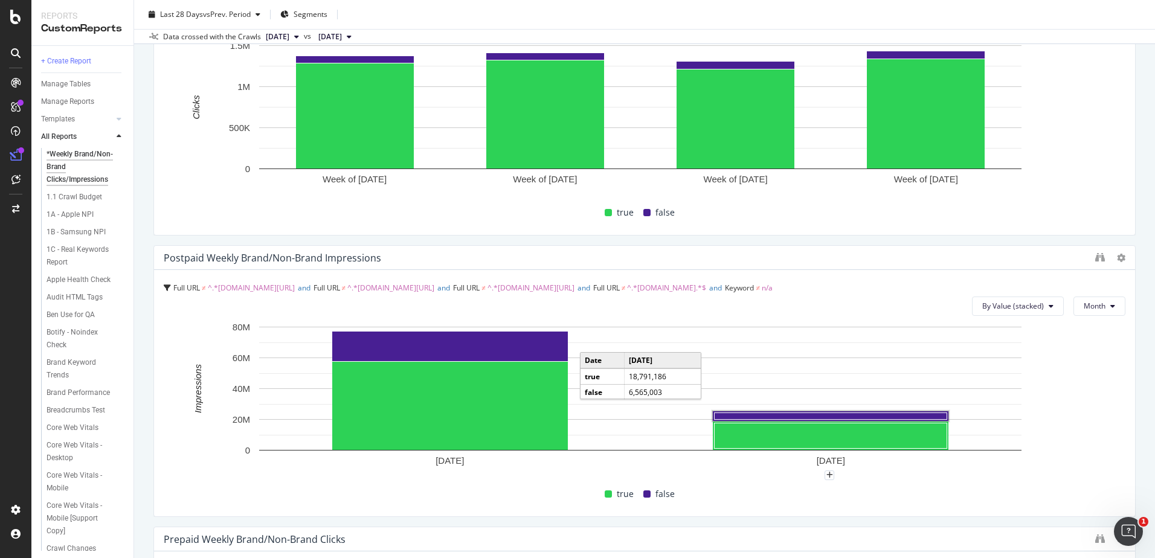
scroll to position [0, 0]
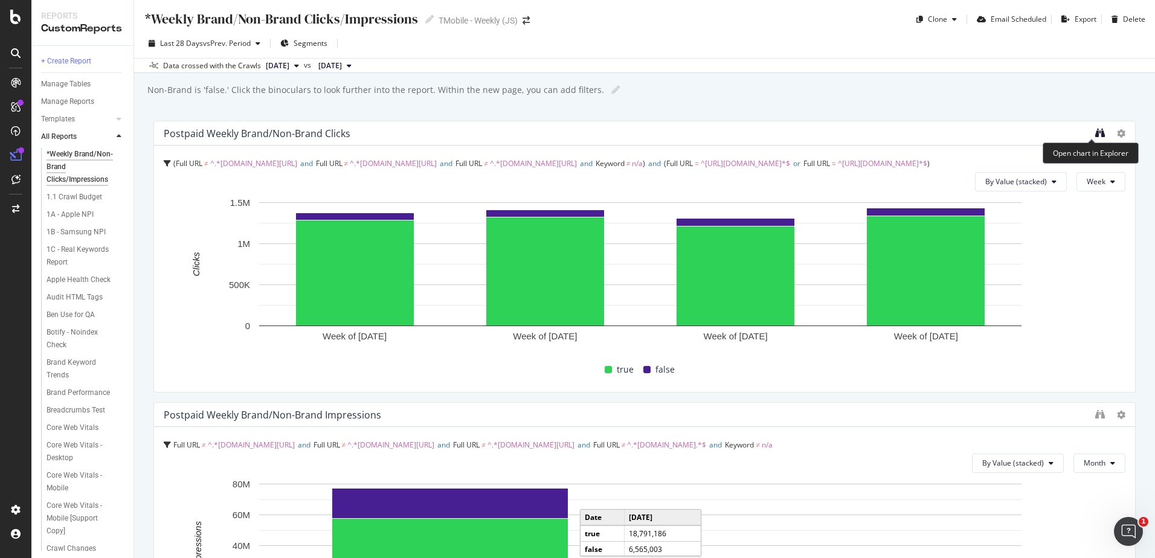
click at [1095, 136] on icon "binoculars" at bounding box center [1100, 133] width 10 height 10
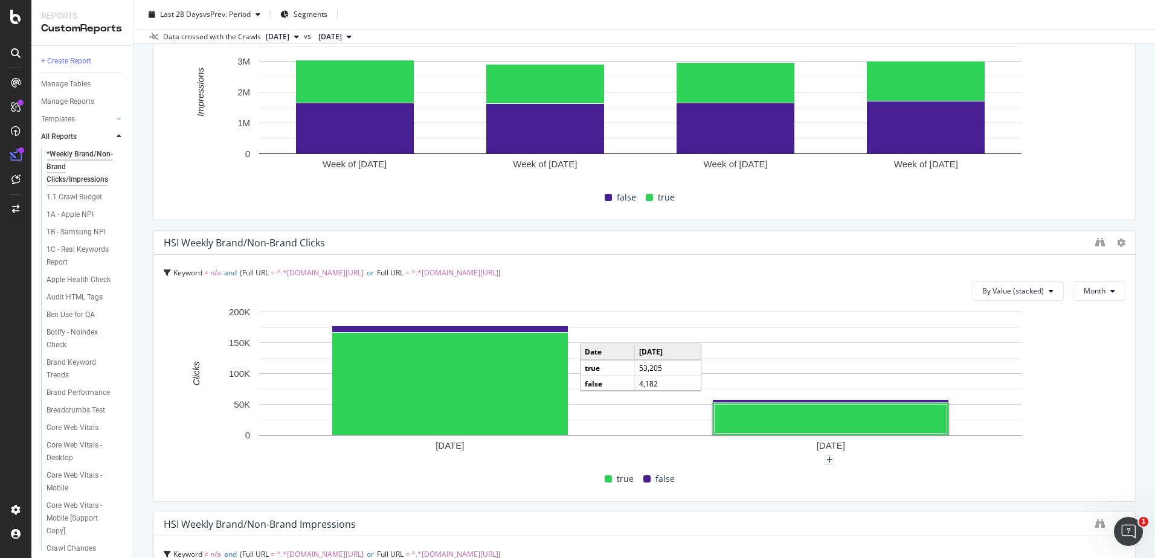
scroll to position [1017, 0]
click at [1095, 237] on icon "binoculars" at bounding box center [1100, 242] width 10 height 10
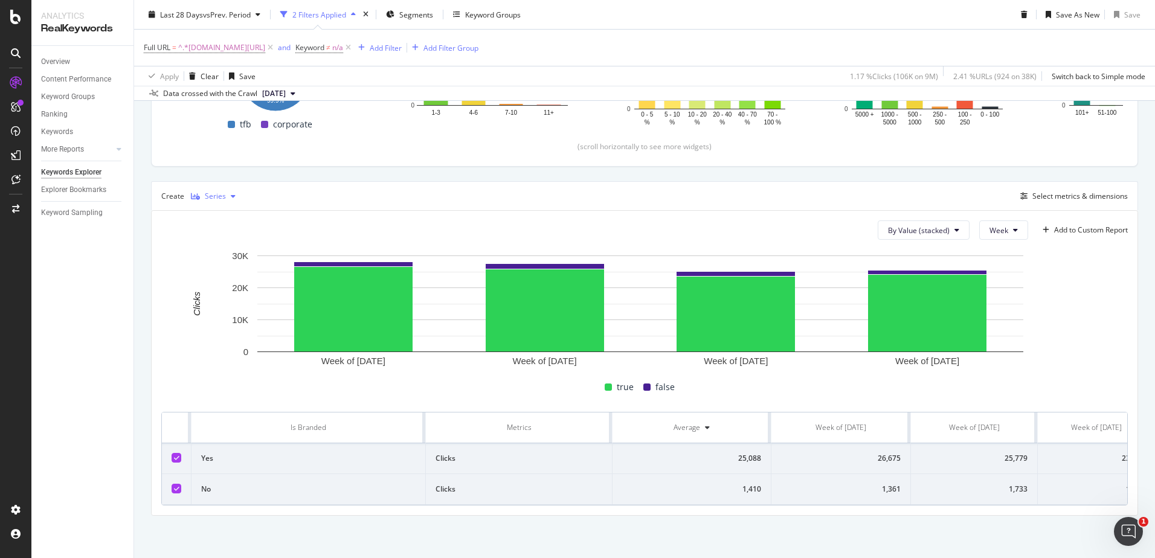
click at [224, 193] on div "Series" at bounding box center [215, 196] width 21 height 7
click at [221, 214] on div "Table" at bounding box center [224, 210] width 19 height 10
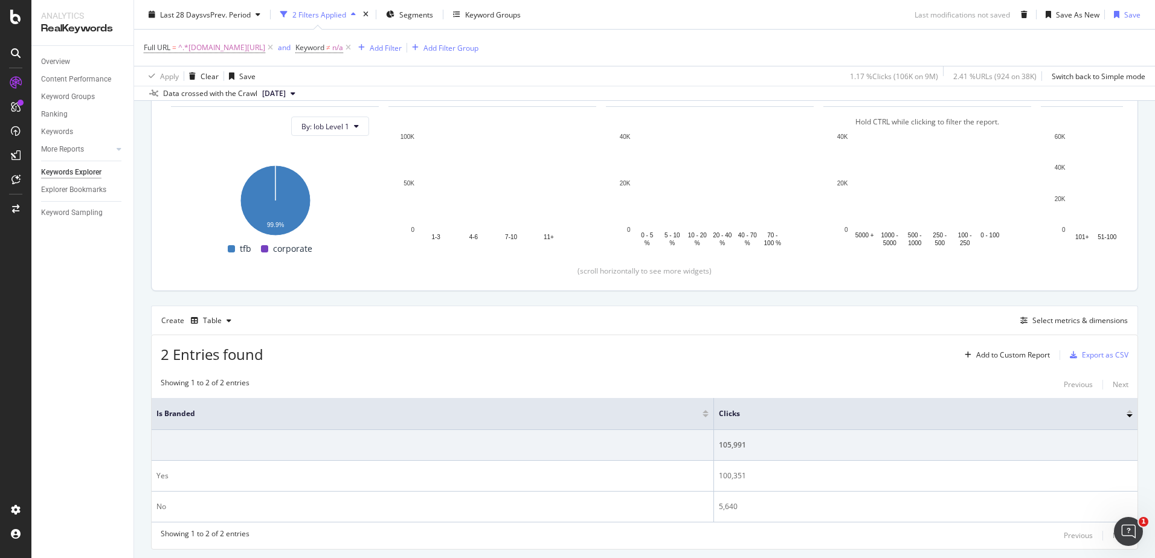
scroll to position [202, 0]
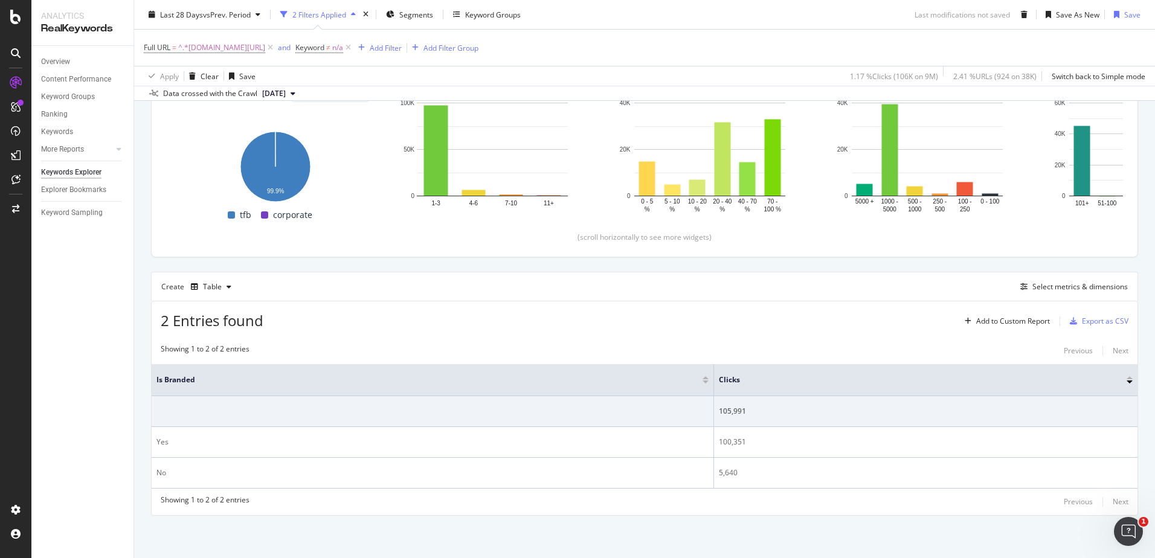
click at [228, 361] on div "Showing 1 to 2 of 2 entries Previous Next Is Branded Clicks 105,991 Yes 100,351…" at bounding box center [645, 427] width 986 height 178
click at [1090, 322] on div "Export as CSV" at bounding box center [1105, 321] width 47 height 10
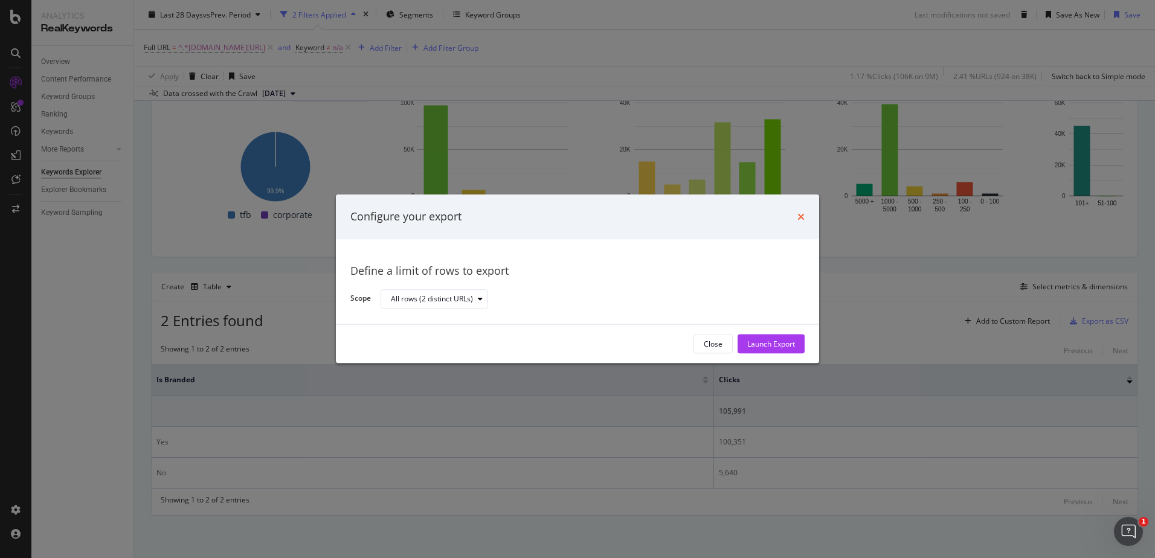
click at [803, 213] on icon "times" at bounding box center [800, 217] width 7 height 10
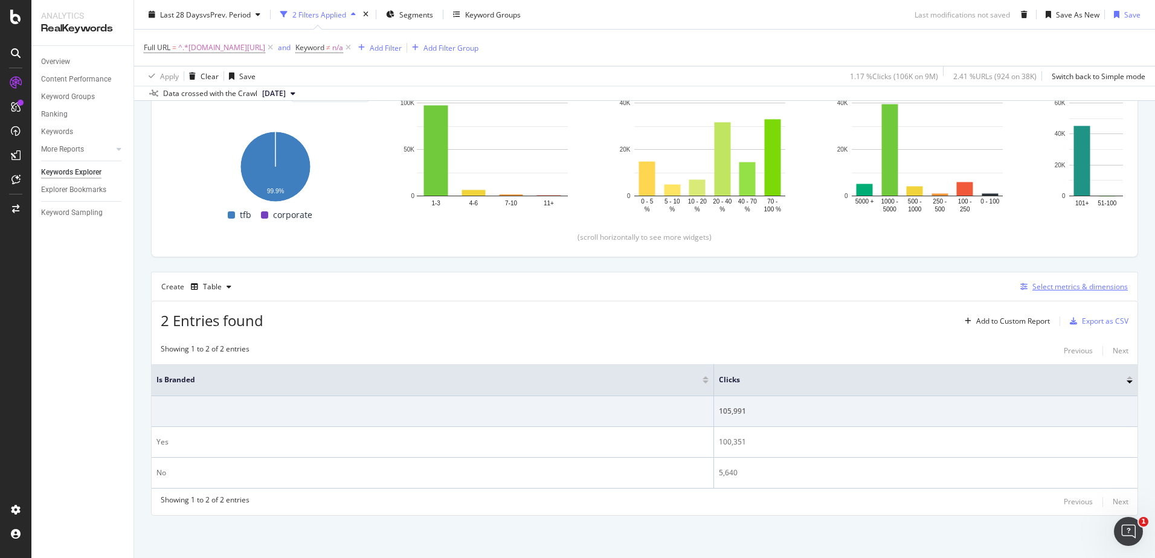
click at [1058, 285] on div "Select metrics & dimensions" at bounding box center [1079, 287] width 95 height 10
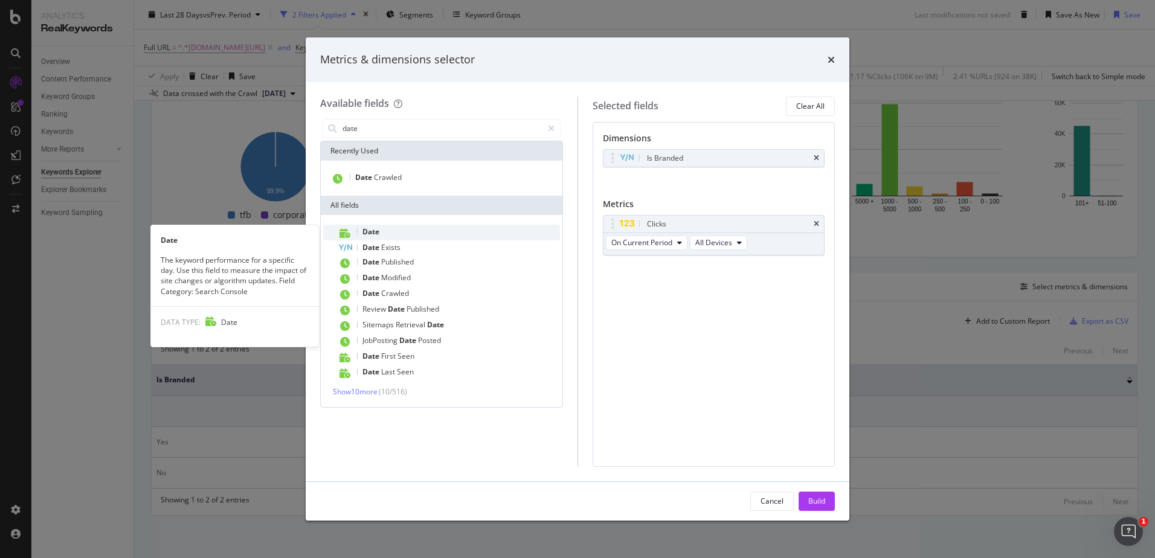
type input "date"
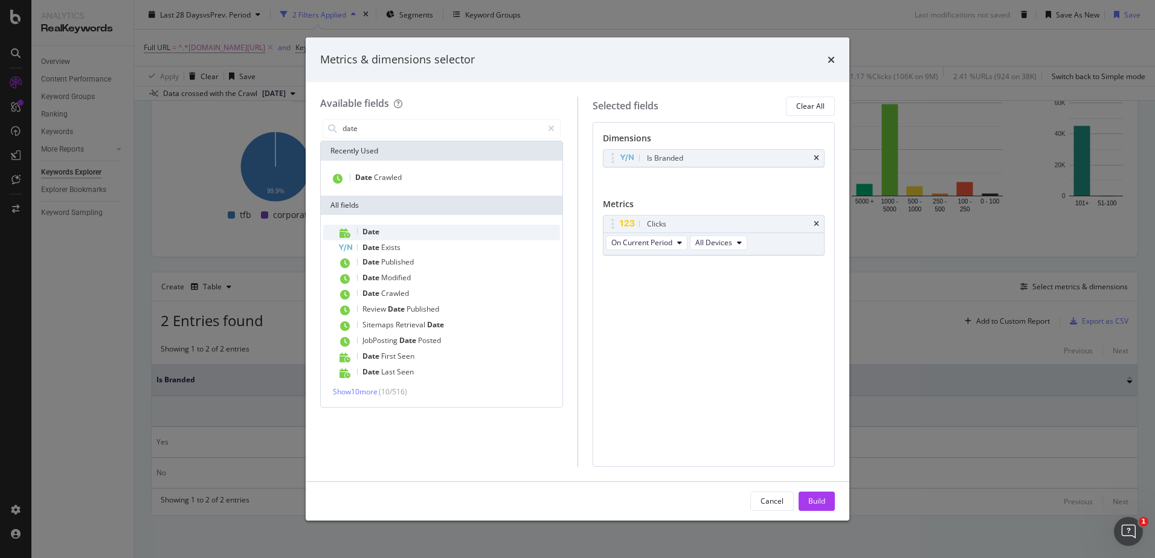
click at [373, 230] on span "Date" at bounding box center [370, 232] width 17 height 10
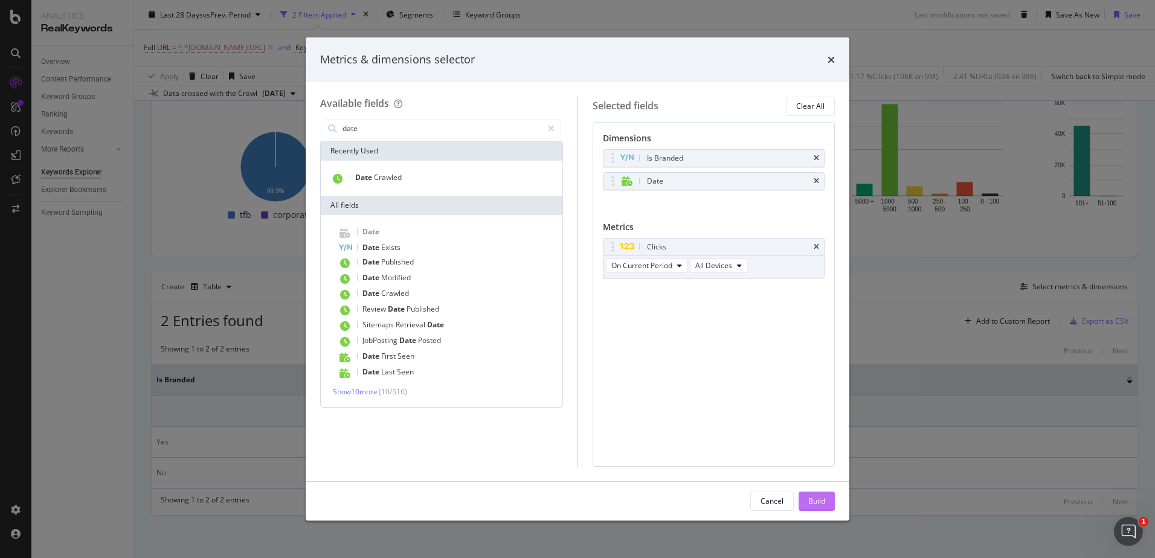
click at [812, 505] on div "Build" at bounding box center [816, 501] width 17 height 10
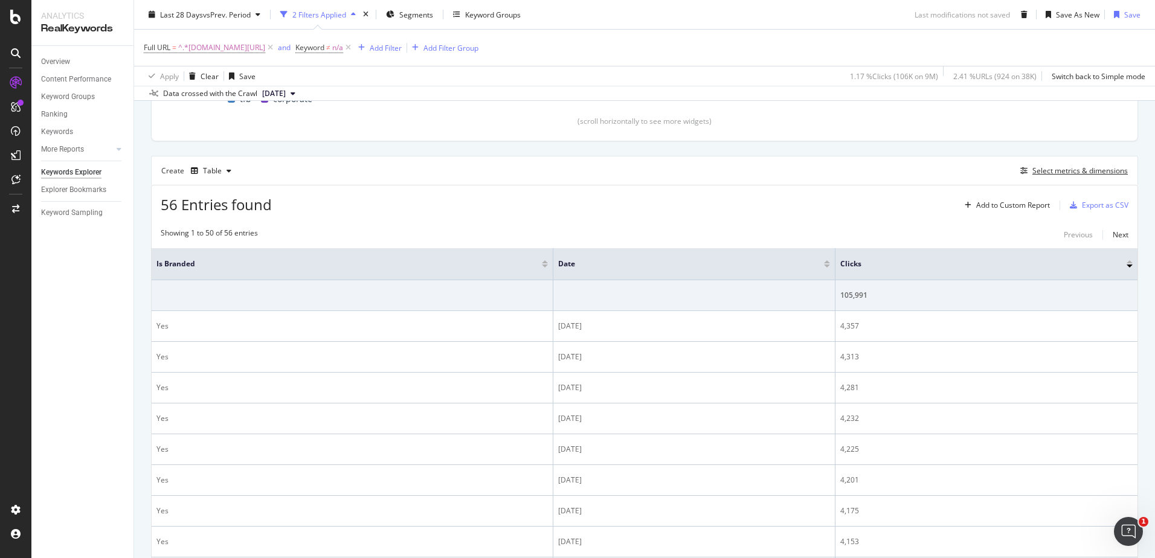
scroll to position [108, 0]
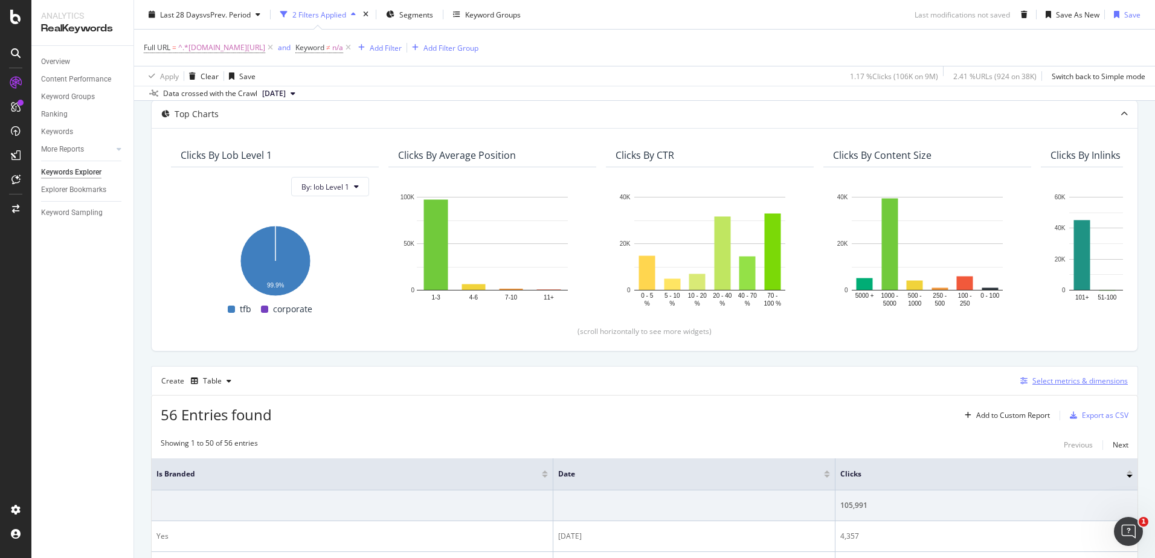
click at [1078, 380] on div "Select metrics & dimensions" at bounding box center [1079, 381] width 95 height 10
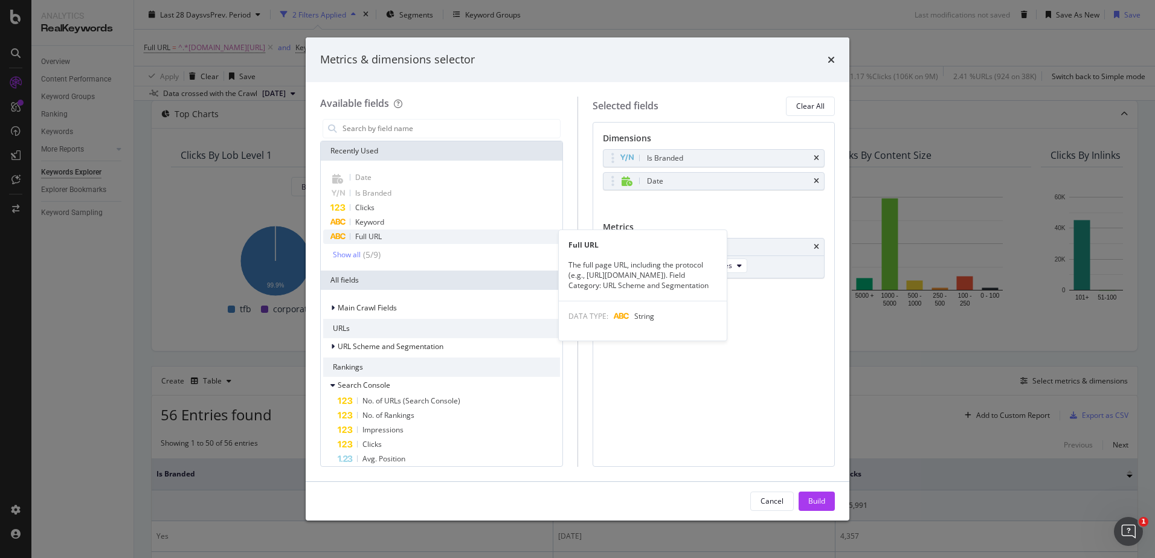
click at [355, 236] on div "Full URL" at bounding box center [441, 237] width 237 height 14
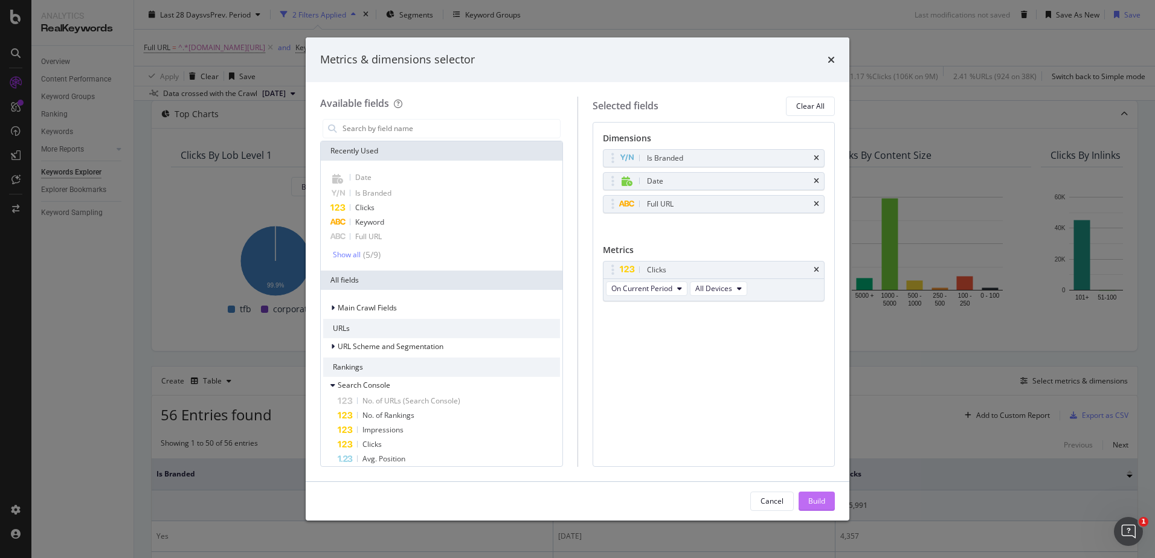
click at [813, 500] on div "Build" at bounding box center [816, 501] width 17 height 10
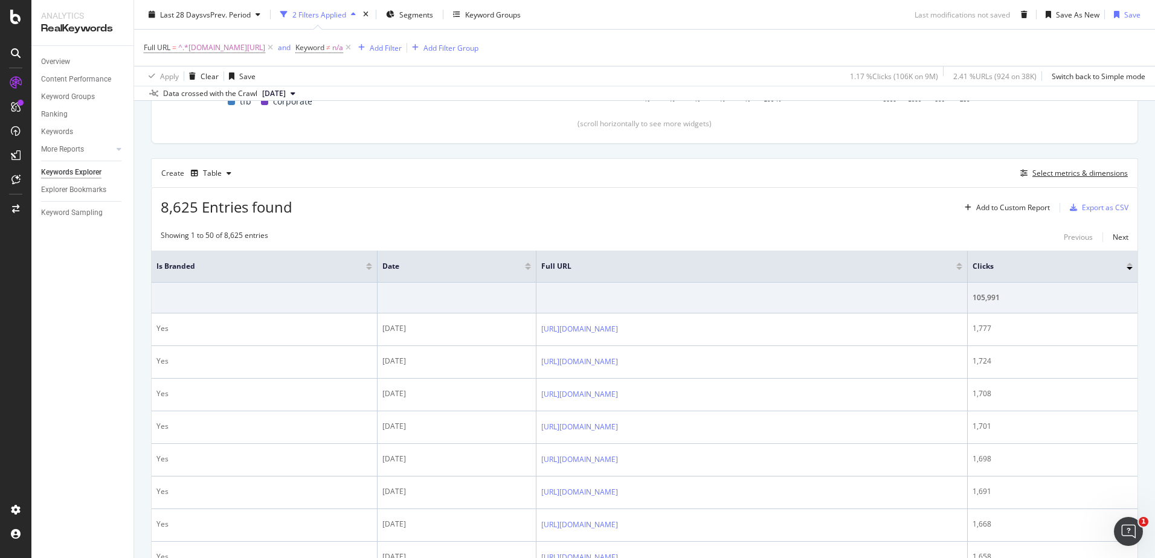
scroll to position [315, 0]
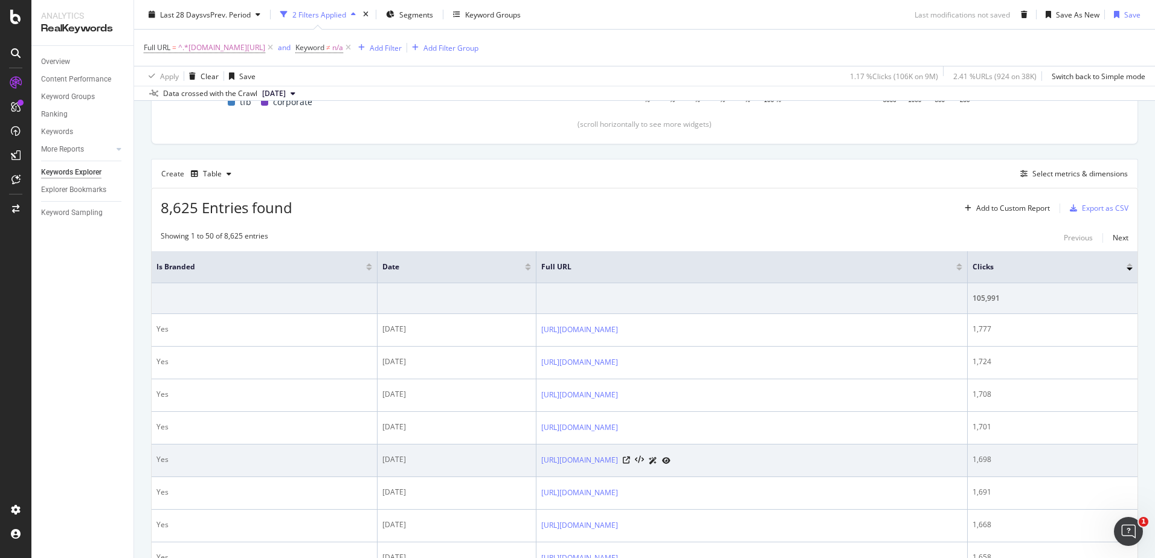
click at [962, 458] on div "https://www.t-mobile.com/business/account-services" at bounding box center [751, 460] width 421 height 13
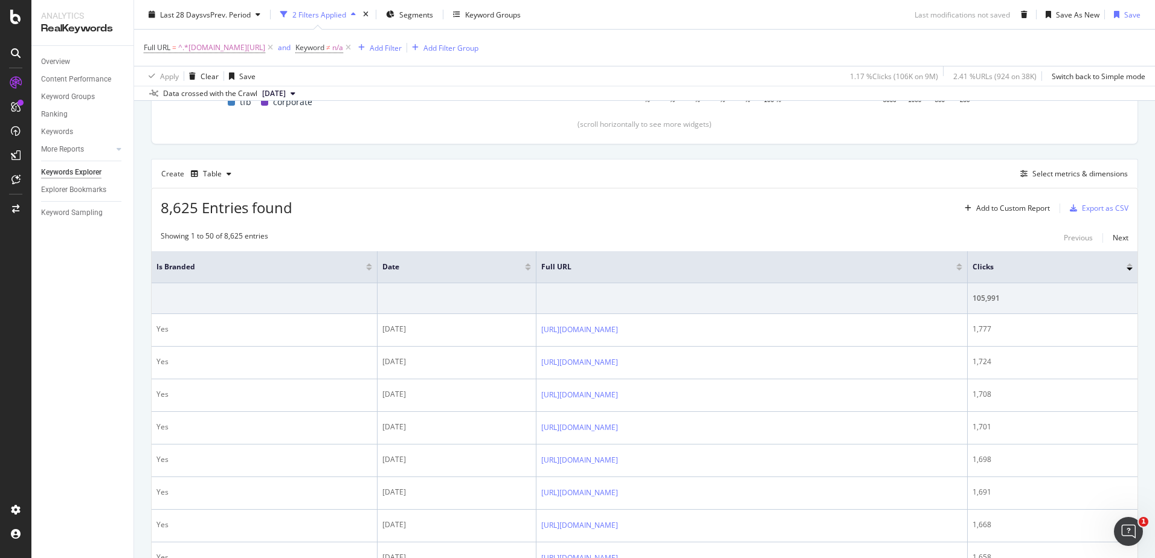
drag, startPoint x: 964, startPoint y: 458, endPoint x: 939, endPoint y: 225, distance: 234.6
click at [258, 15] on div "button" at bounding box center [258, 14] width 14 height 7
click at [216, 15] on span "vs Prev. Period" at bounding box center [227, 14] width 48 height 10
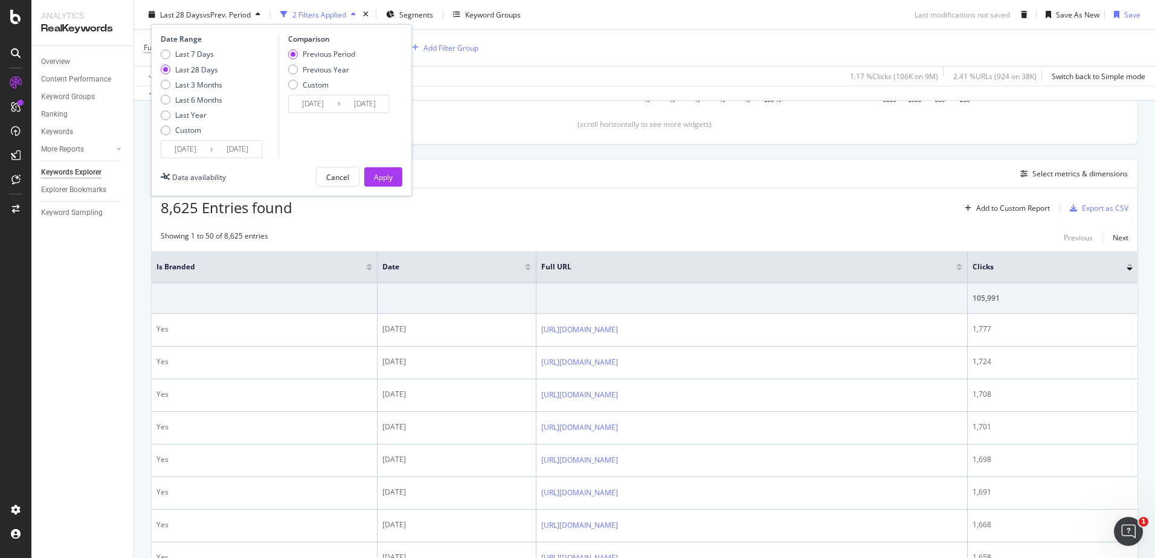
click at [196, 156] on input "[DATE]" at bounding box center [185, 149] width 48 height 17
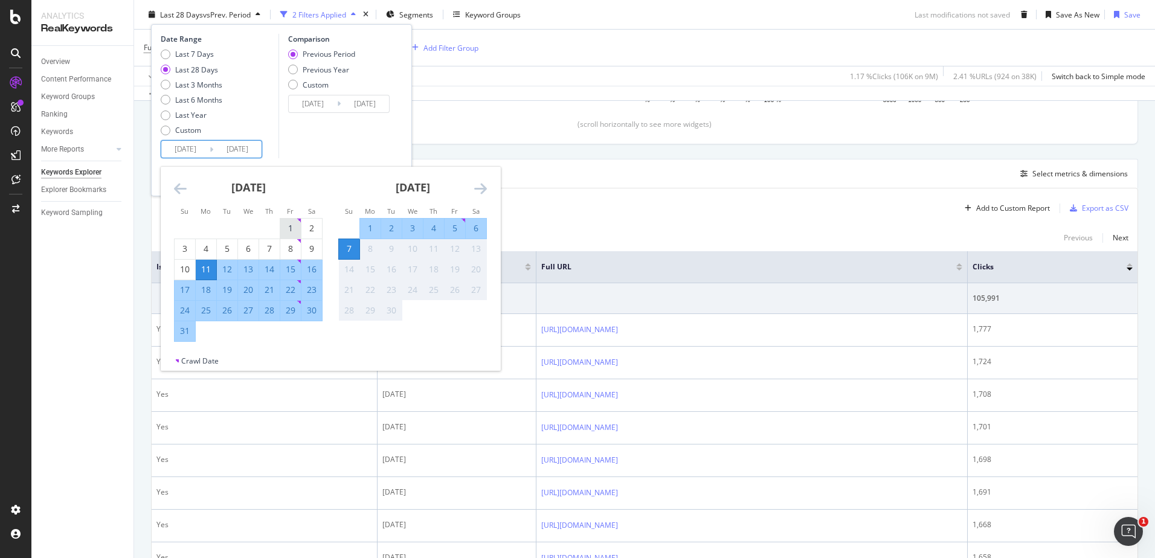
click at [297, 230] on div "1" at bounding box center [290, 228] width 21 height 12
type input "[DATE]"
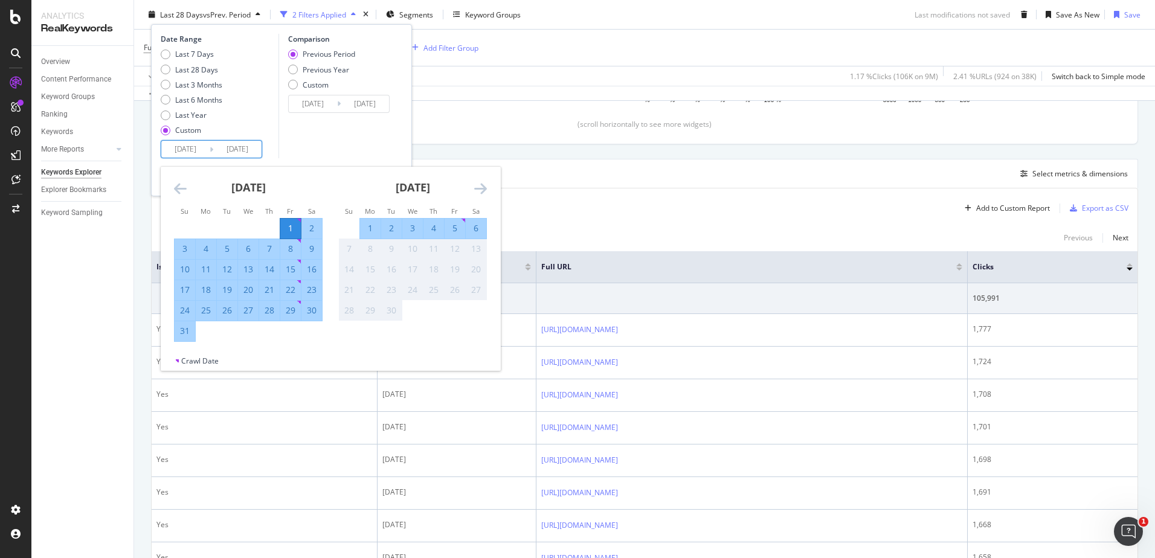
click at [182, 333] on div "31" at bounding box center [185, 331] width 21 height 12
type input "[DATE]"
click at [182, 333] on div "Yes" at bounding box center [264, 329] width 216 height 11
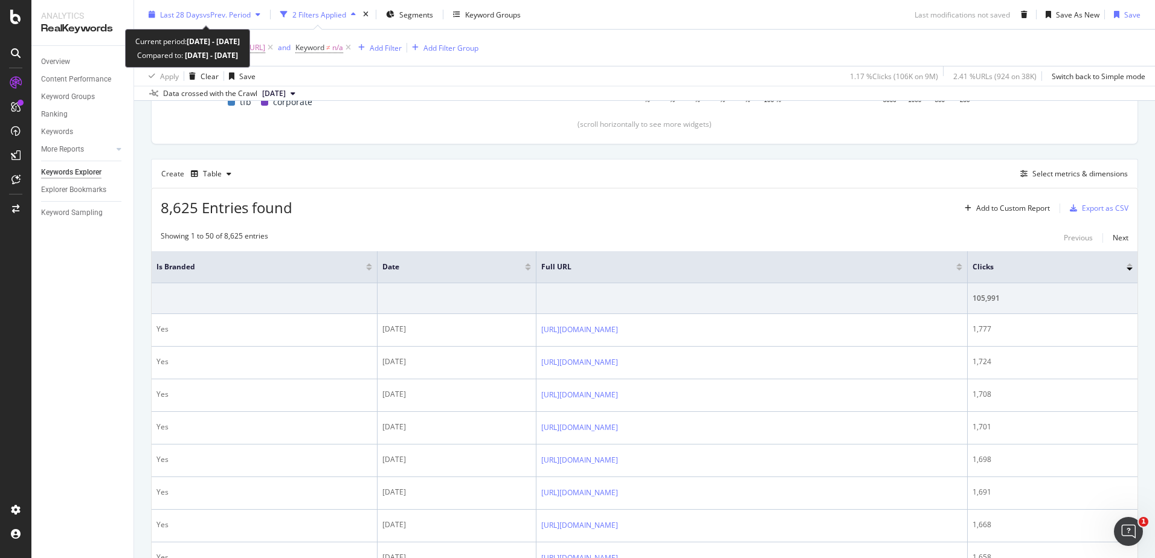
click at [240, 11] on span "vs Prev. Period" at bounding box center [227, 14] width 48 height 10
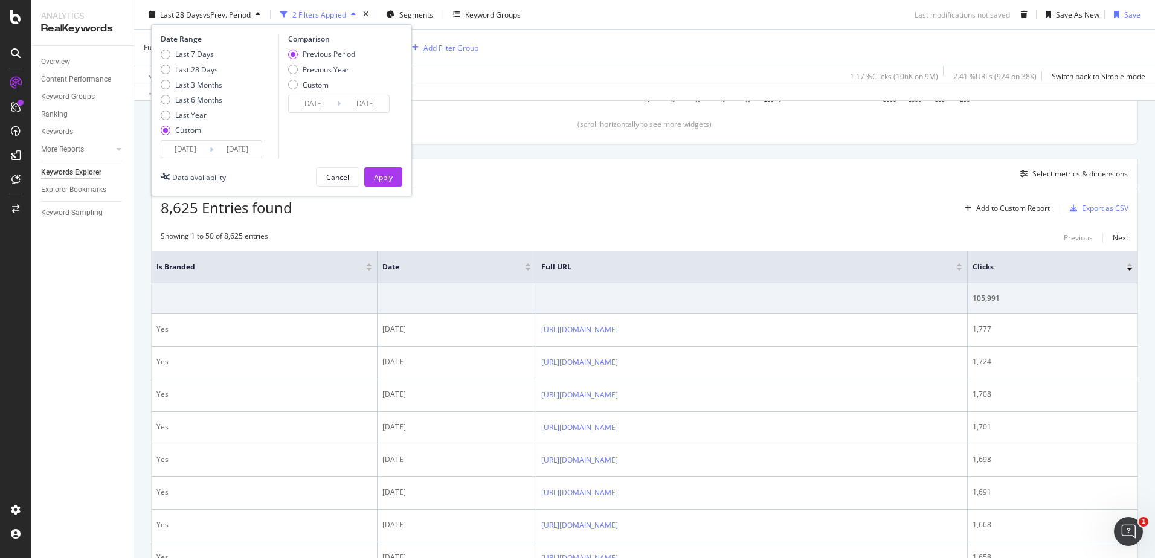
click at [240, 11] on span "vs Prev. Period" at bounding box center [227, 14] width 48 height 10
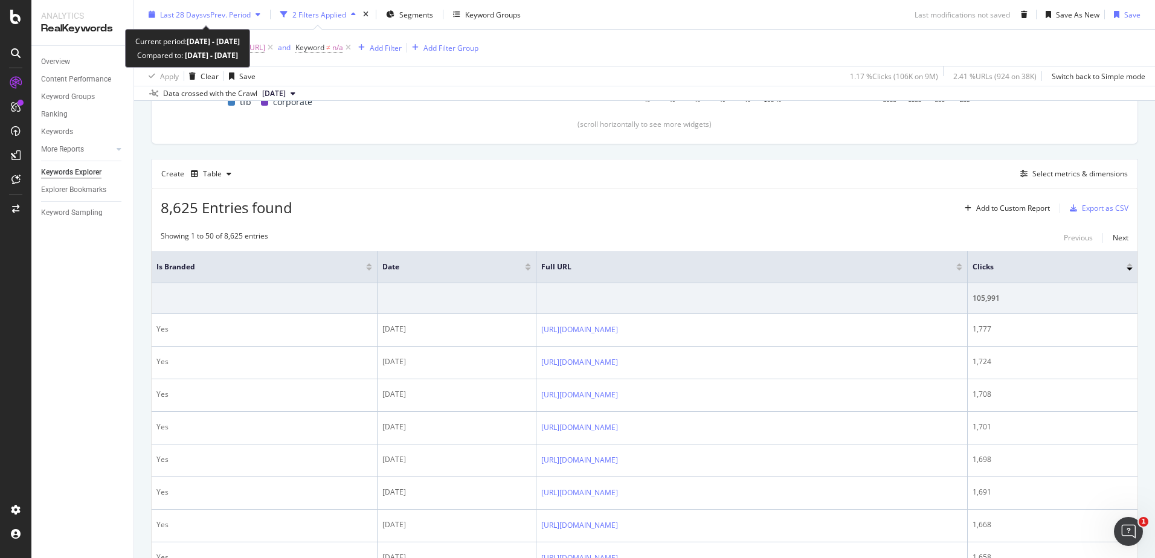
click at [240, 11] on span "vs Prev. Period" at bounding box center [227, 14] width 48 height 10
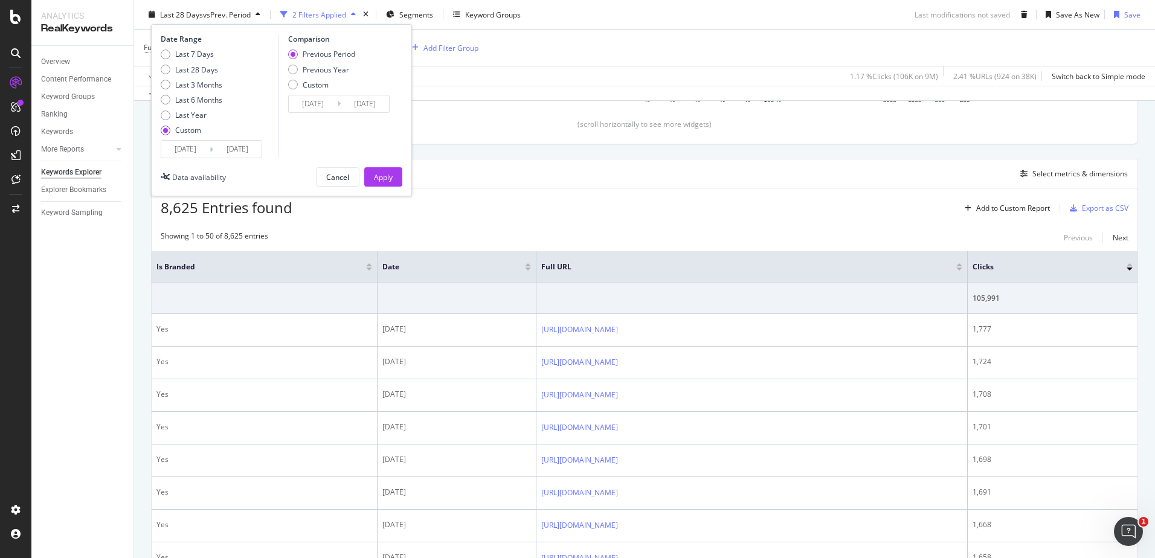
click at [240, 11] on span "vs Prev. Period" at bounding box center [227, 14] width 48 height 10
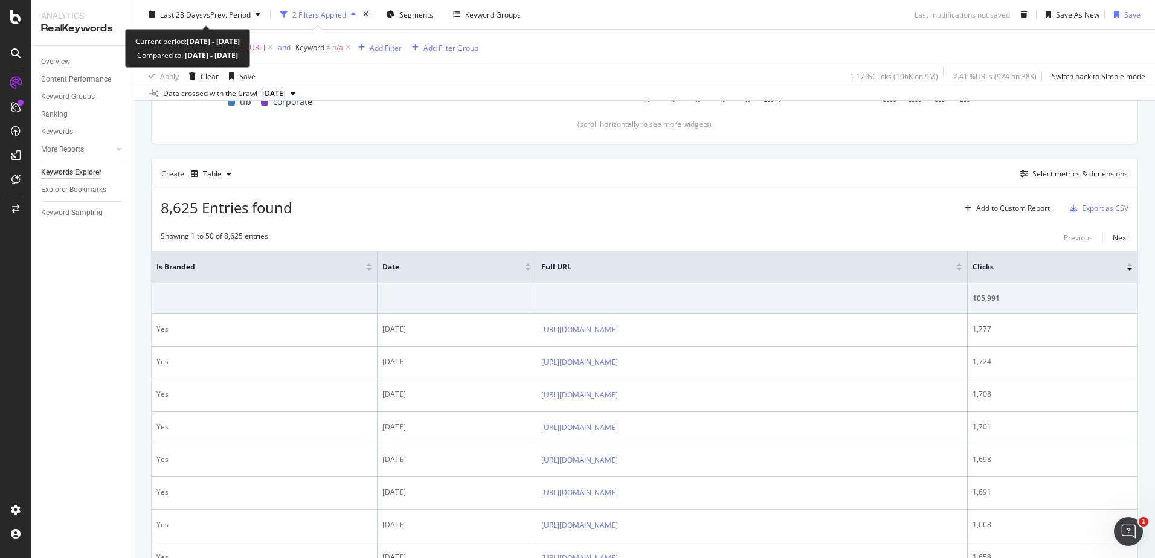
click at [240, 11] on span "vs Prev. Period" at bounding box center [227, 14] width 48 height 10
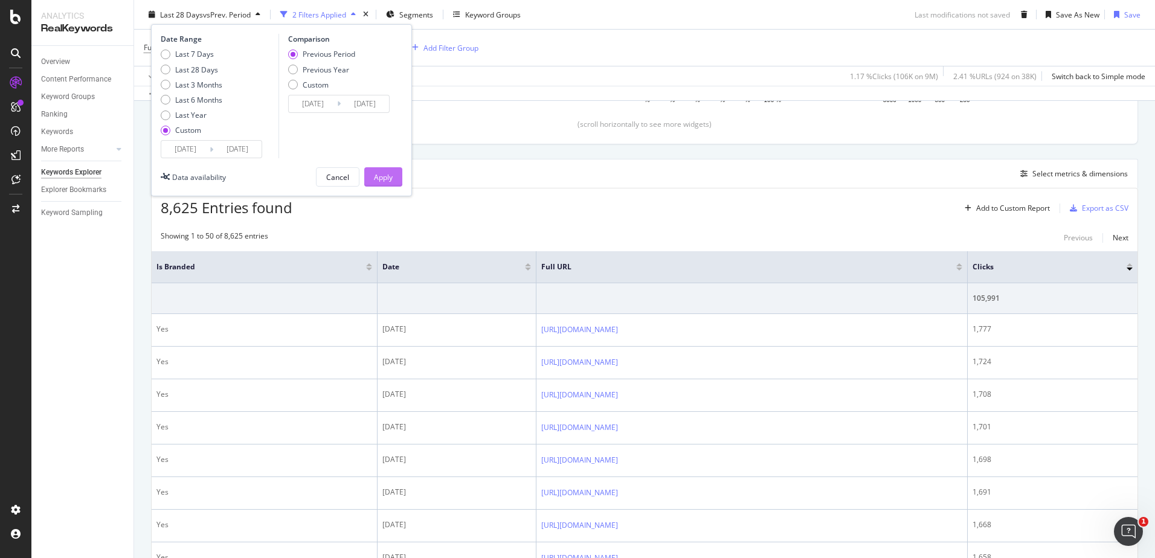
click at [387, 181] on div "Apply" at bounding box center [383, 177] width 19 height 10
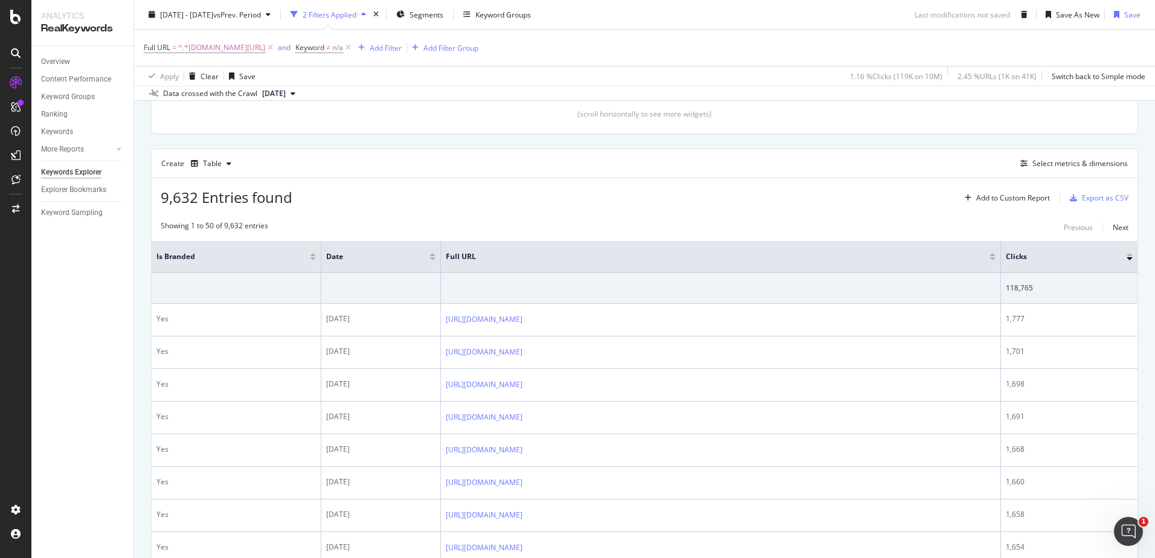
scroll to position [326, 0]
click at [1095, 193] on div "Export as CSV" at bounding box center [1105, 197] width 47 height 10
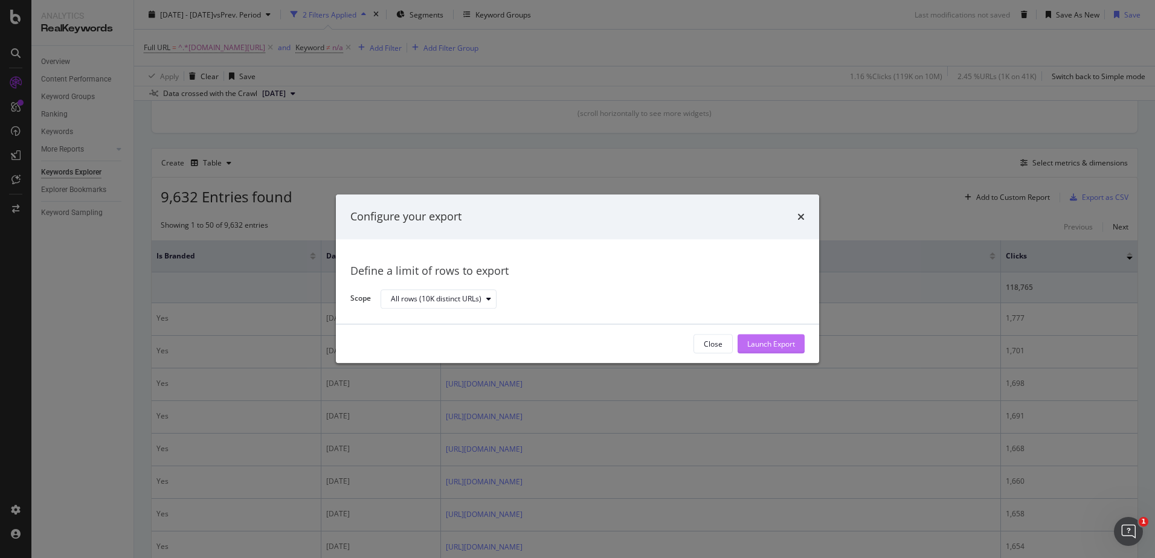
click at [776, 340] on div "Launch Export" at bounding box center [771, 344] width 48 height 10
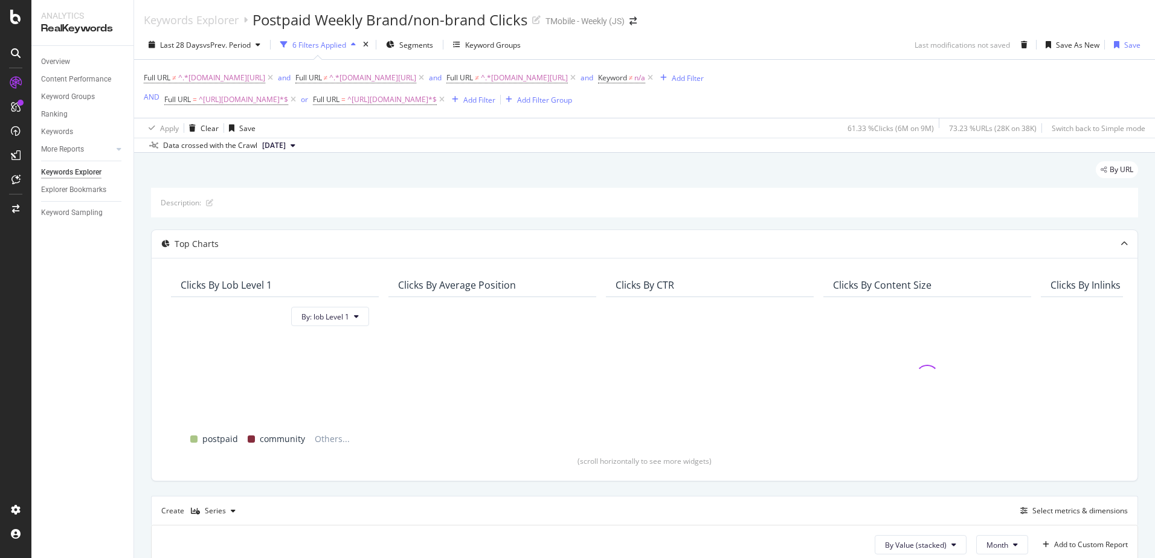
scroll to position [309, 0]
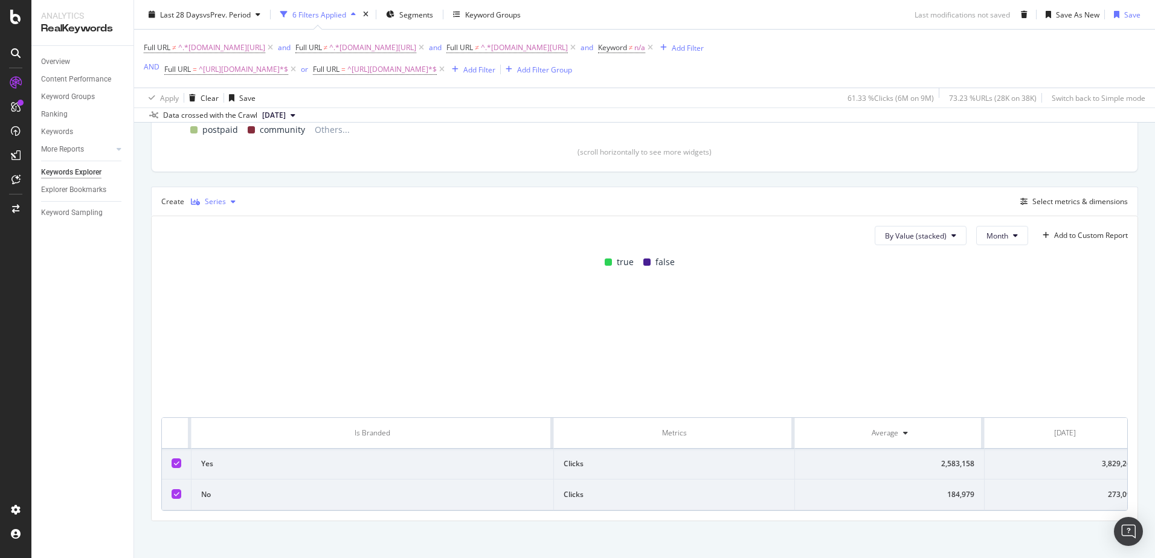
click at [212, 204] on div "Series" at bounding box center [215, 201] width 21 height 7
click at [213, 225] on div "Table" at bounding box center [219, 221] width 56 height 15
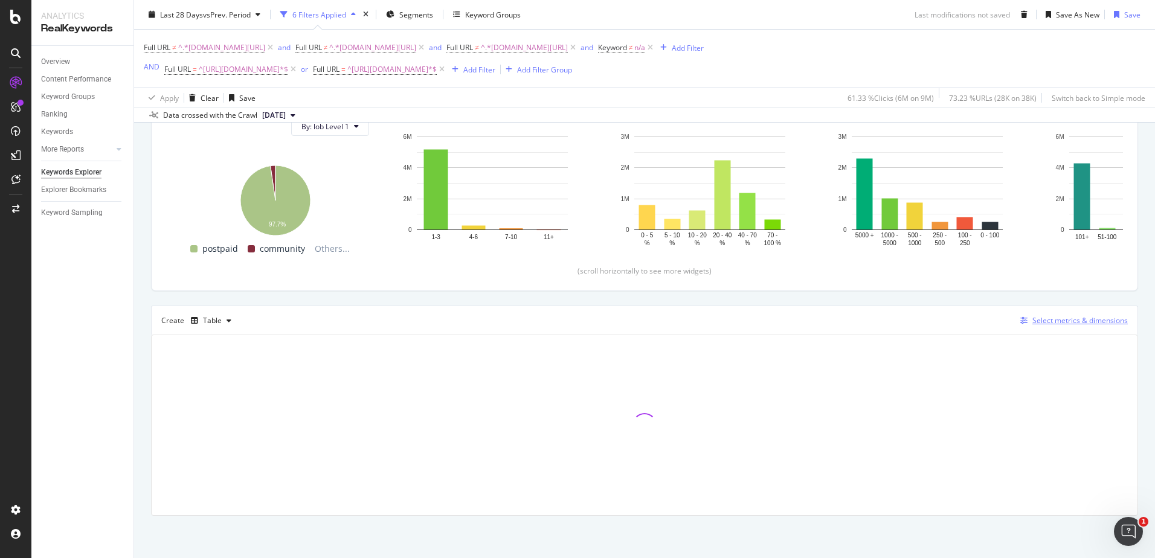
click at [1072, 327] on button "Select metrics & dimensions" at bounding box center [1072, 321] width 112 height 14
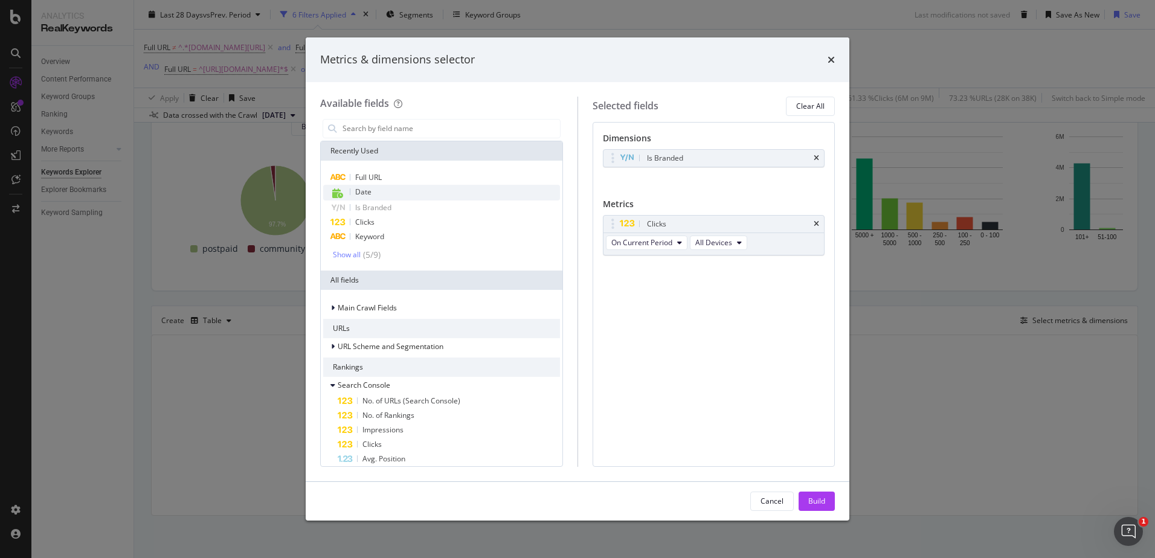
click at [366, 195] on span "Date" at bounding box center [363, 192] width 16 height 10
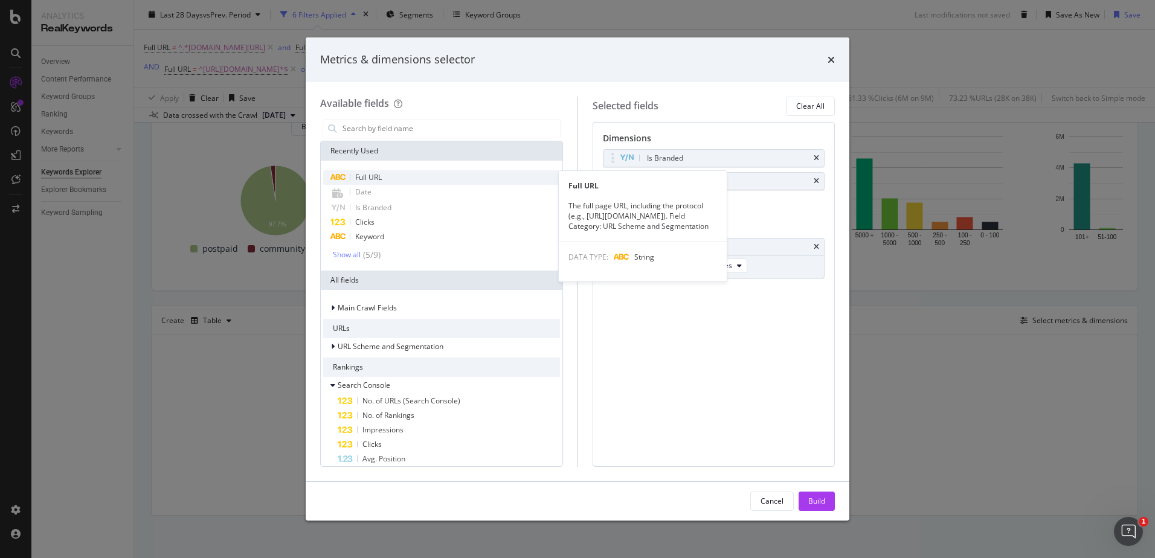
click at [367, 181] on span "Full URL" at bounding box center [368, 177] width 27 height 10
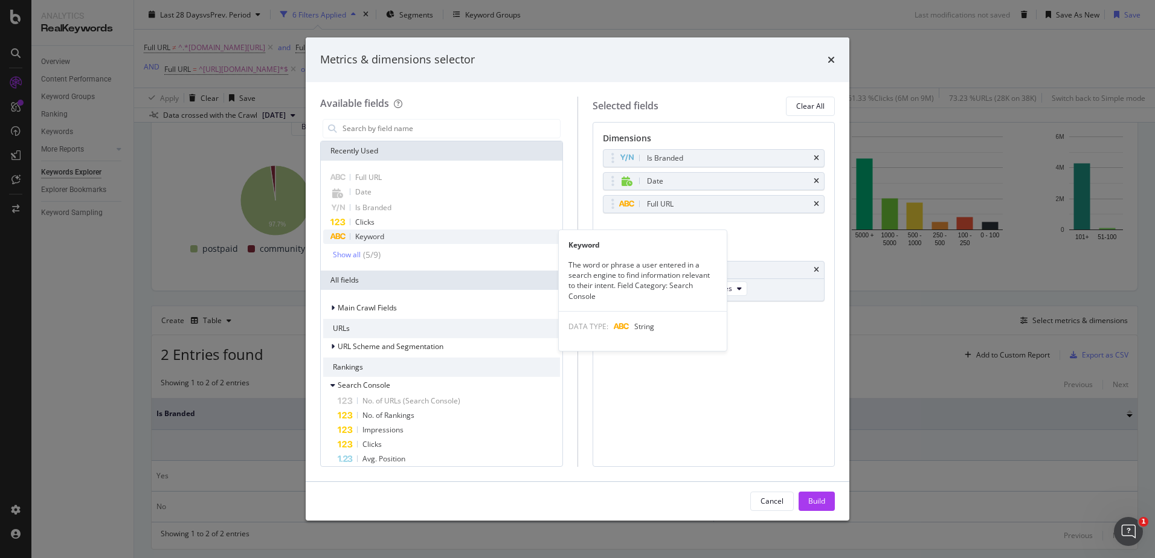
click at [367, 232] on span "Keyword" at bounding box center [369, 236] width 29 height 10
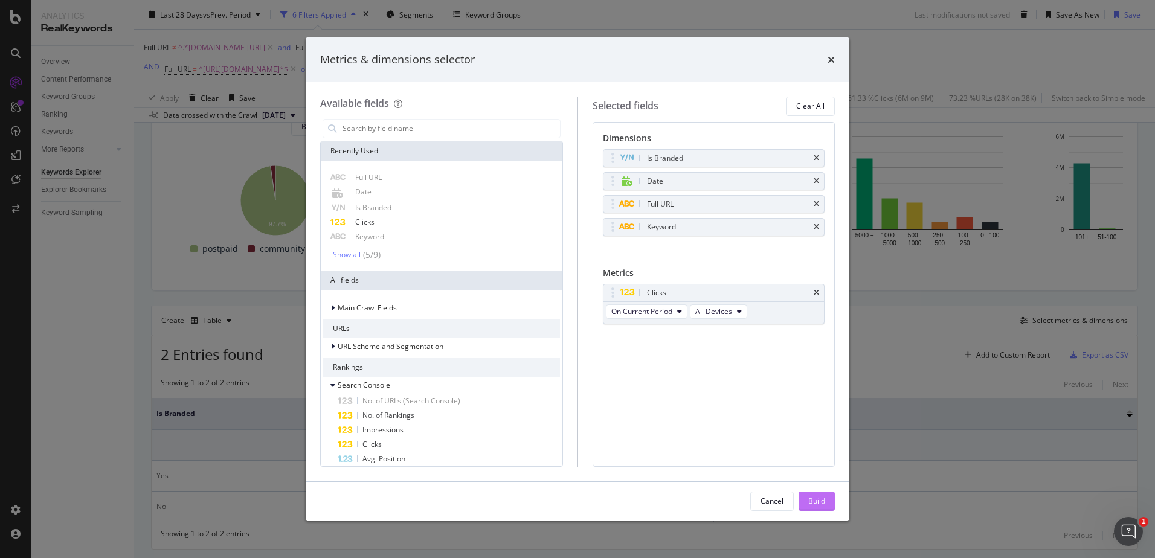
click at [807, 501] on button "Build" at bounding box center [817, 501] width 36 height 19
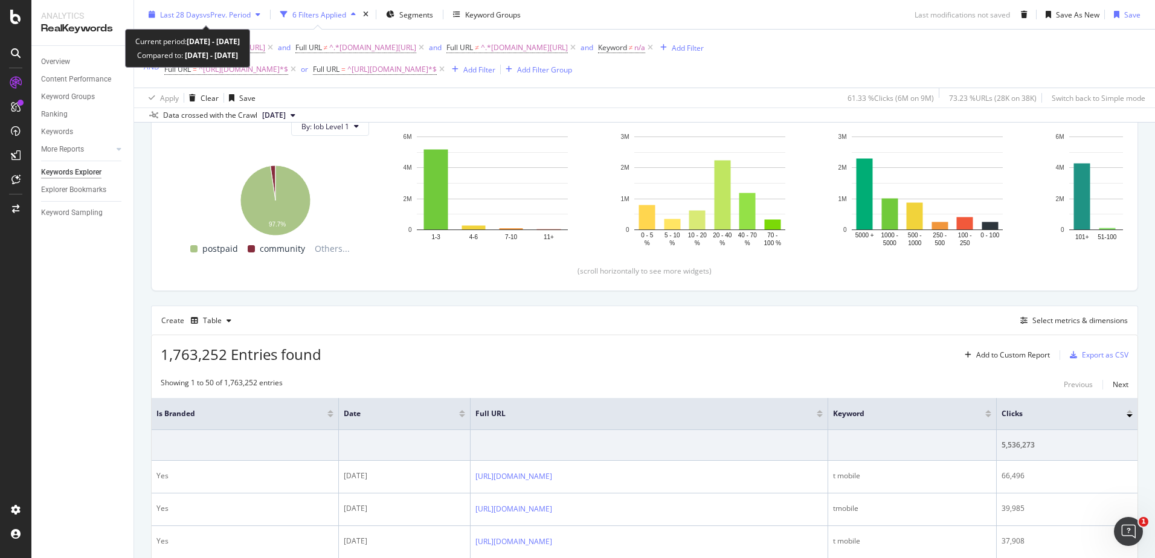
click at [219, 19] on span "vs Prev. Period" at bounding box center [227, 14] width 48 height 10
click at [217, 13] on span "vs Prev. Period" at bounding box center [227, 14] width 48 height 10
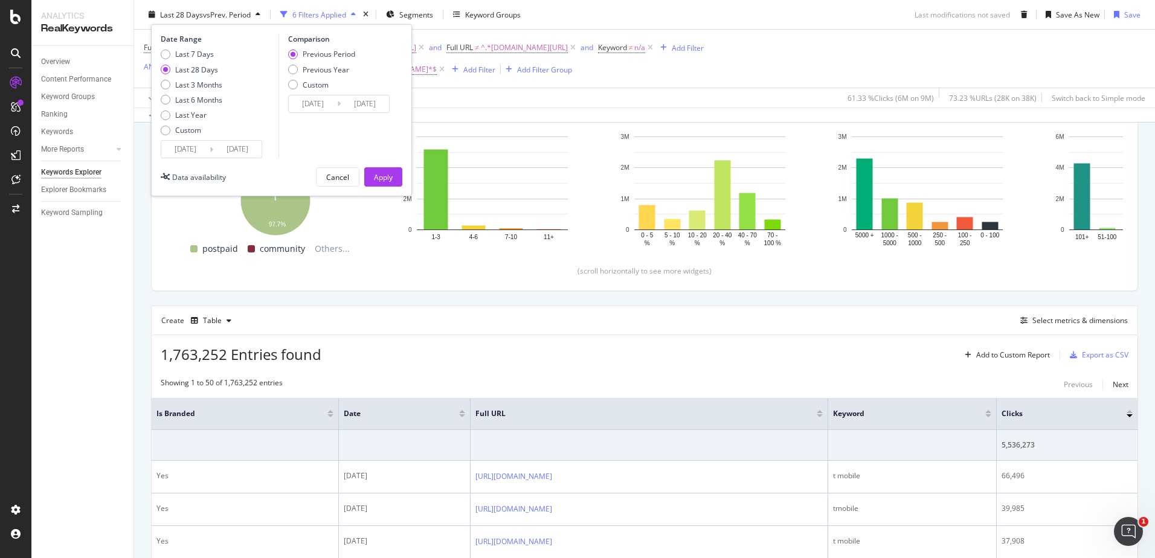
click at [182, 141] on input "[DATE]" at bounding box center [185, 149] width 48 height 17
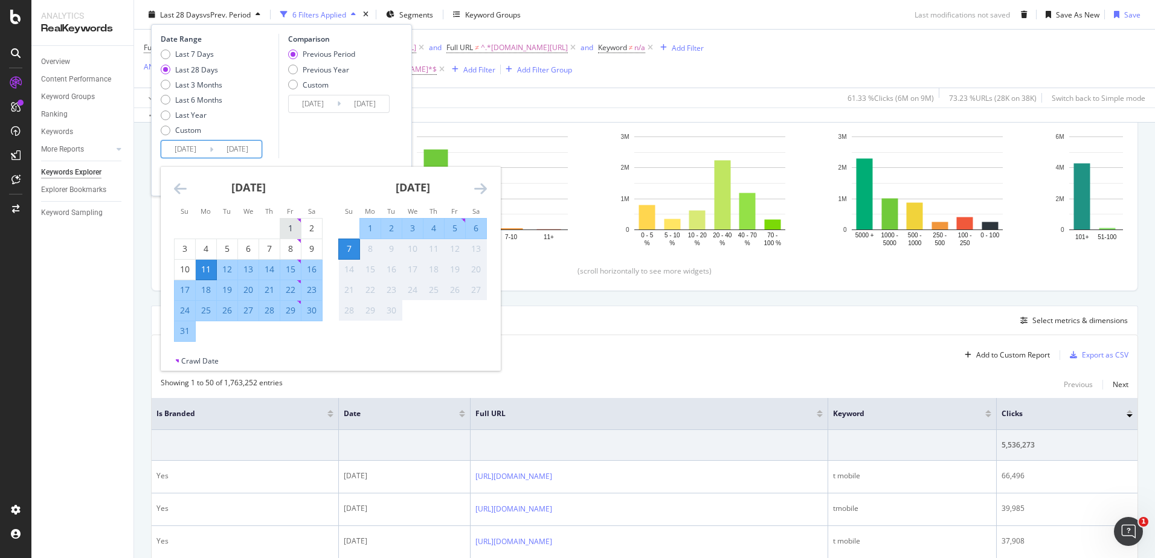
click at [293, 227] on div "1" at bounding box center [290, 228] width 21 height 12
type input "[DATE]"
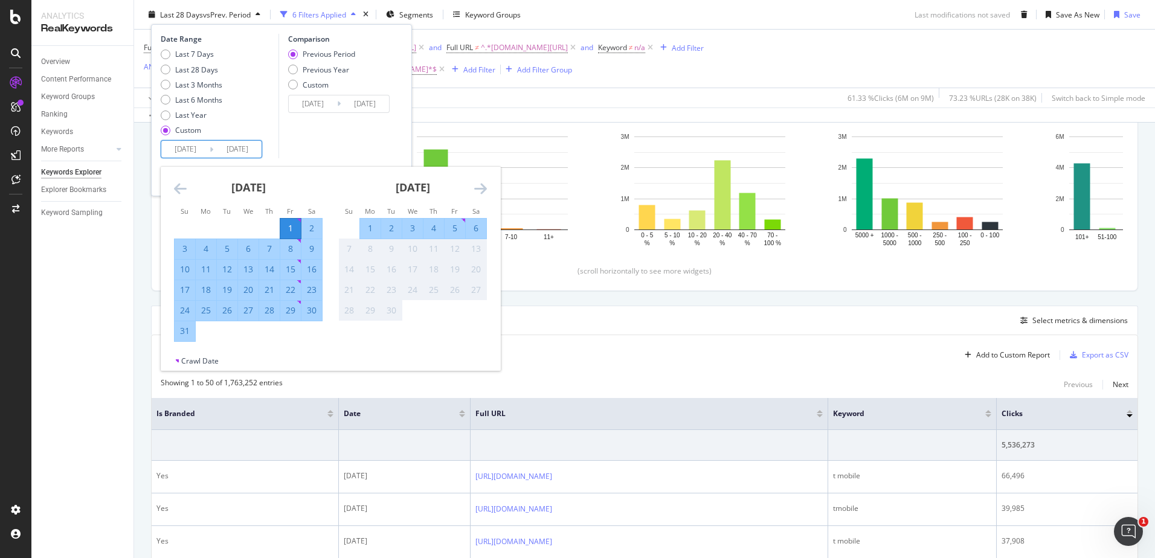
click at [240, 146] on input "[DATE]" at bounding box center [237, 149] width 48 height 17
click at [183, 330] on div "31" at bounding box center [185, 331] width 21 height 12
type input "[DATE]"
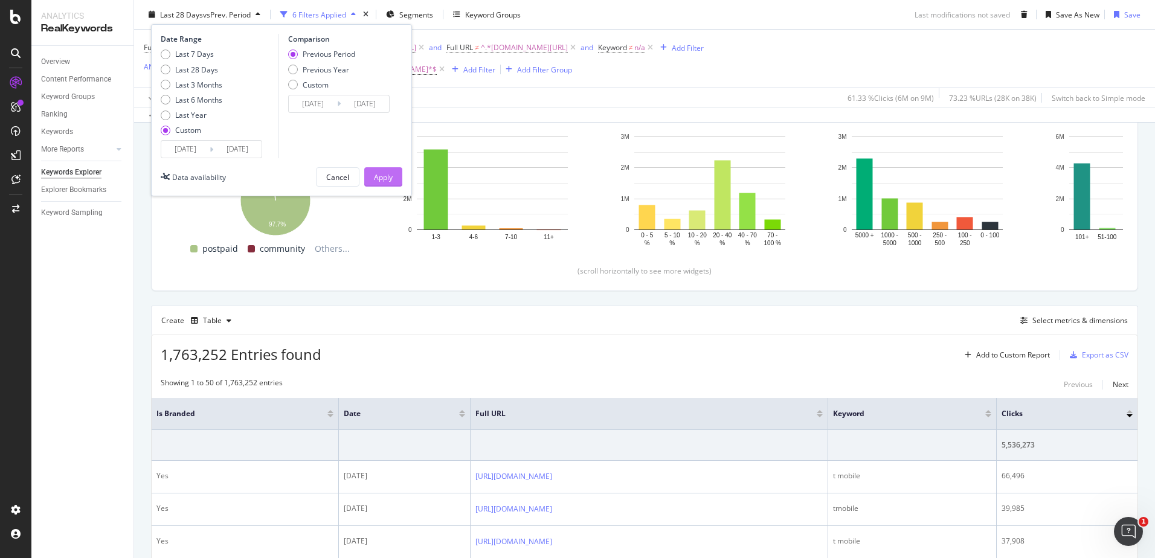
click at [384, 177] on div "Apply" at bounding box center [383, 177] width 19 height 10
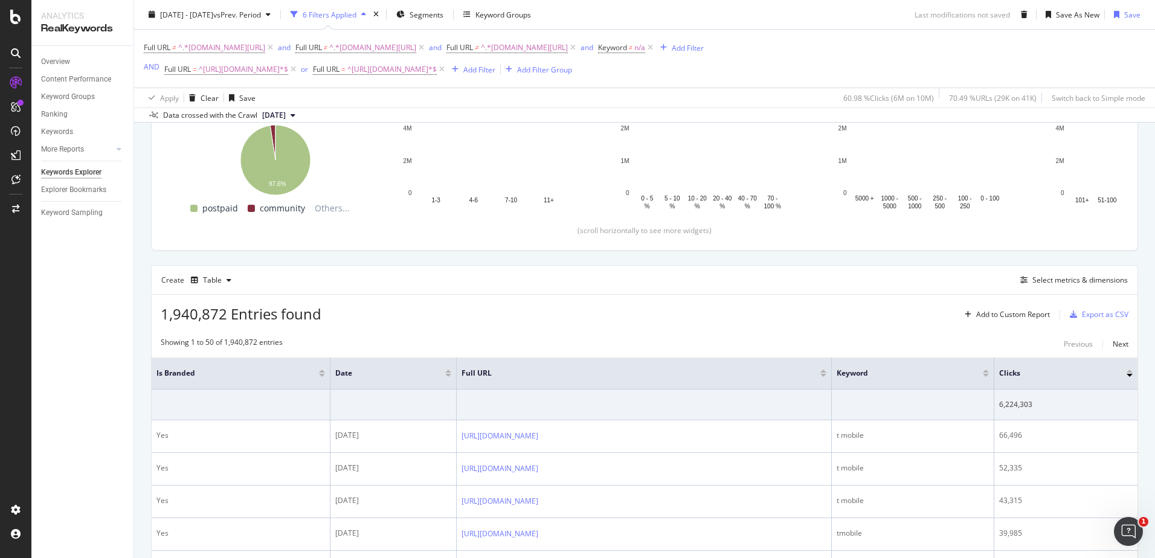
scroll to position [231, 0]
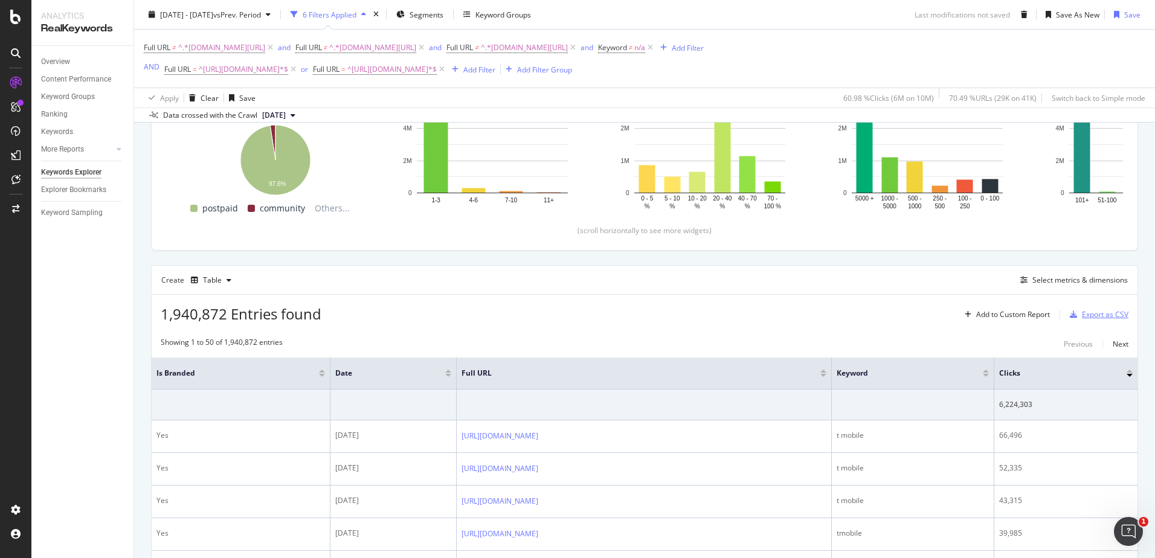
click at [1097, 310] on div "Export as CSV" at bounding box center [1105, 314] width 47 height 10
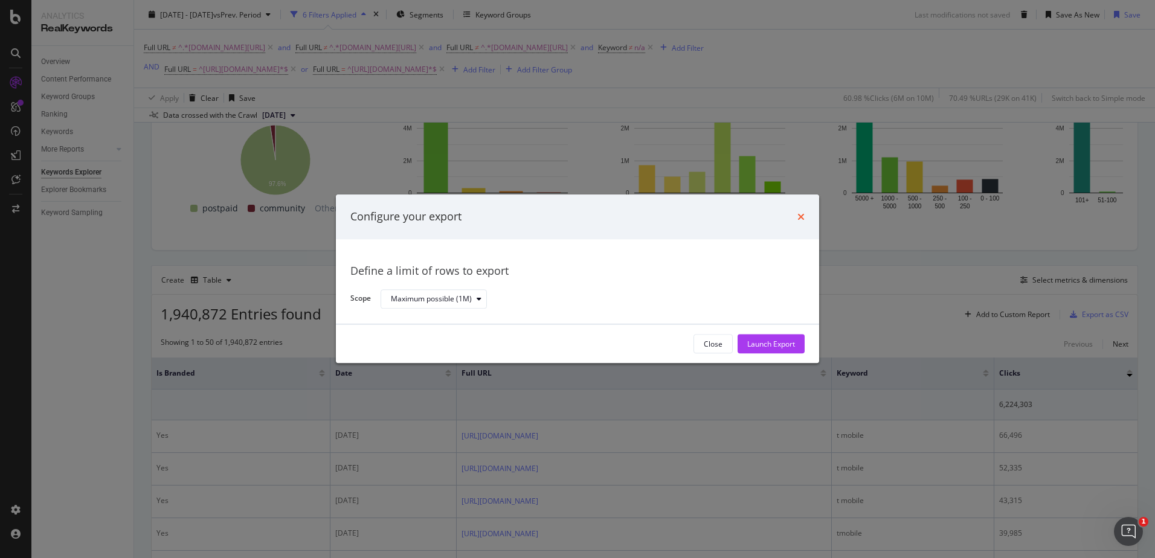
click at [799, 216] on icon "times" at bounding box center [800, 217] width 7 height 10
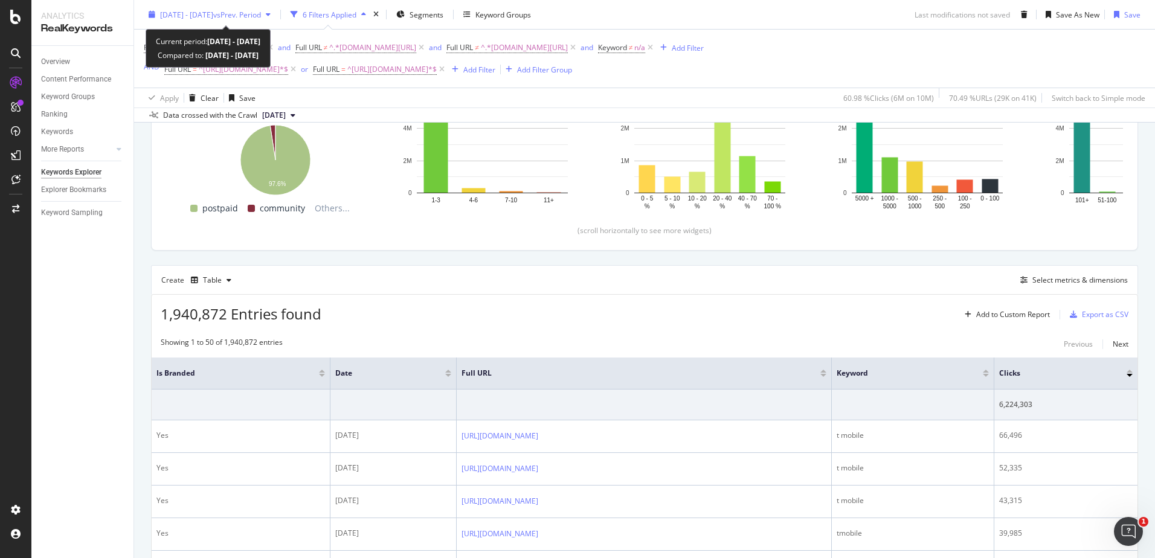
click at [213, 17] on span "[DATE] - [DATE]" at bounding box center [186, 14] width 53 height 10
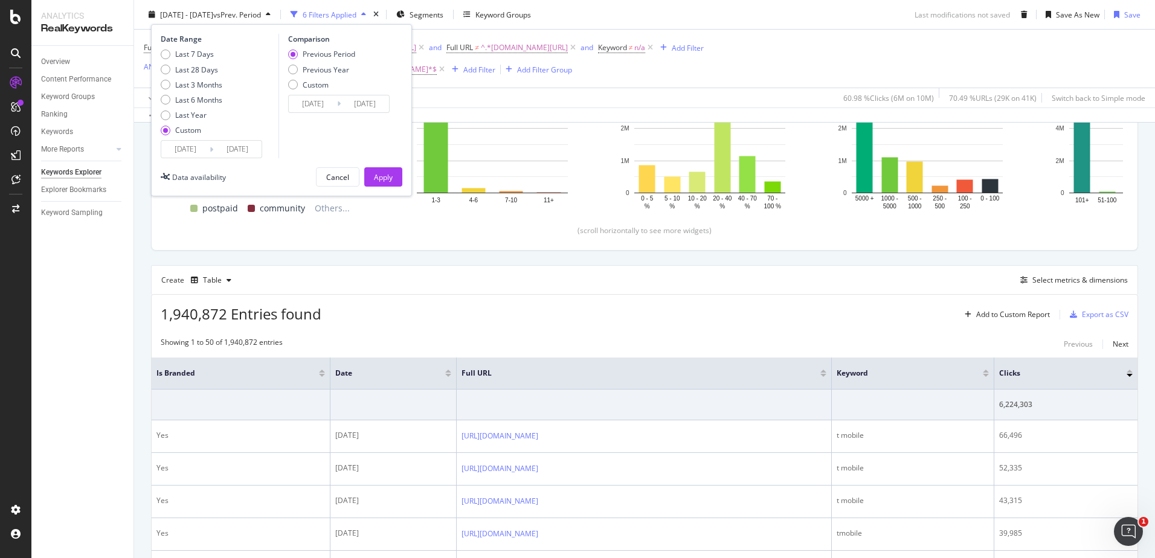
click at [195, 147] on input "[DATE]" at bounding box center [185, 149] width 48 height 17
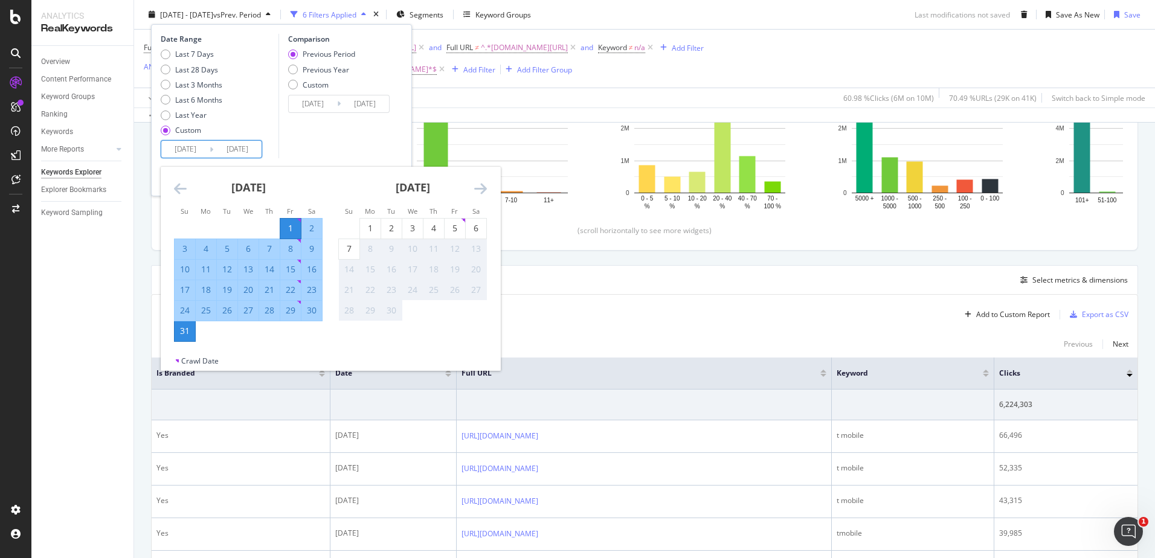
click at [290, 228] on div "1" at bounding box center [290, 228] width 21 height 12
type input "[DATE]"
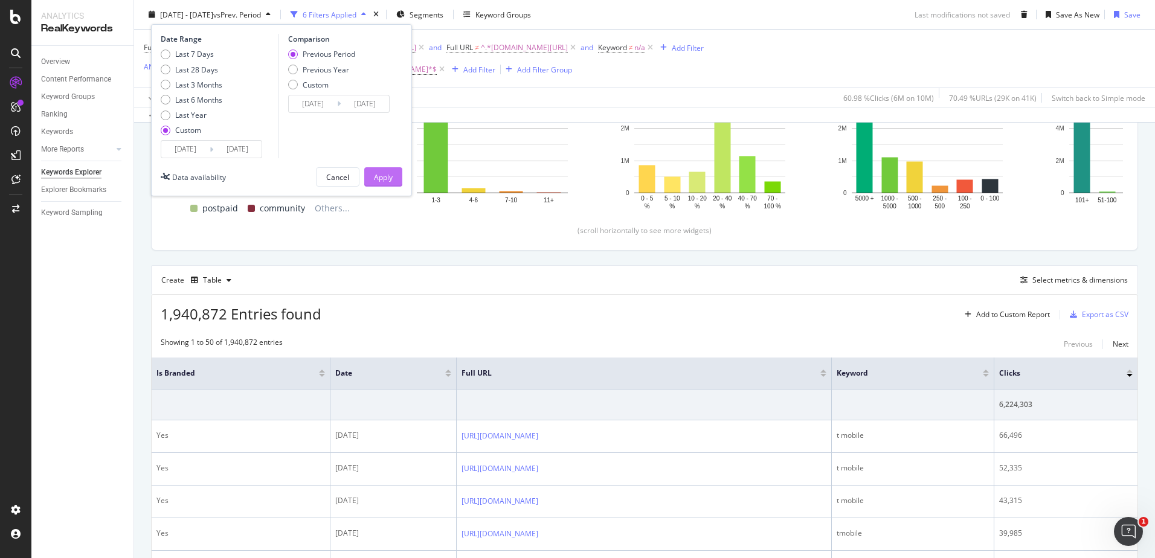
click at [386, 173] on div "Apply" at bounding box center [383, 177] width 19 height 10
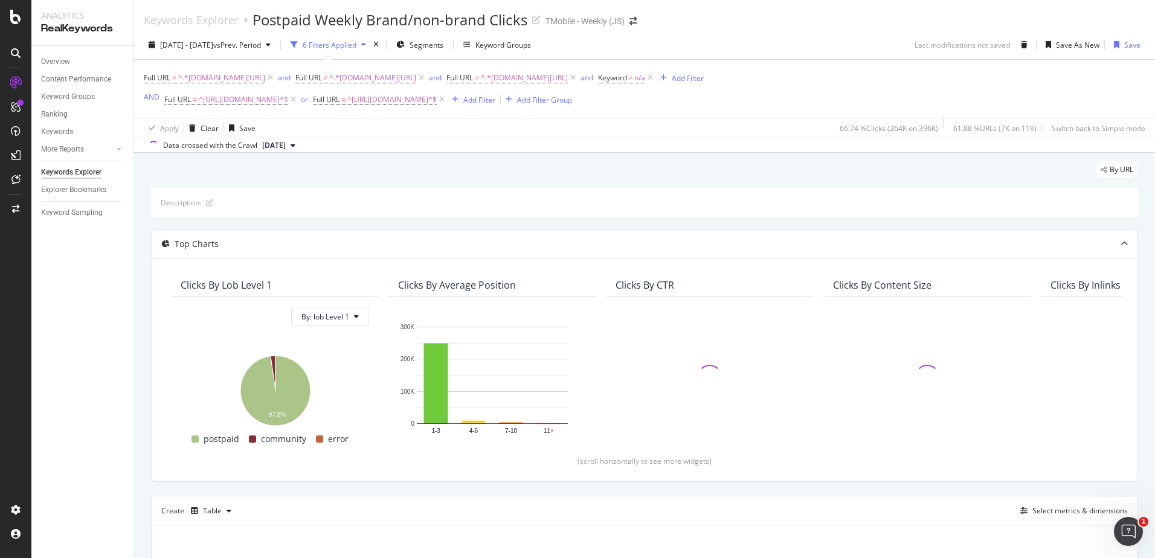
click at [1118, 302] on div "Clicks By lob Level 1 By: lob Level 1 Hold CTRL while clicking to filter the re…" at bounding box center [645, 369] width 986 height 223
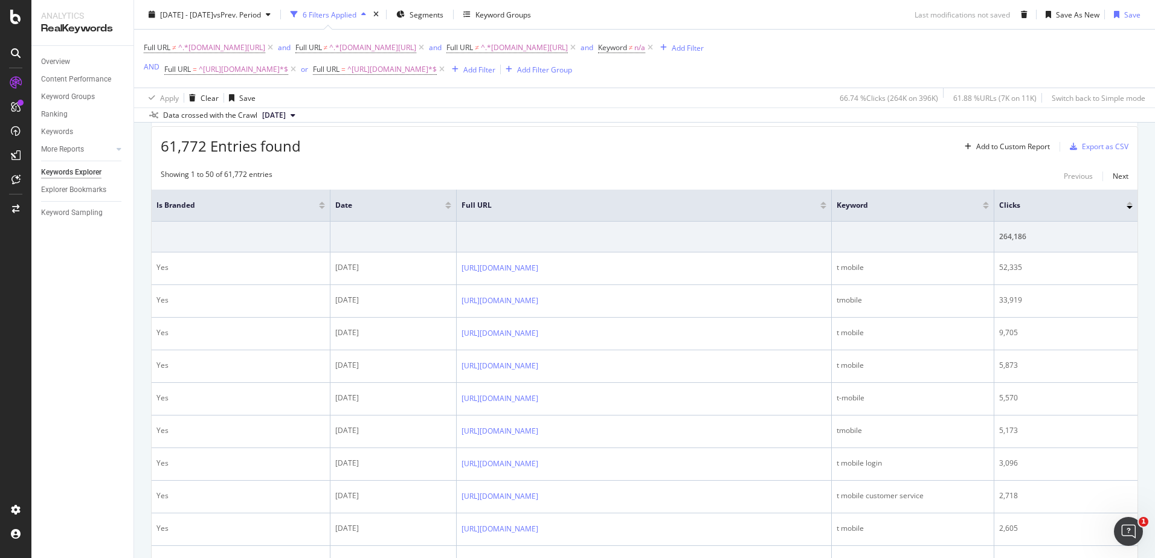
scroll to position [358, 0]
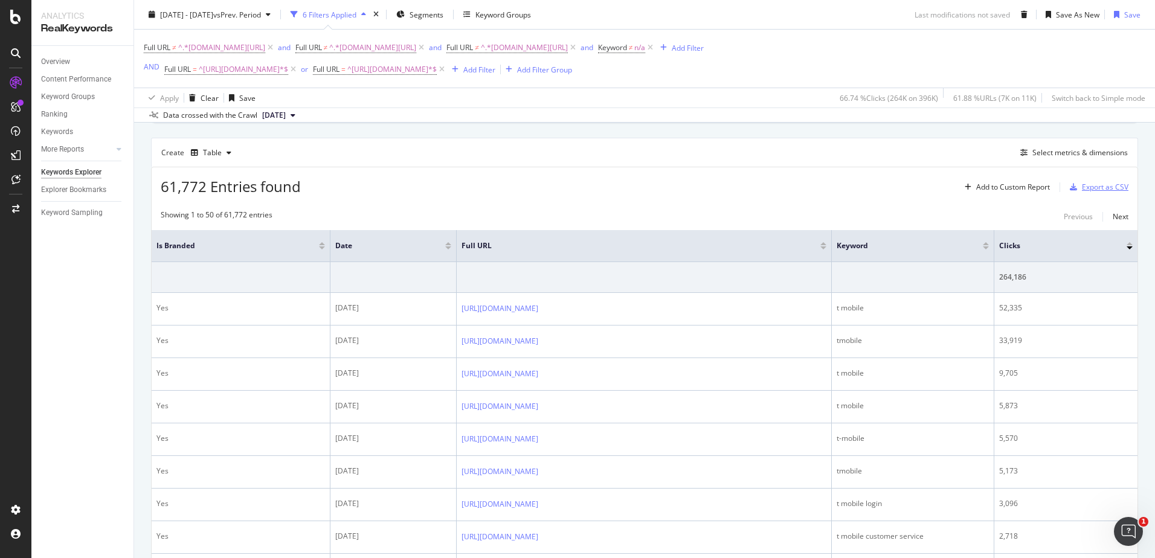
click at [1102, 179] on div "Export as CSV" at bounding box center [1096, 187] width 63 height 18
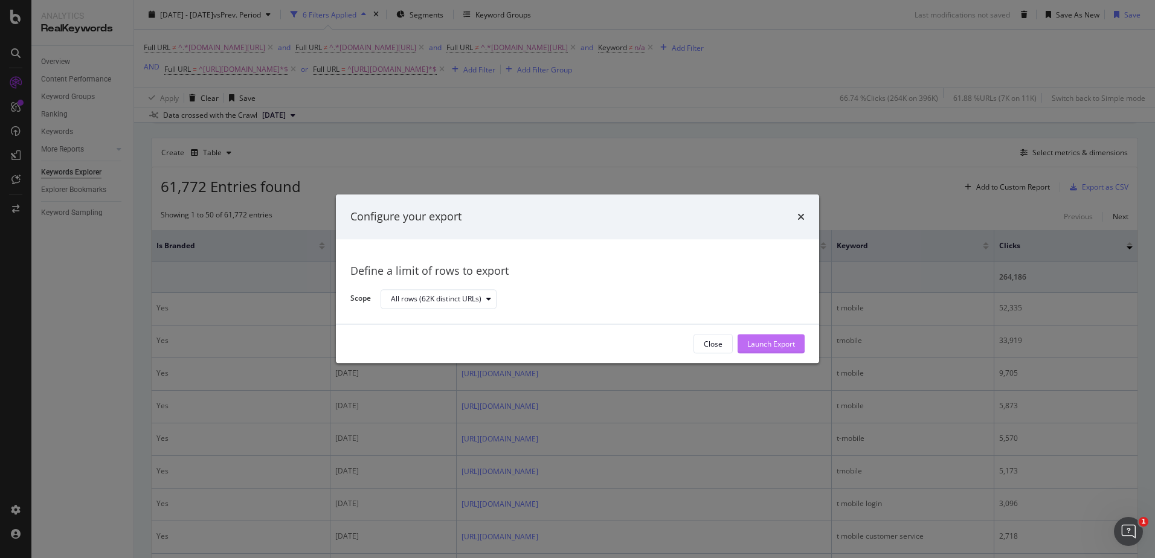
click at [767, 342] on div "Launch Export" at bounding box center [771, 344] width 48 height 10
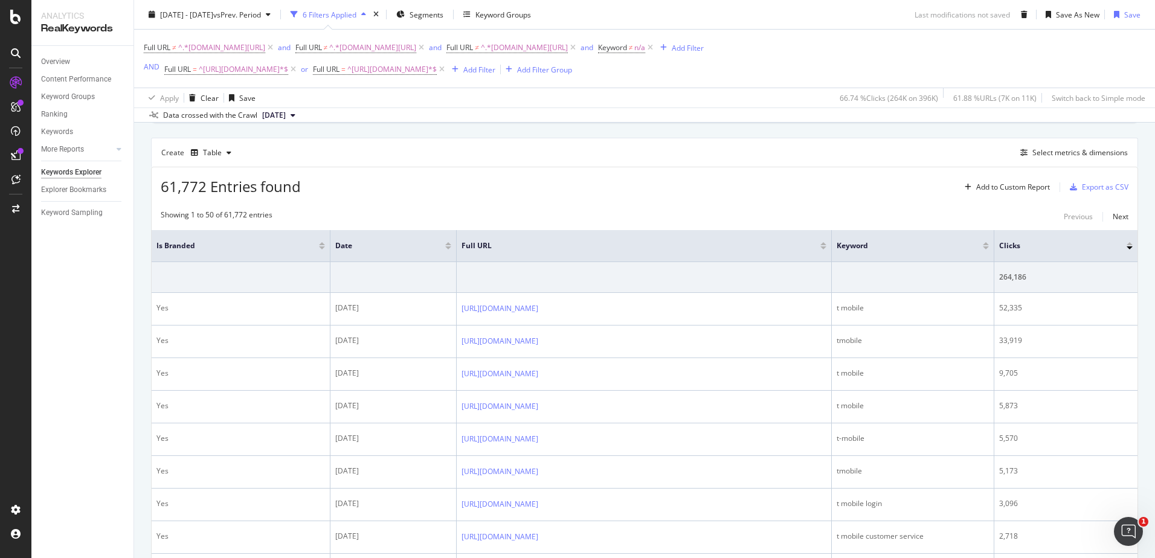
click at [797, 23] on div "2025 Aug. 1st - Aug. 1st vs Prev. Period 6 Filters Applied Segments Keyword Gro…" at bounding box center [644, 17] width 1021 height 24
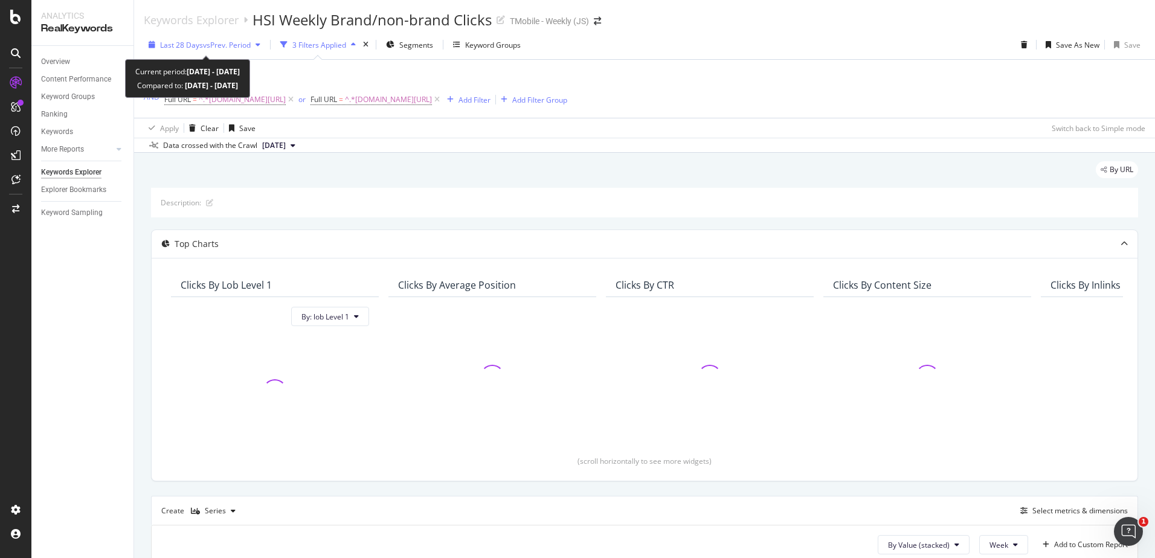
click at [223, 43] on span "vs Prev. Period" at bounding box center [227, 45] width 48 height 10
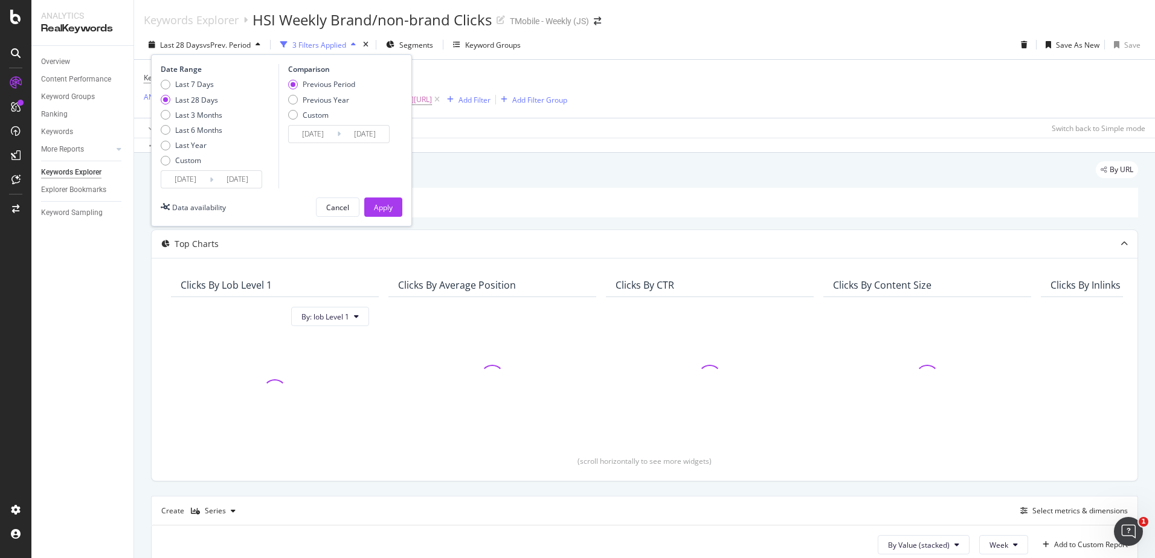
click at [192, 174] on input "[DATE]" at bounding box center [185, 179] width 48 height 17
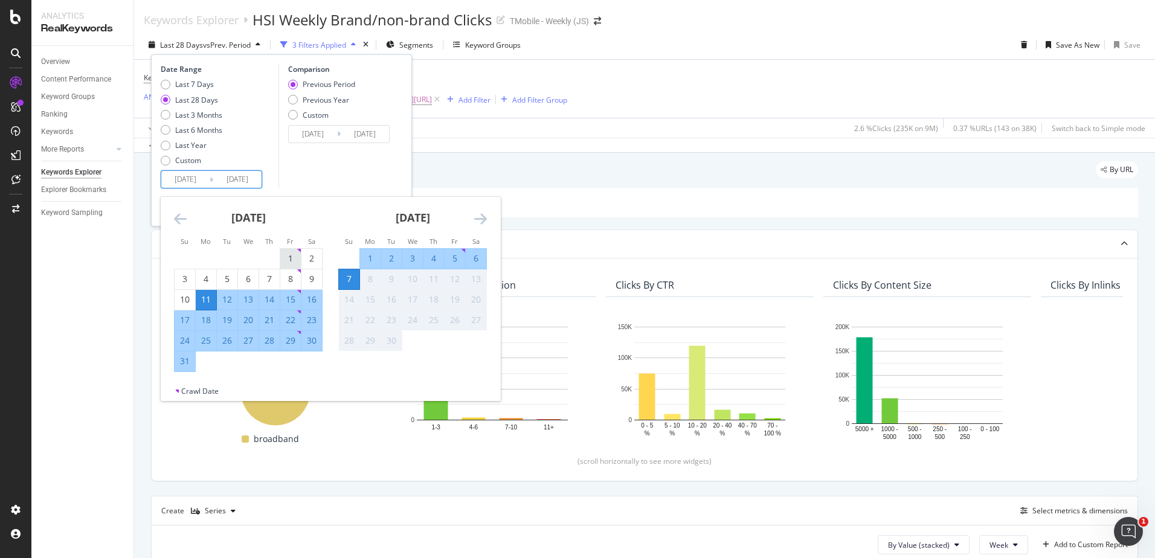
click at [293, 264] on div "1" at bounding box center [290, 259] width 21 height 12
type input "[DATE]"
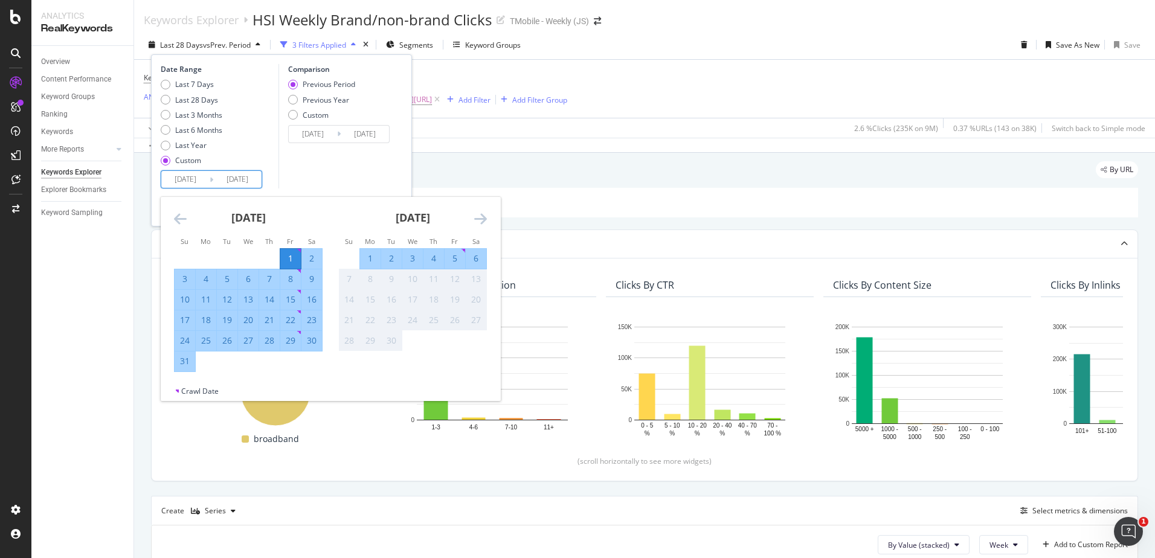
click at [293, 264] on div "1" at bounding box center [290, 259] width 21 height 12
type input "[DATE]"
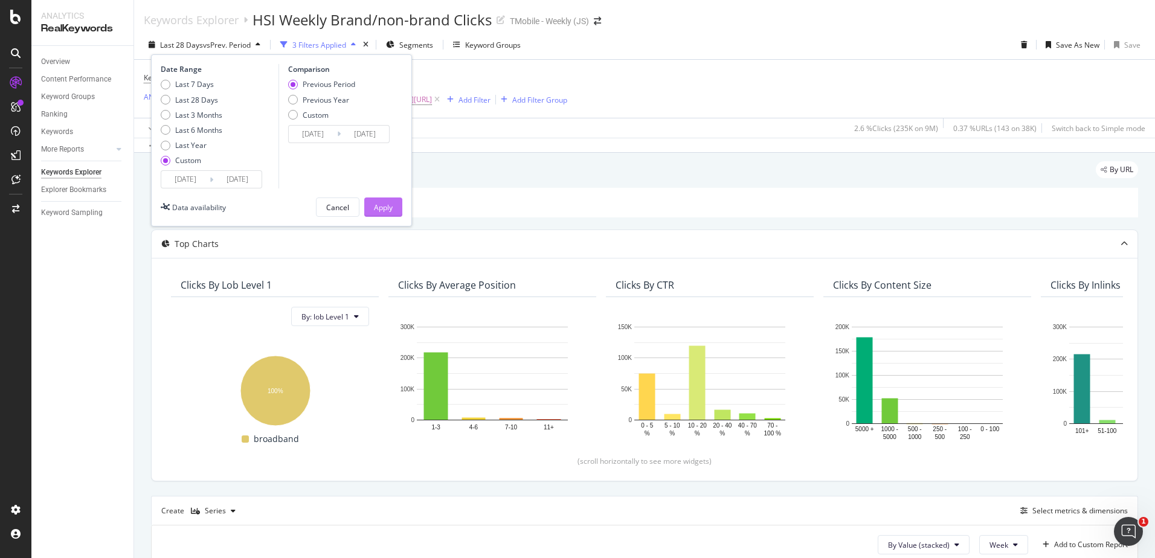
click at [379, 207] on div "Apply" at bounding box center [383, 207] width 19 height 10
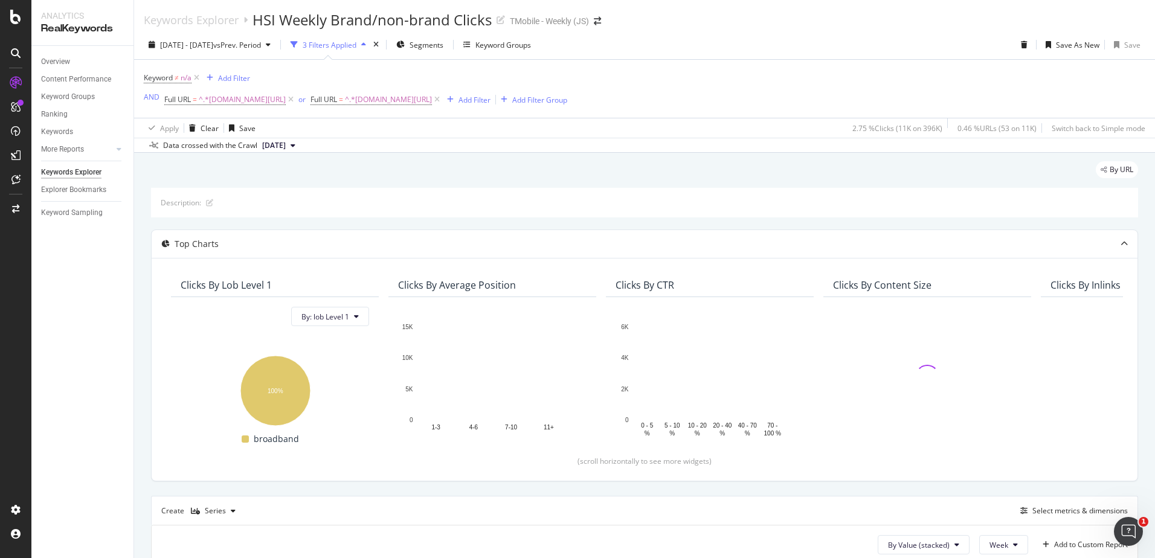
scroll to position [269, 0]
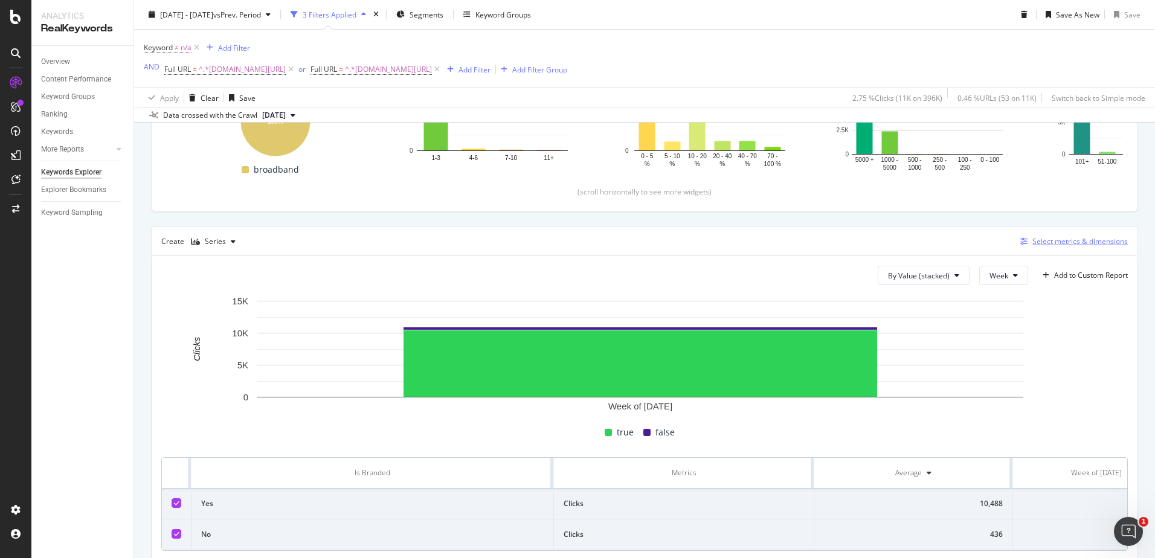
click at [1056, 242] on div "Select metrics & dimensions" at bounding box center [1079, 241] width 95 height 10
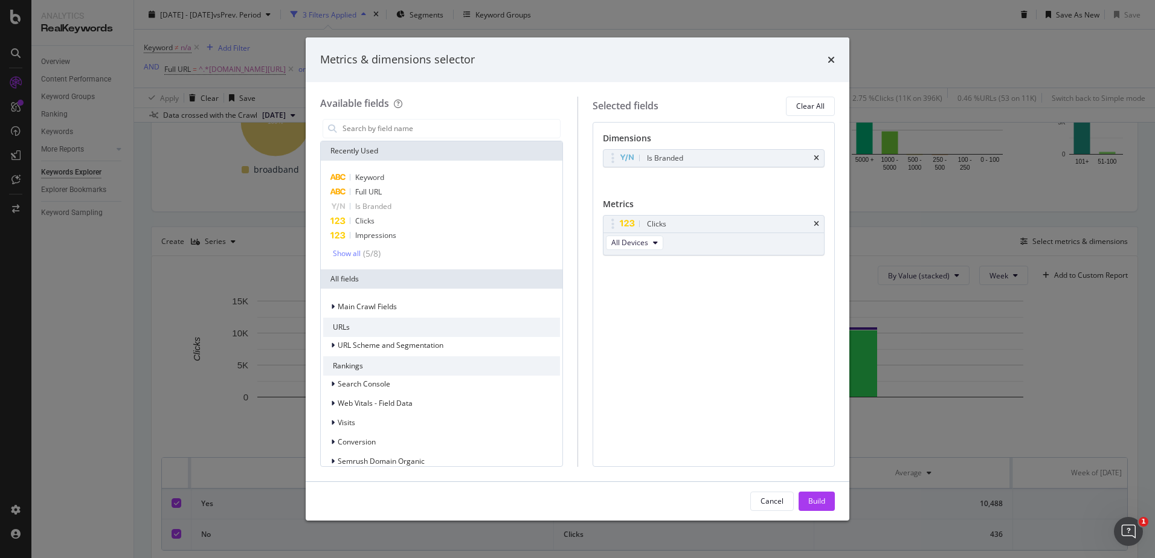
drag, startPoint x: 1056, startPoint y: 242, endPoint x: 947, endPoint y: 237, distance: 108.8
click at [947, 237] on div "Metrics & dimensions selector Available fields Recently Used Keyword Full URL I…" at bounding box center [577, 279] width 1155 height 558
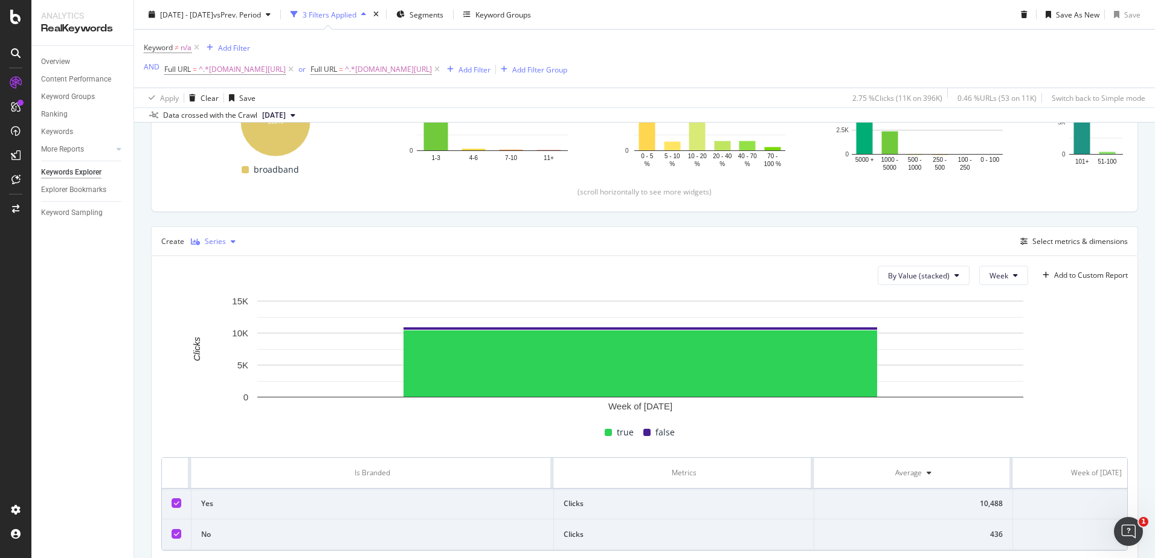
click at [203, 246] on div "Series" at bounding box center [213, 242] width 54 height 18
click at [208, 259] on icon at bounding box center [205, 262] width 7 height 7
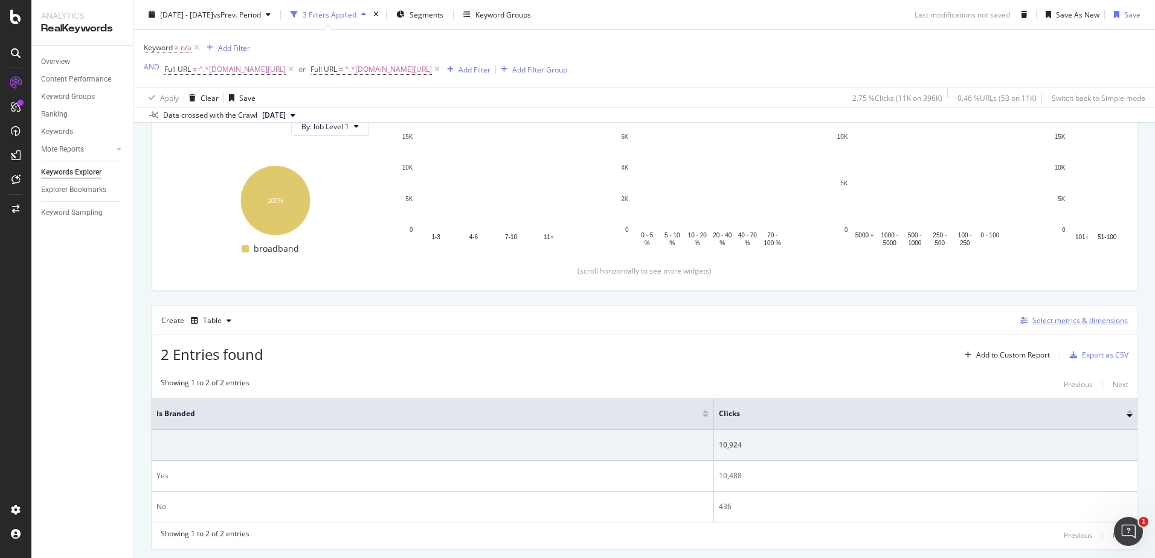
scroll to position [224, 0]
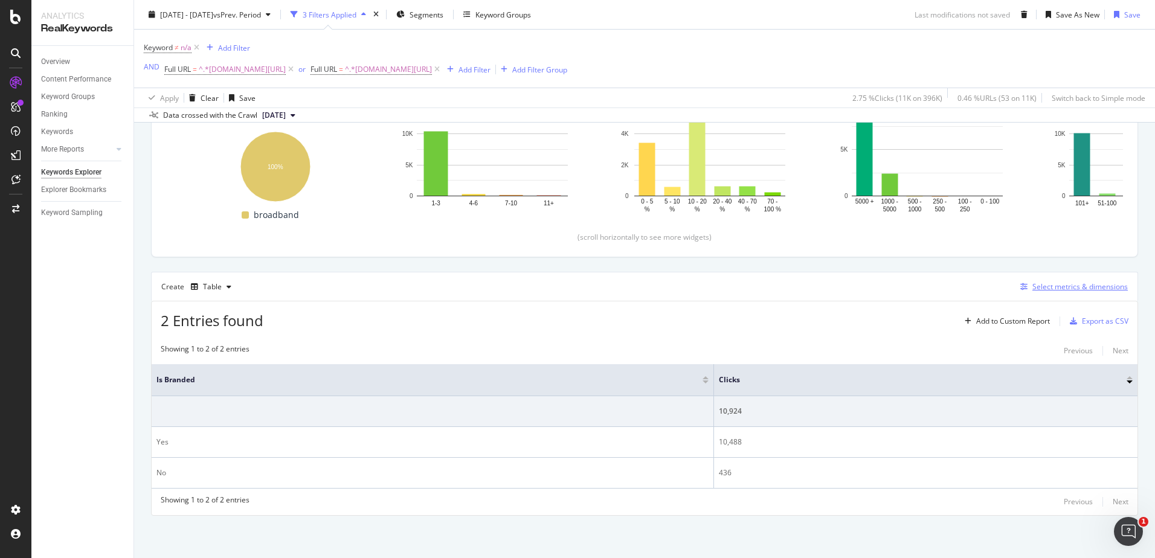
click at [1090, 282] on div "Select metrics & dimensions" at bounding box center [1079, 287] width 95 height 10
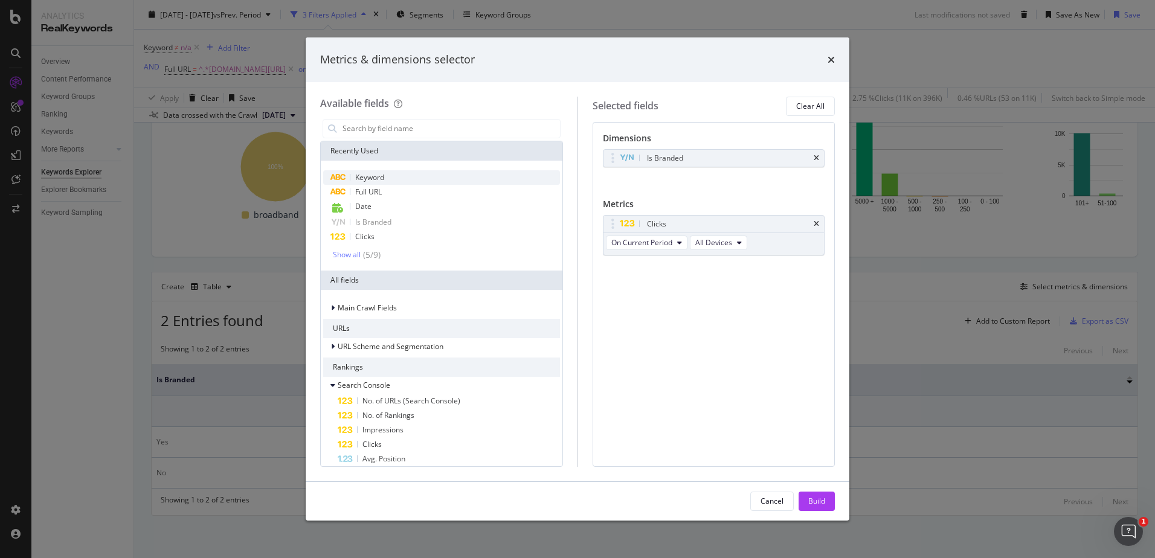
click at [373, 182] on span "Keyword" at bounding box center [369, 177] width 29 height 10
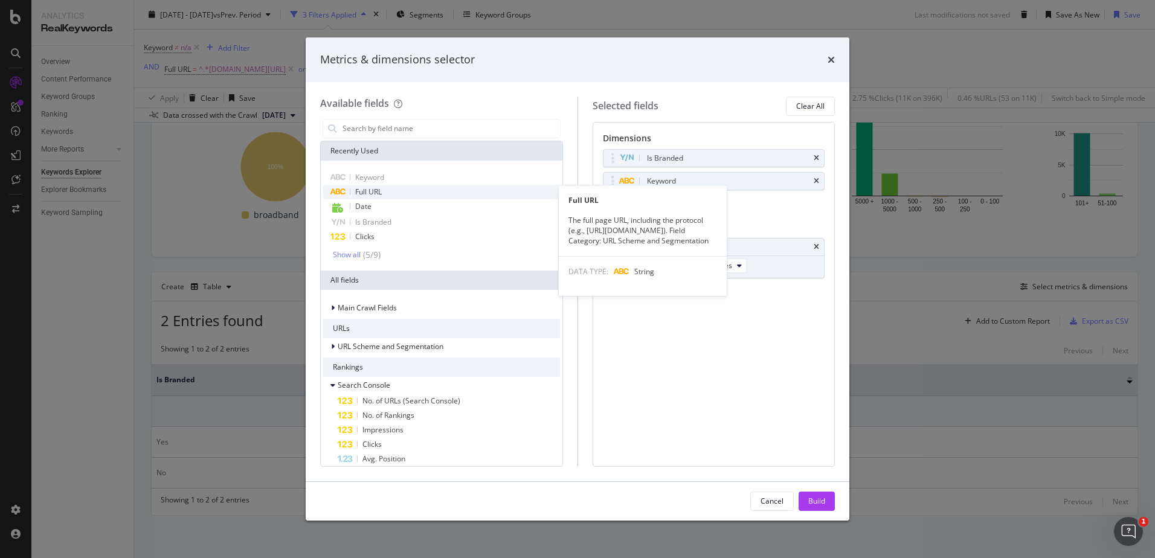
click at [365, 195] on span "Full URL" at bounding box center [368, 192] width 27 height 10
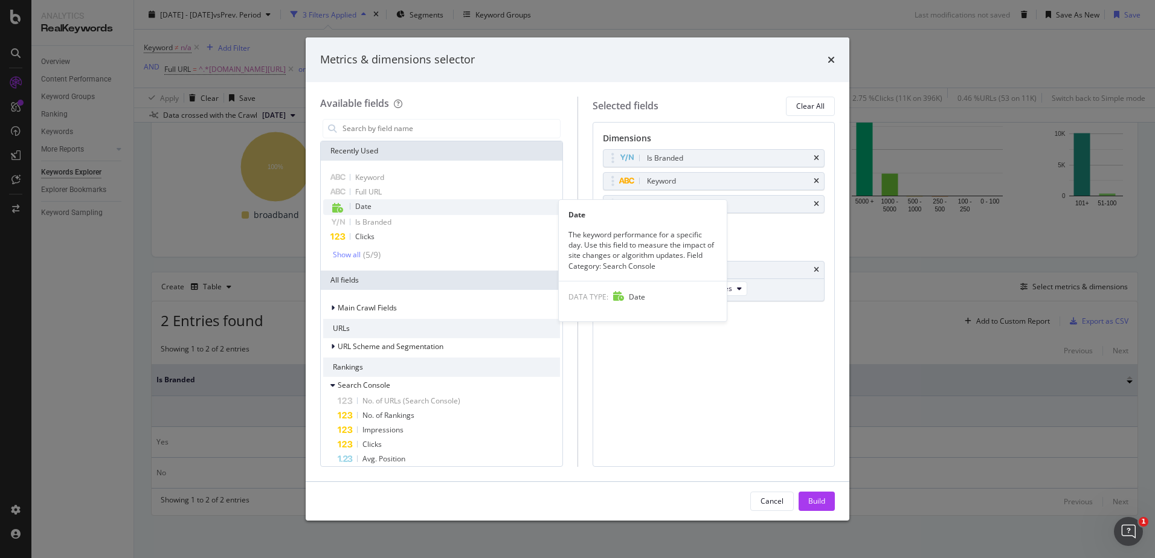
click at [355, 206] on div "Date" at bounding box center [441, 207] width 237 height 16
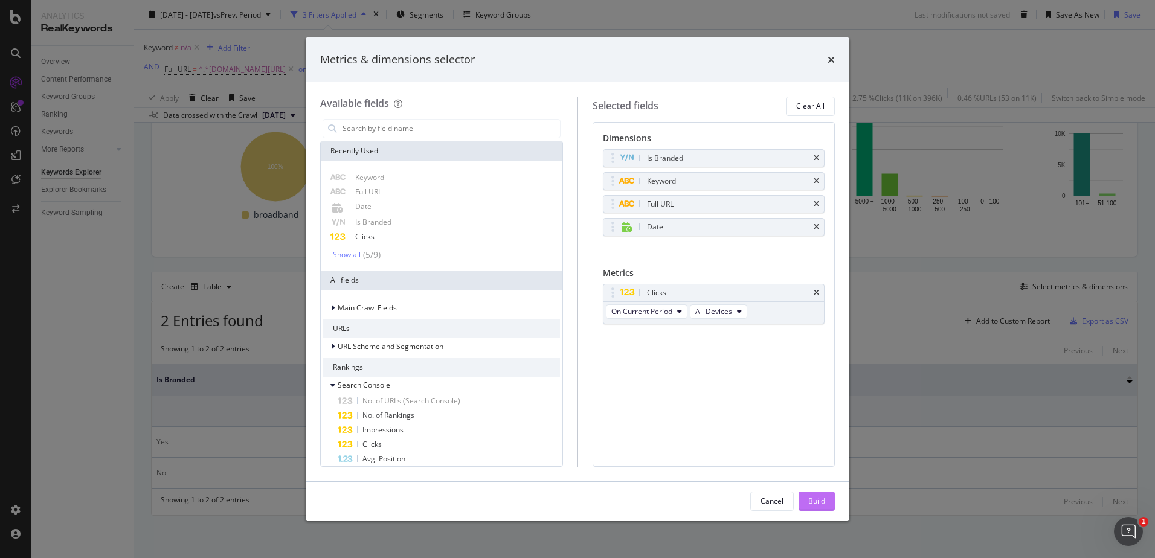
click at [814, 498] on div "Build" at bounding box center [816, 501] width 17 height 10
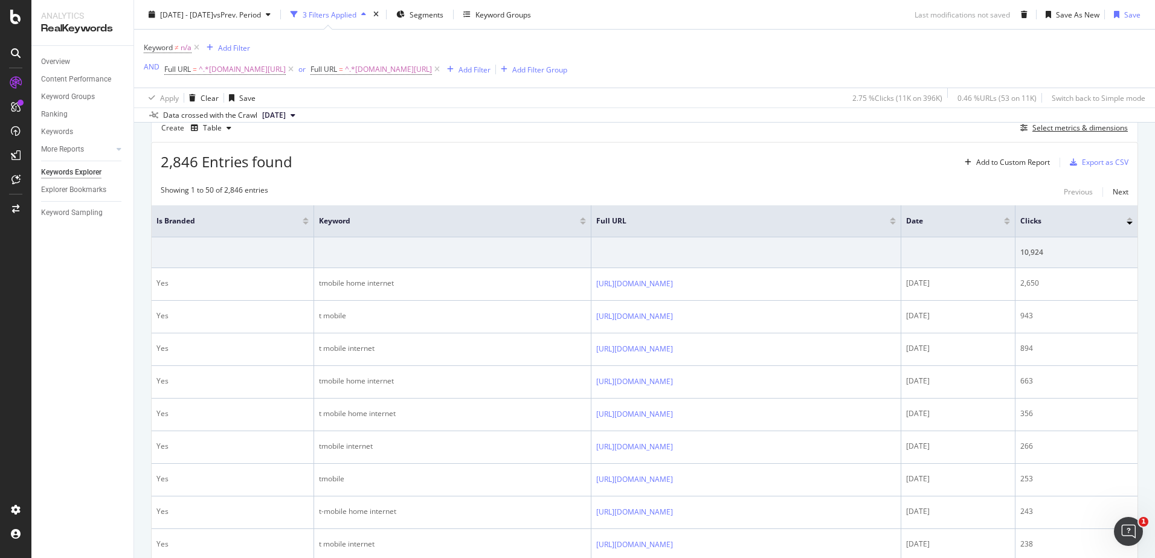
scroll to position [382, 0]
click at [1074, 129] on div "Select metrics & dimensions" at bounding box center [1079, 128] width 95 height 10
click at [1054, 129] on div "Select metrics & dimensions" at bounding box center [1079, 128] width 95 height 10
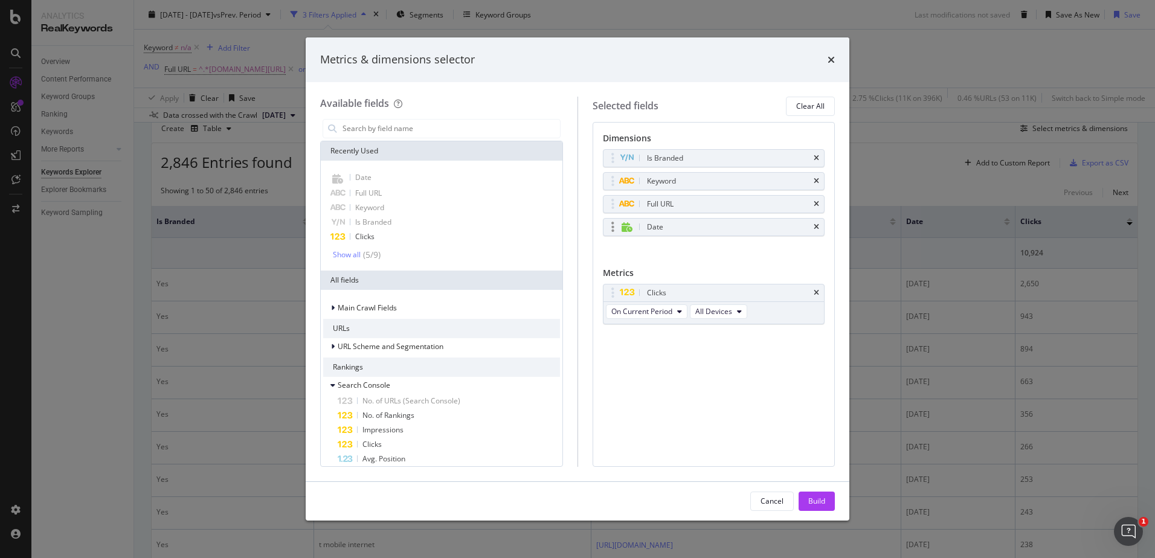
click at [612, 226] on icon "modal" at bounding box center [612, 227] width 3 height 12
drag, startPoint x: 612, startPoint y: 226, endPoint x: 611, endPoint y: 186, distance: 39.9
click at [611, 186] on body "Analytics RealKeywords Overview Content Performance Keyword Groups Ranking Keyw…" at bounding box center [577, 279] width 1155 height 558
click at [744, 57] on div "Metrics & dimensions selector" at bounding box center [577, 60] width 515 height 16
click at [819, 502] on div "Build" at bounding box center [816, 501] width 17 height 10
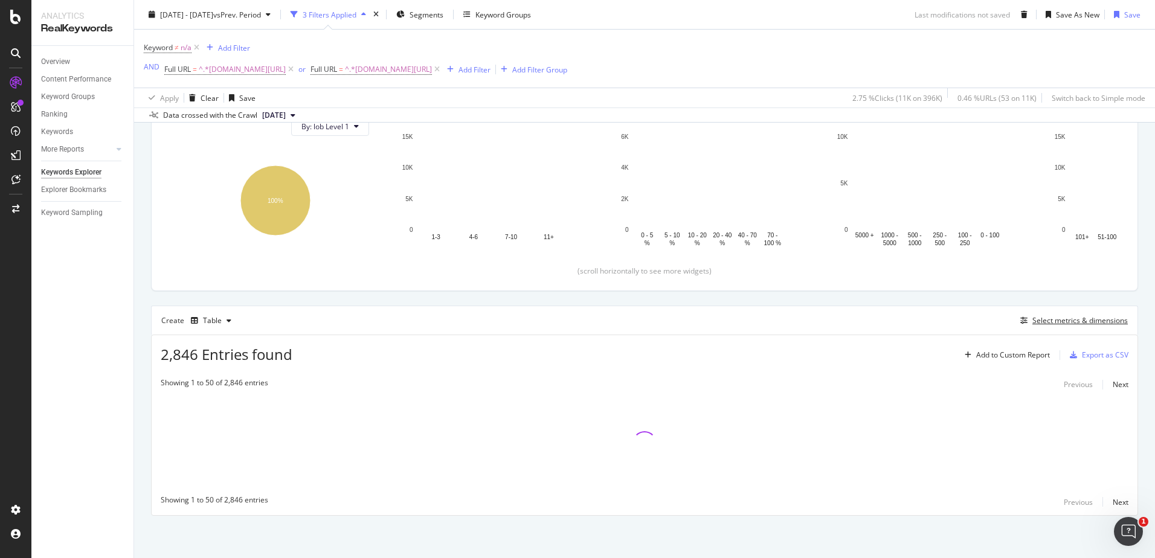
scroll to position [190, 0]
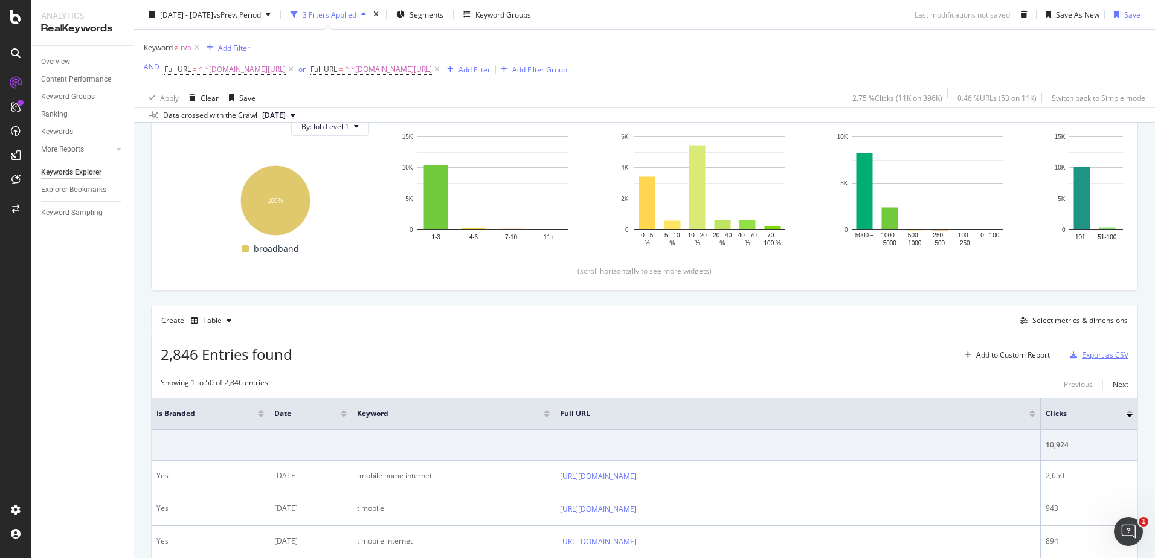
click at [1103, 353] on div "Export as CSV" at bounding box center [1105, 355] width 47 height 10
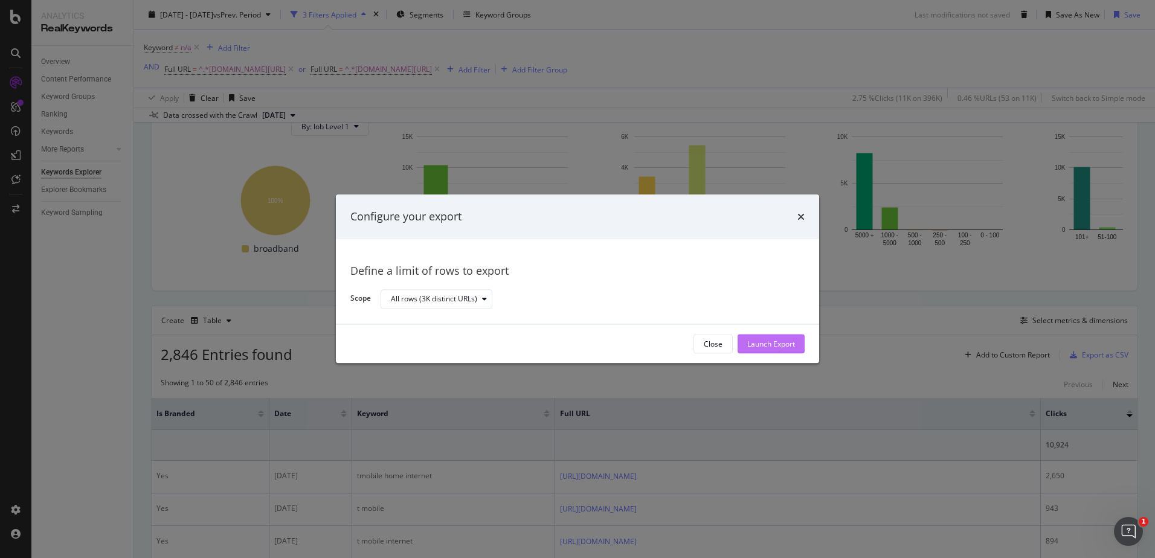
click at [776, 339] on div "Launch Export" at bounding box center [771, 344] width 48 height 10
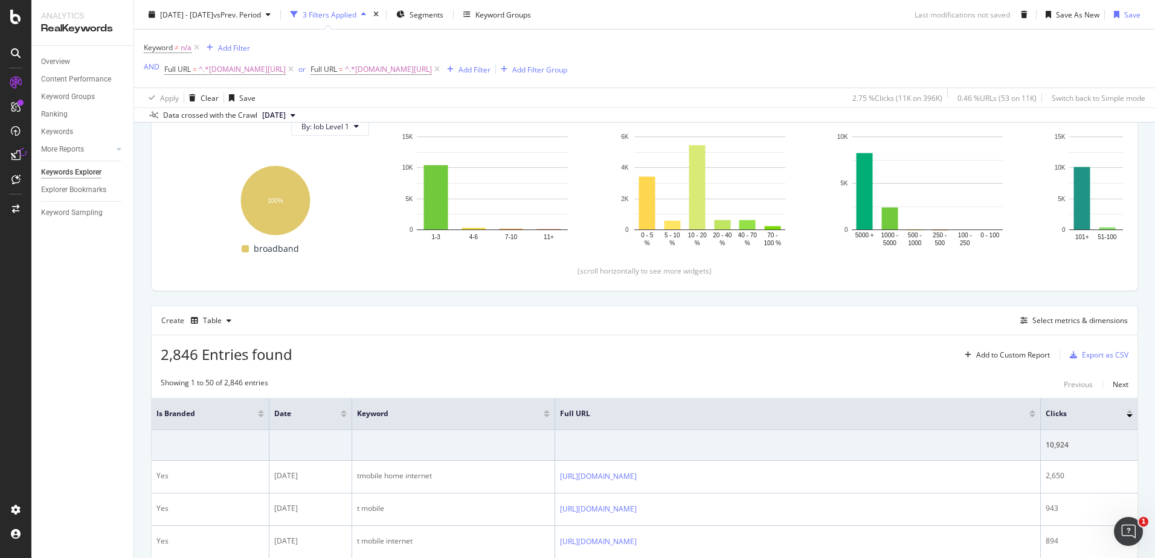
click at [776, 339] on div "2,846 Entries found Add to Custom Report Export as CSV" at bounding box center [645, 350] width 986 height 30
click at [763, 28] on div "[DATE] - [DATE] vs Prev. Period 3 Filters Applied Segments Keyword Groups Last …" at bounding box center [644, 17] width 1021 height 24
